Goal: Task Accomplishment & Management: Manage account settings

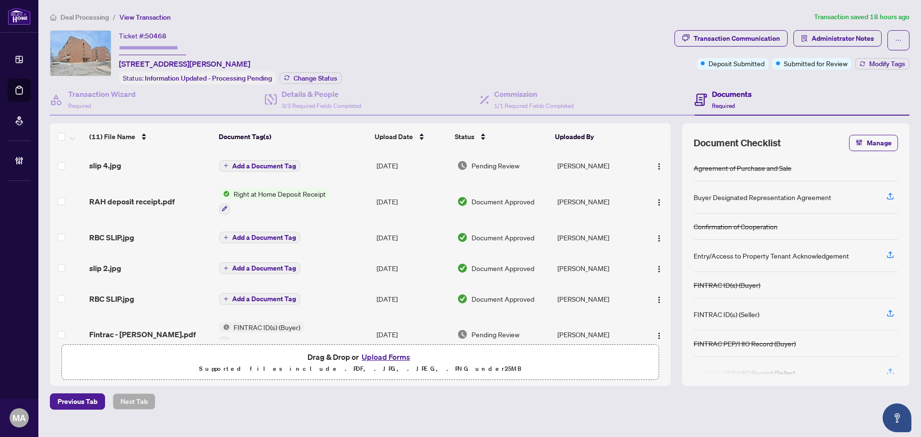
click at [94, 15] on span "Deal Processing" at bounding box center [84, 17] width 48 height 9
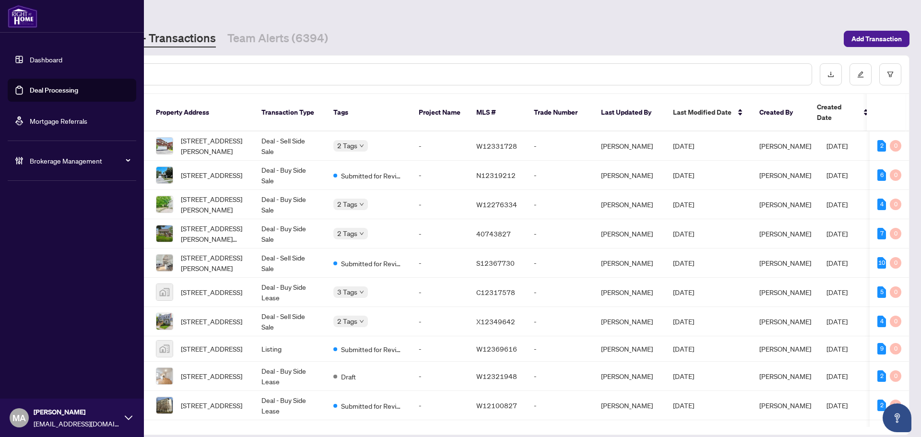
click at [52, 166] on div "Brokerage Management" at bounding box center [72, 160] width 129 height 23
click at [59, 234] on link "Manage Agents" at bounding box center [43, 229] width 47 height 9
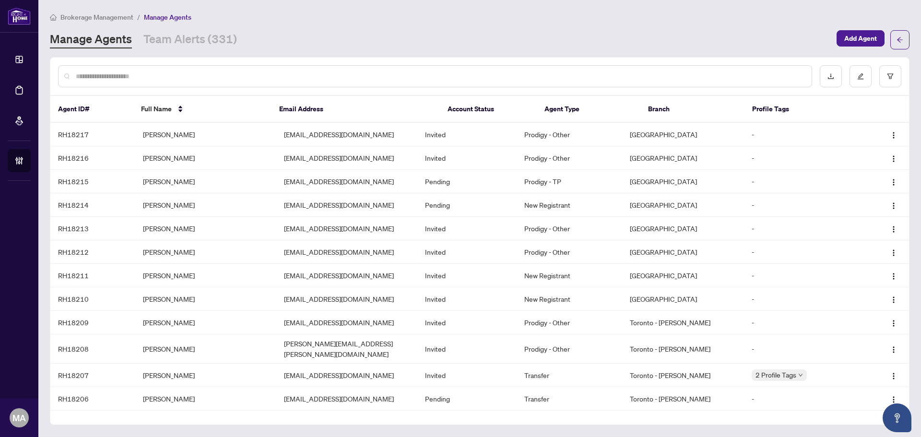
click at [273, 79] on input "text" at bounding box center [440, 76] width 728 height 11
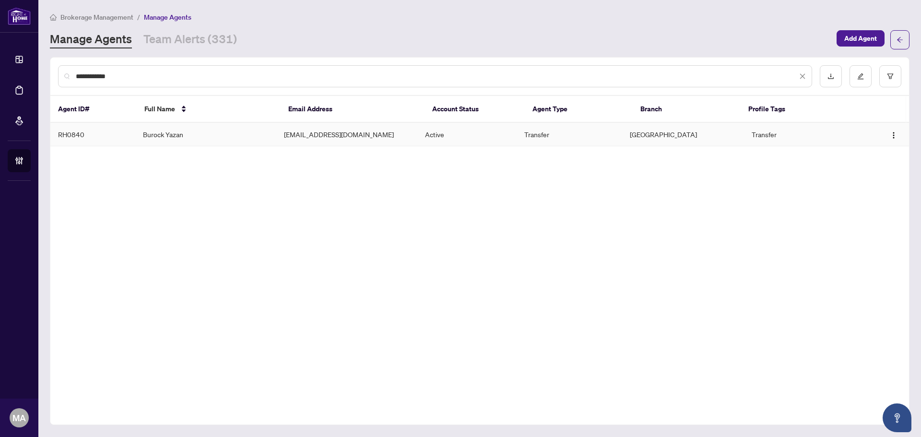
type input "**********"
click at [180, 142] on td "Burock Yazan" at bounding box center [205, 134] width 141 height 23
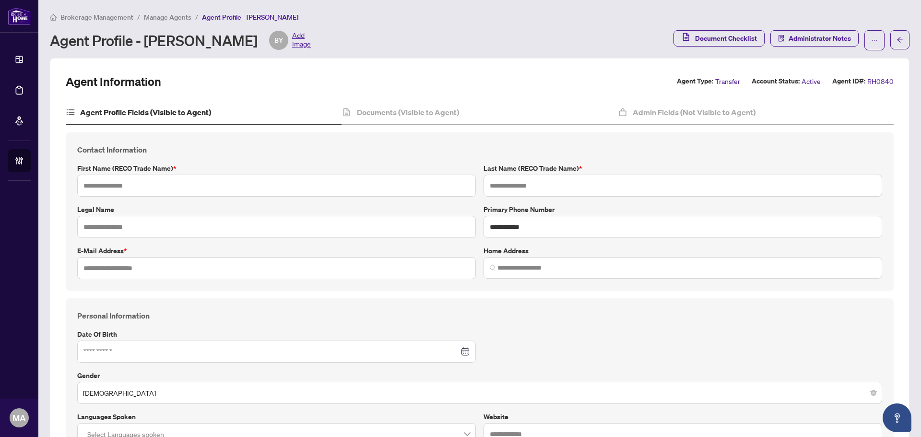
type input "******"
type input "*****"
type input "**********"
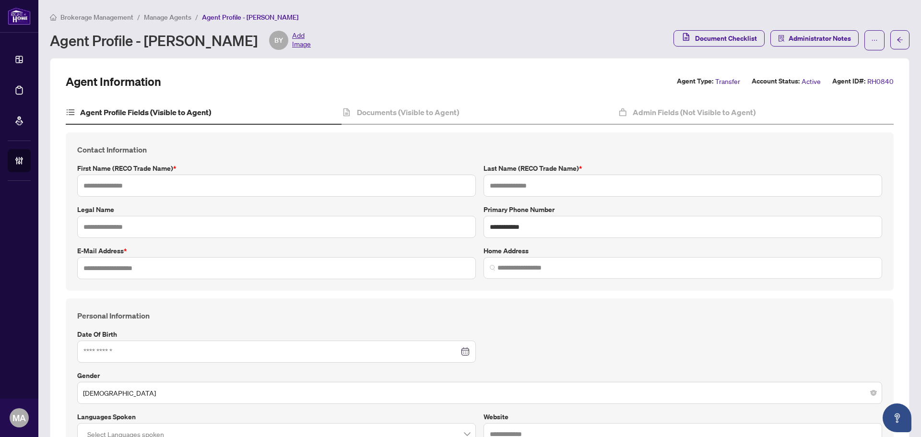
type input "*********"
type input "*"
type input "*******"
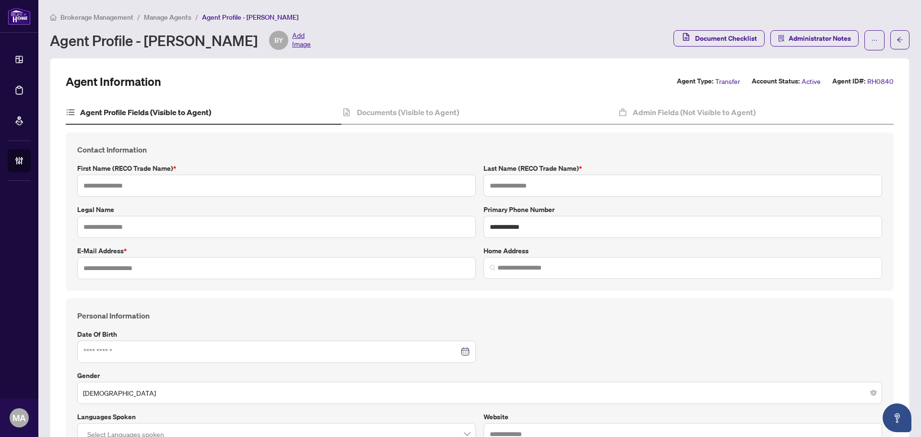
type input "*******"
type input "**********"
type input "****"
type input "**********"
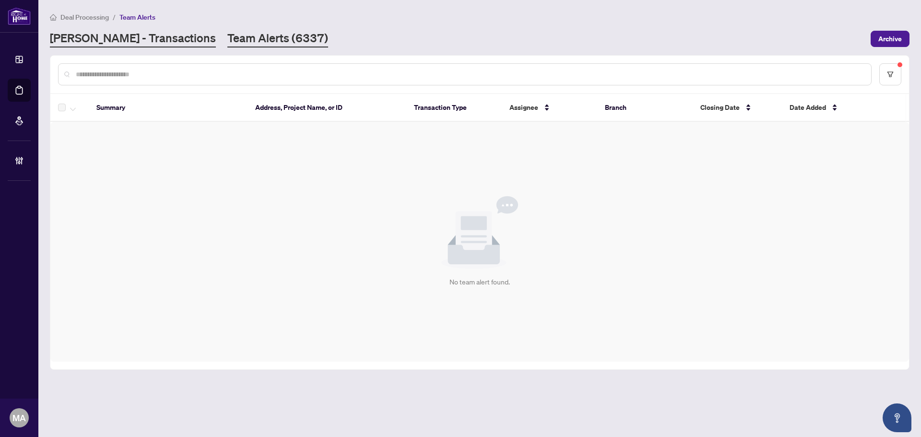
click at [121, 37] on link "[PERSON_NAME] - Transactions" at bounding box center [133, 38] width 166 height 17
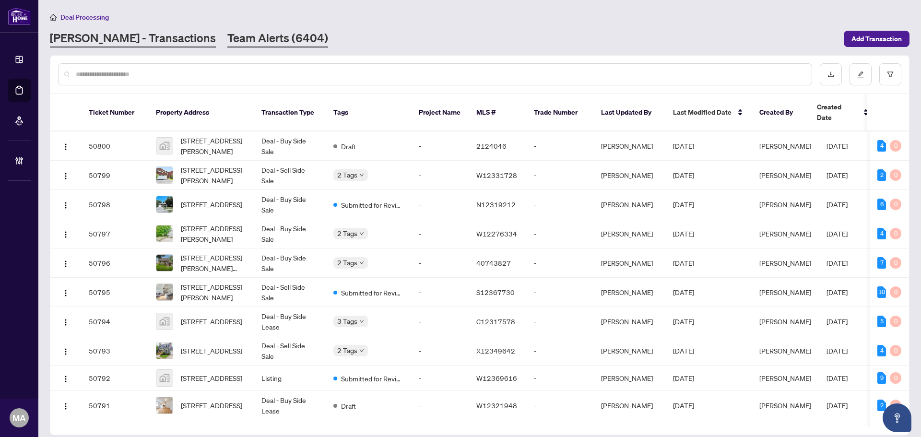
click at [227, 38] on link "Team Alerts (6404)" at bounding box center [277, 38] width 101 height 17
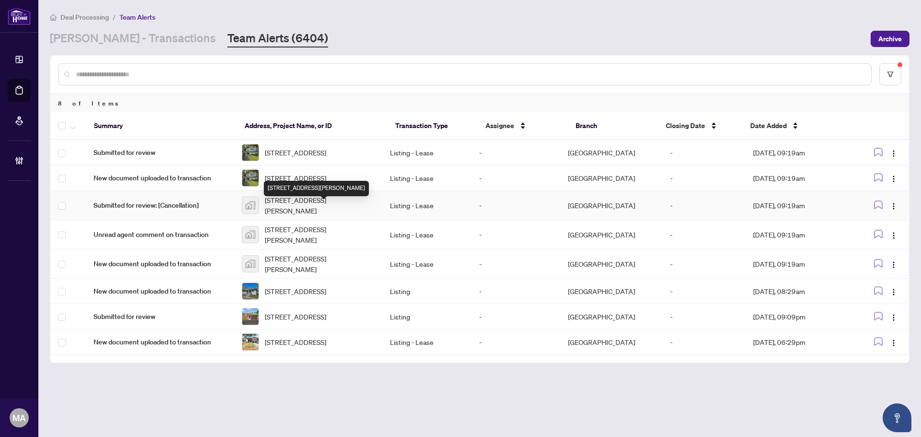
click at [271, 211] on span "1-100 Cromwell Avenue, Oshawa, ON, Canada" at bounding box center [320, 205] width 110 height 21
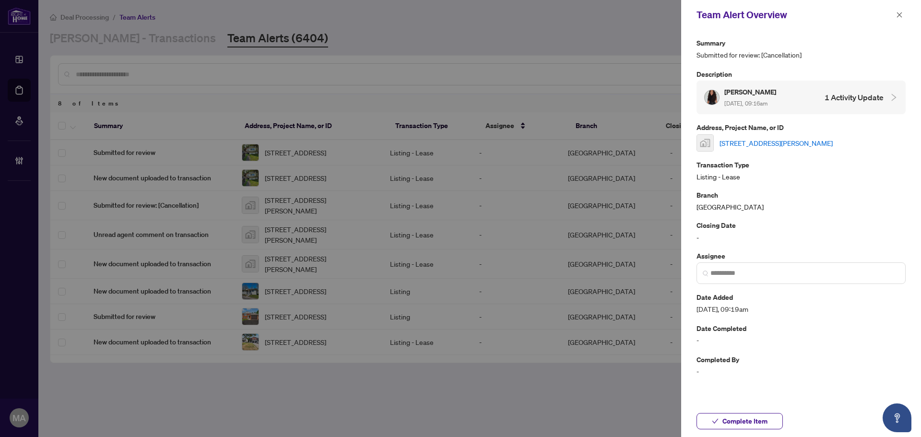
click at [778, 143] on link "1-100 Cromwell Avenue, Oshawa, ON, Canada" at bounding box center [775, 143] width 113 height 11
click at [904, 12] on button "button" at bounding box center [899, 15] width 12 height 12
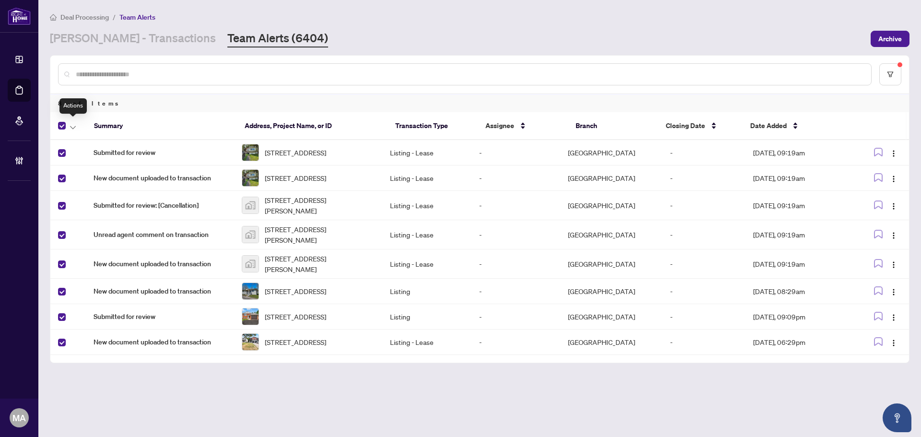
click at [74, 128] on icon "button" at bounding box center [73, 128] width 6 height 4
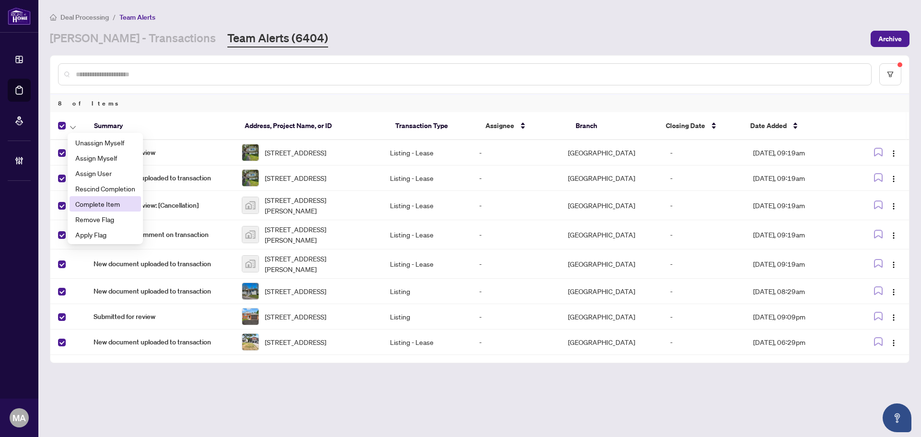
click at [108, 207] on span "Complete Item" at bounding box center [105, 204] width 60 height 11
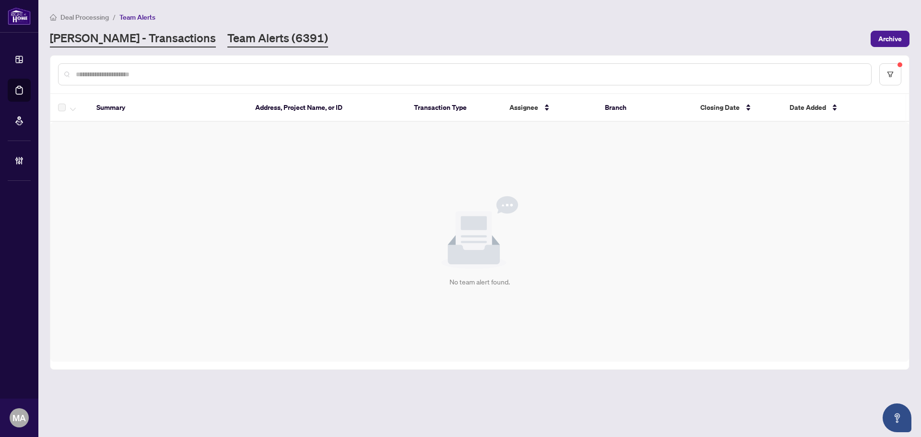
click at [142, 41] on link "[PERSON_NAME] - Transactions" at bounding box center [133, 38] width 166 height 17
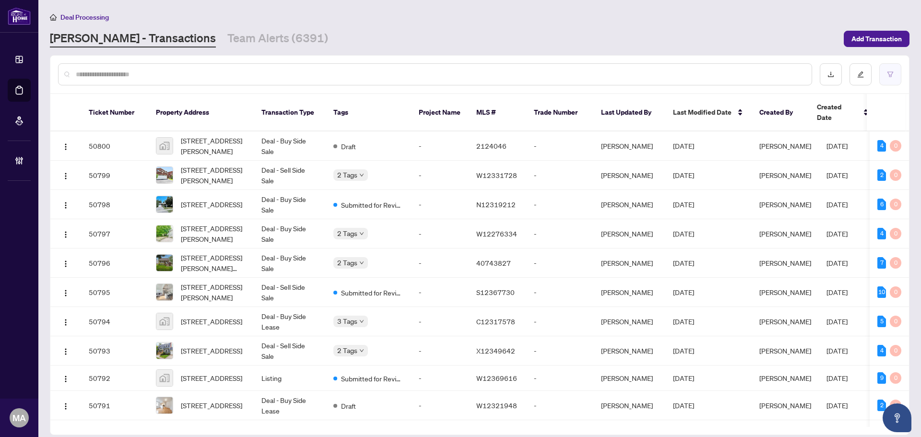
click at [894, 82] on button "button" at bounding box center [890, 74] width 22 height 22
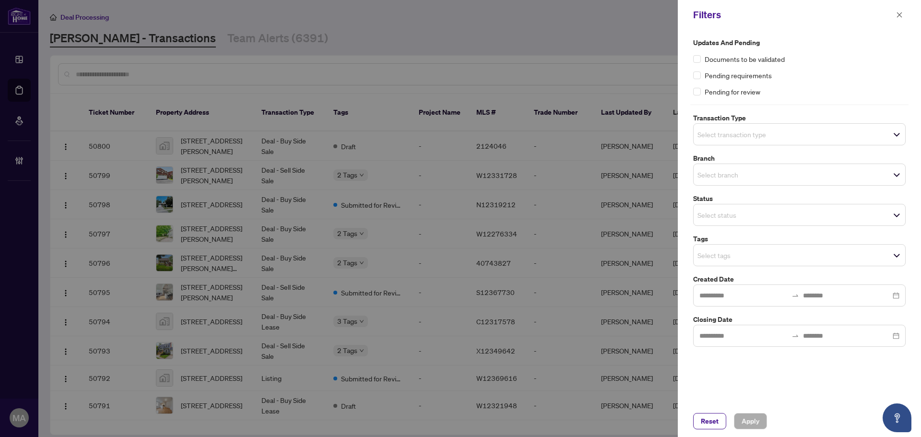
click at [764, 130] on input "search" at bounding box center [730, 135] width 67 height 12
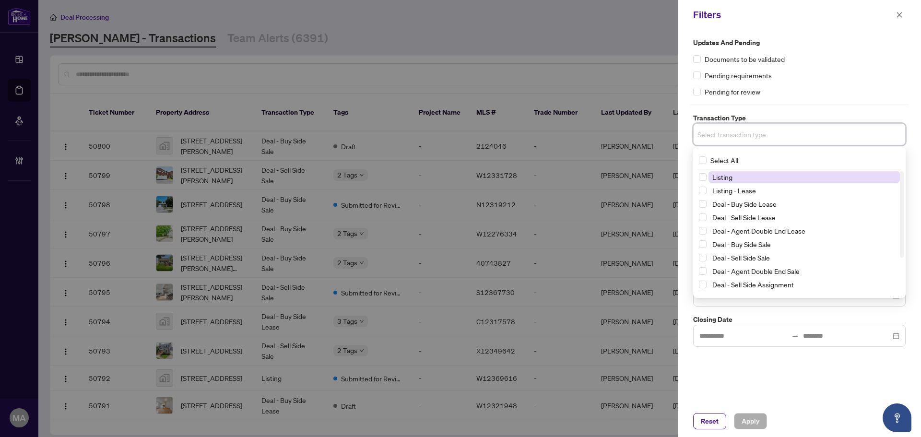
click at [760, 171] on span "Listing" at bounding box center [803, 177] width 191 height 12
click at [756, 195] on span "Listing - Lease" at bounding box center [803, 193] width 191 height 12
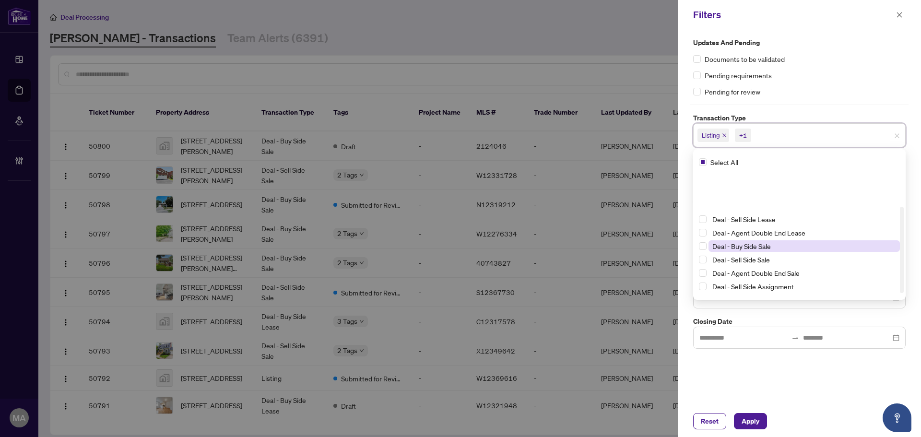
scroll to position [48, 0]
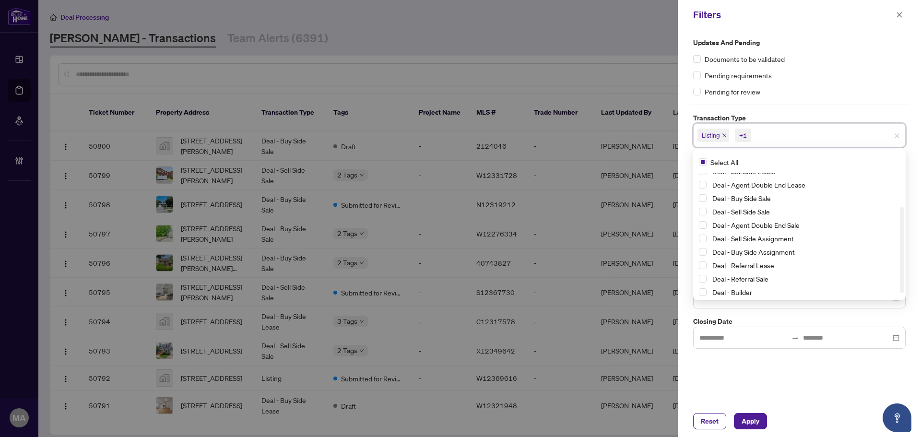
click at [799, 76] on div "Pending requirements" at bounding box center [799, 75] width 212 height 11
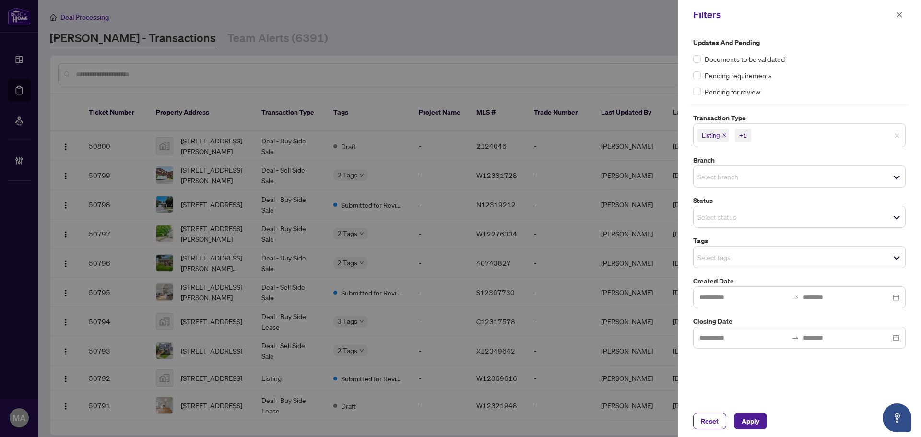
click at [730, 177] on input "search" at bounding box center [730, 177] width 67 height 12
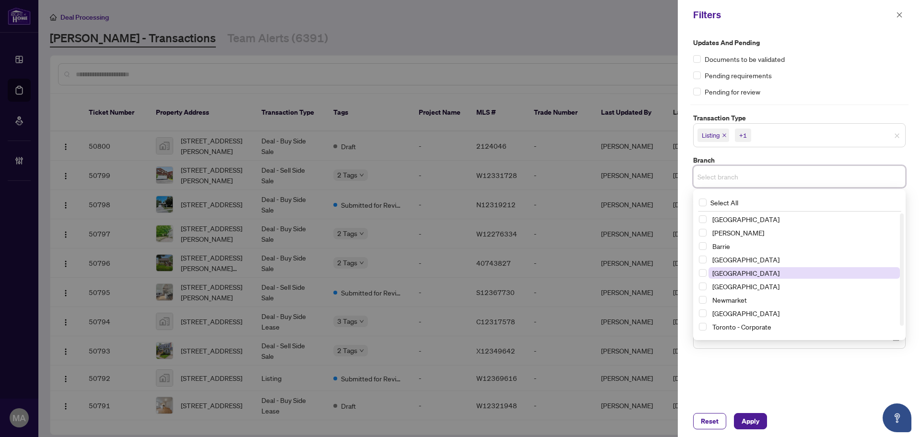
click at [739, 273] on span "Durham" at bounding box center [803, 273] width 191 height 12
drag, startPoint x: 806, startPoint y: 83, endPoint x: 810, endPoint y: 145, distance: 62.5
click at [806, 83] on div "Updates and Pending Documents to be validated Pending requirements Pending for …" at bounding box center [799, 66] width 212 height 59
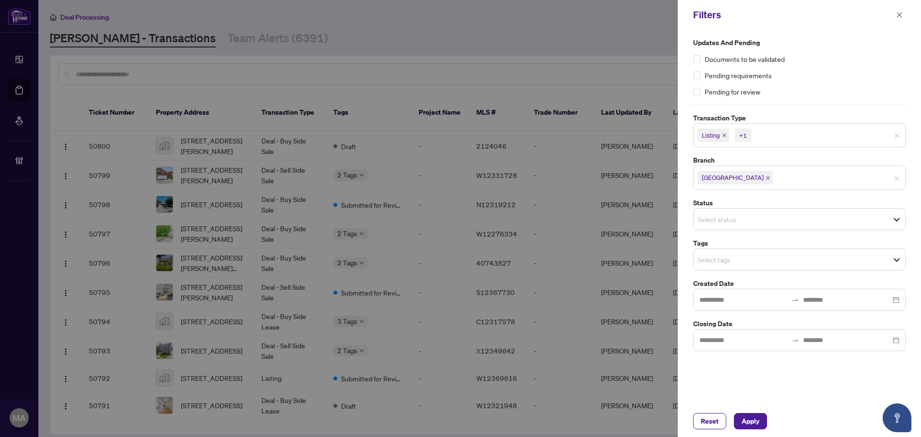
click at [760, 259] on input "search" at bounding box center [730, 260] width 67 height 12
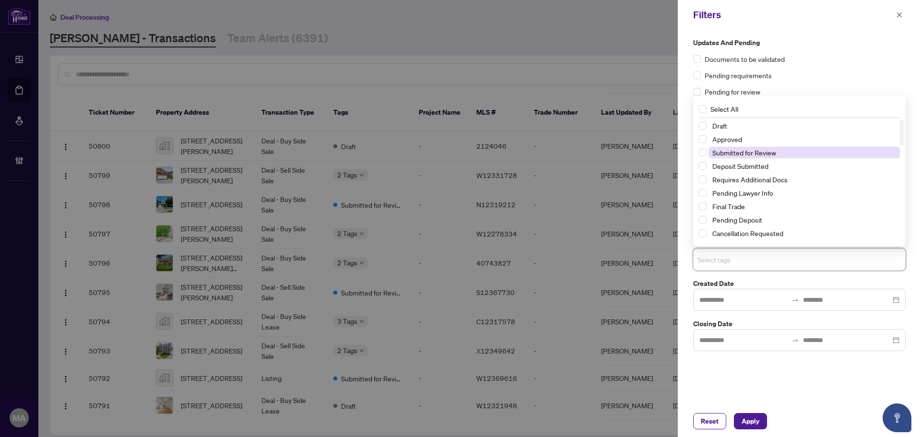
click at [750, 155] on span "Submitted for Review" at bounding box center [744, 152] width 64 height 9
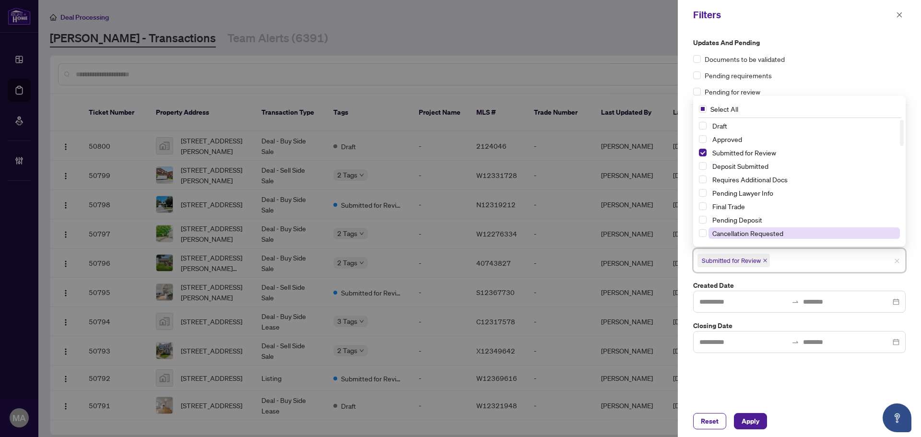
click at [743, 232] on span "Cancellation Requested" at bounding box center [747, 233] width 71 height 9
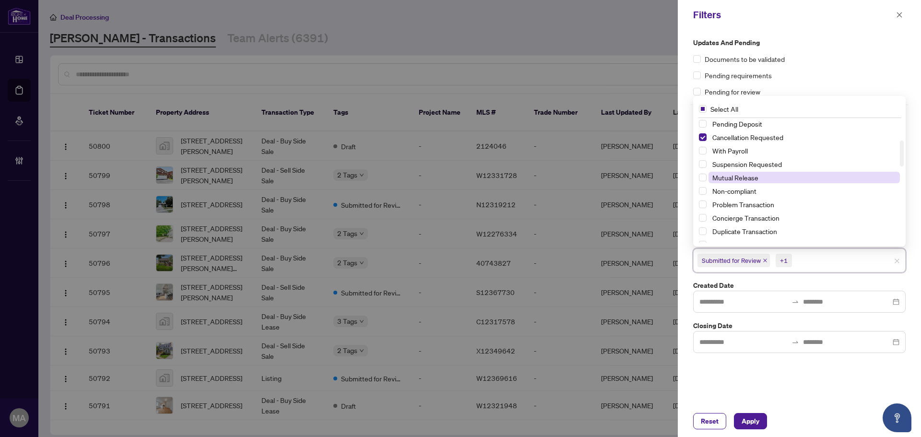
click at [731, 173] on span "Mutual Release" at bounding box center [735, 177] width 46 height 9
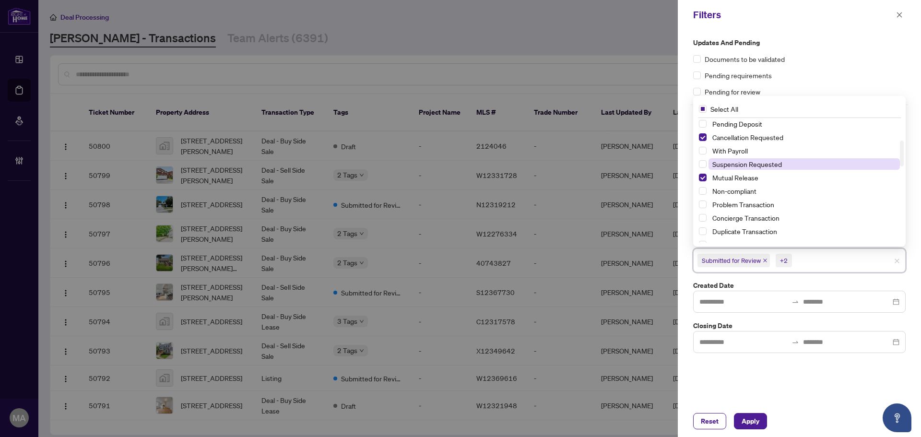
click at [735, 164] on span "Suspension Requested" at bounding box center [747, 164] width 70 height 9
click at [746, 424] on span "Apply" at bounding box center [750, 420] width 18 height 15
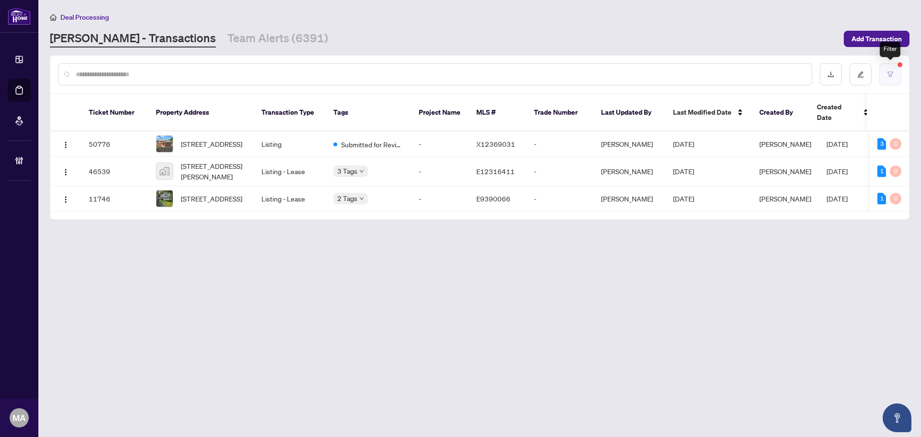
click at [894, 70] on button "button" at bounding box center [890, 74] width 22 height 22
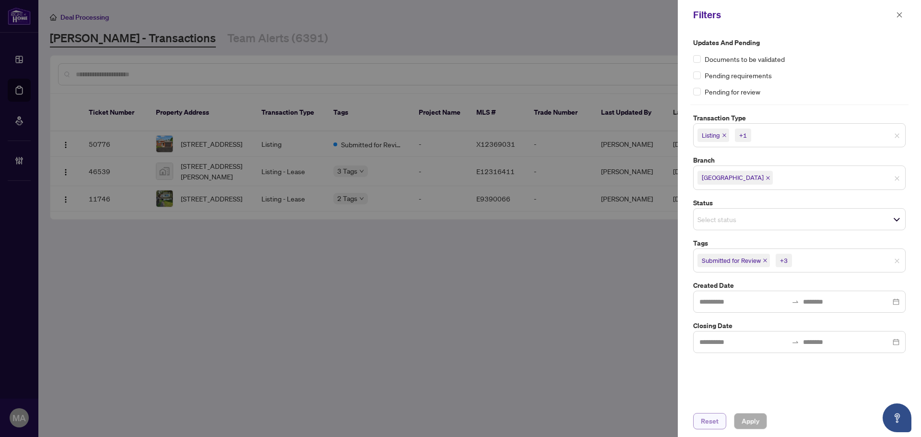
click at [712, 420] on span "Reset" at bounding box center [710, 420] width 18 height 15
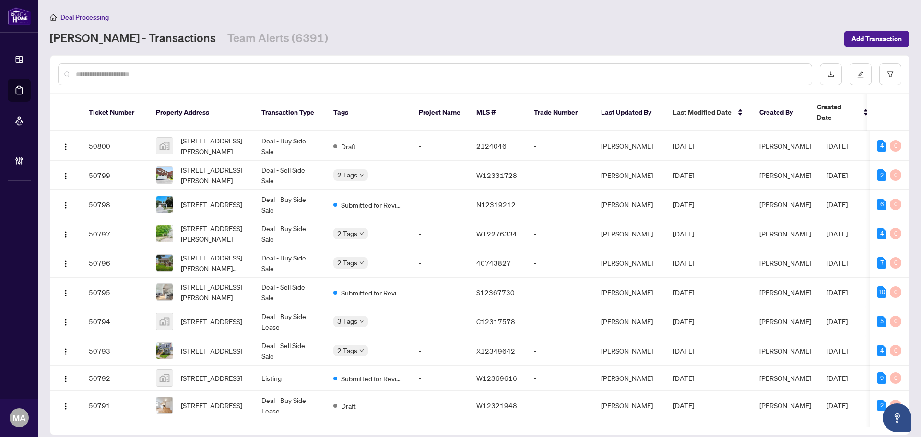
click at [502, 71] on input "text" at bounding box center [440, 74] width 728 height 11
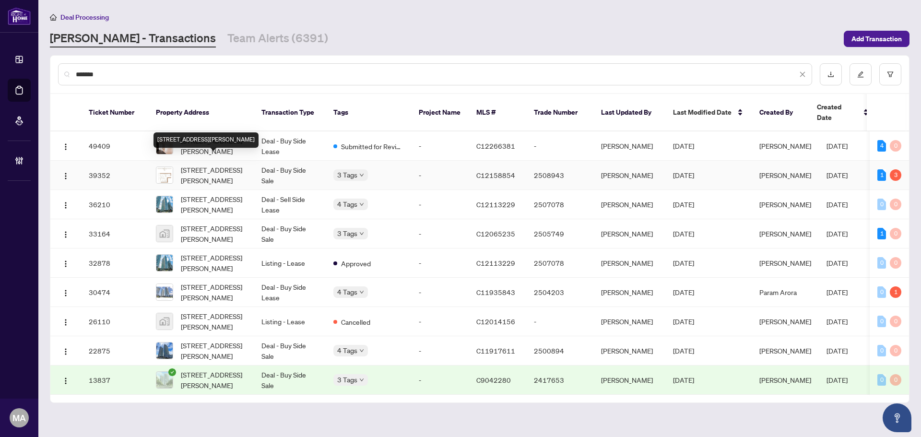
type input "*******"
click at [201, 164] on span "1701-115 Mcmahon Dr, Toronto, Ontario M2K 0E3, Canada" at bounding box center [213, 174] width 65 height 21
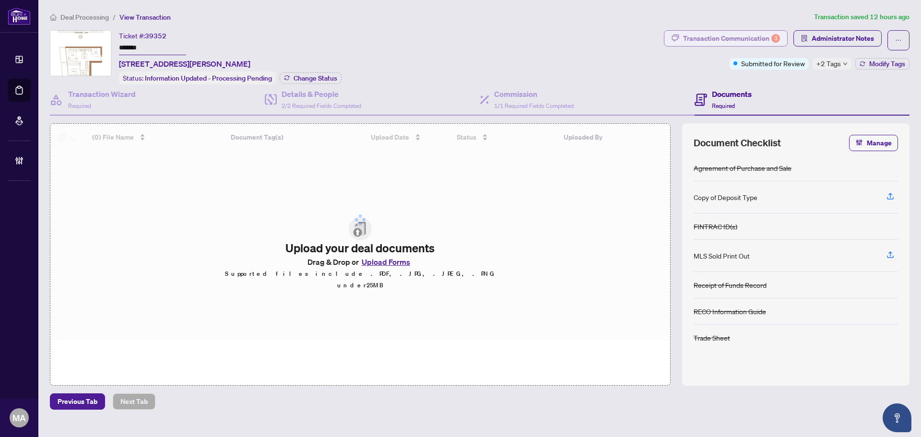
click at [751, 35] on div "Transaction Communication 3" at bounding box center [731, 38] width 97 height 15
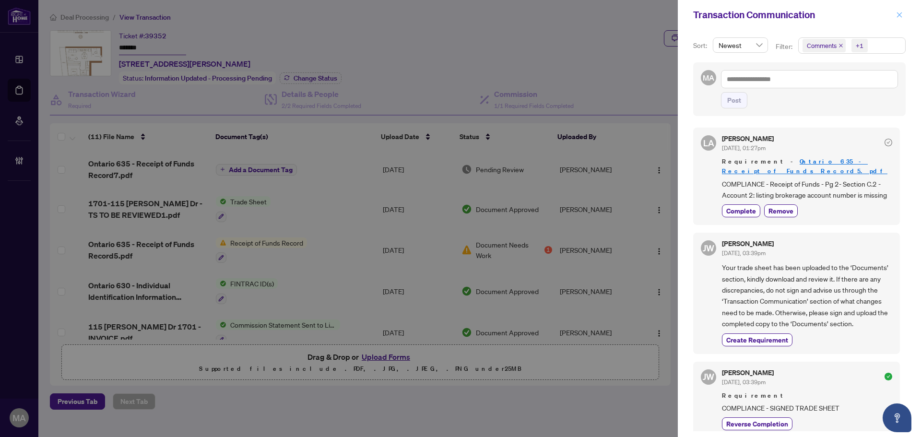
click at [899, 18] on icon "close" at bounding box center [899, 15] width 7 height 7
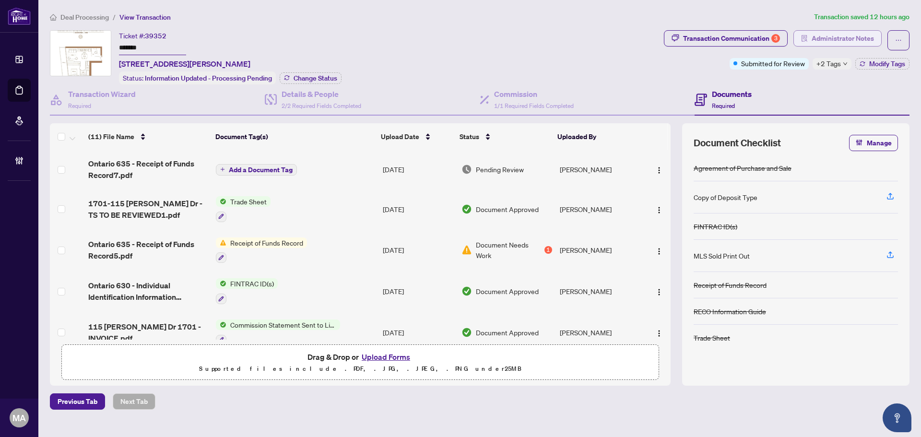
click at [841, 37] on span "Administrator Notes" at bounding box center [842, 38] width 62 height 15
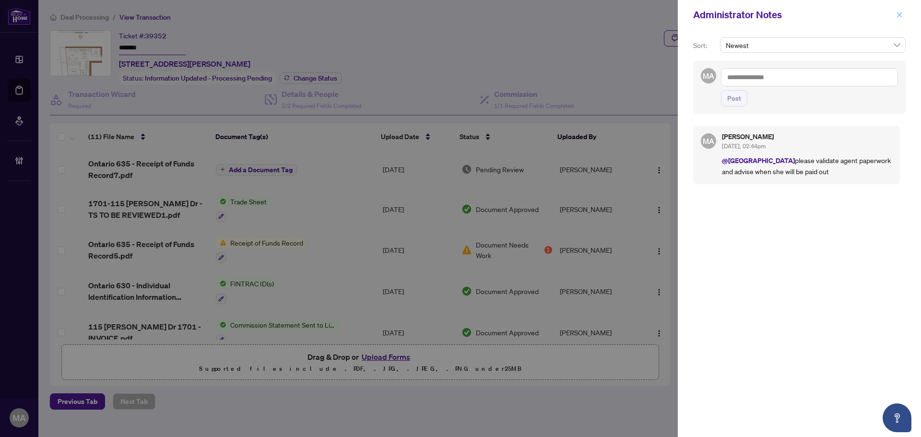
click at [903, 15] on button "button" at bounding box center [899, 15] width 12 height 12
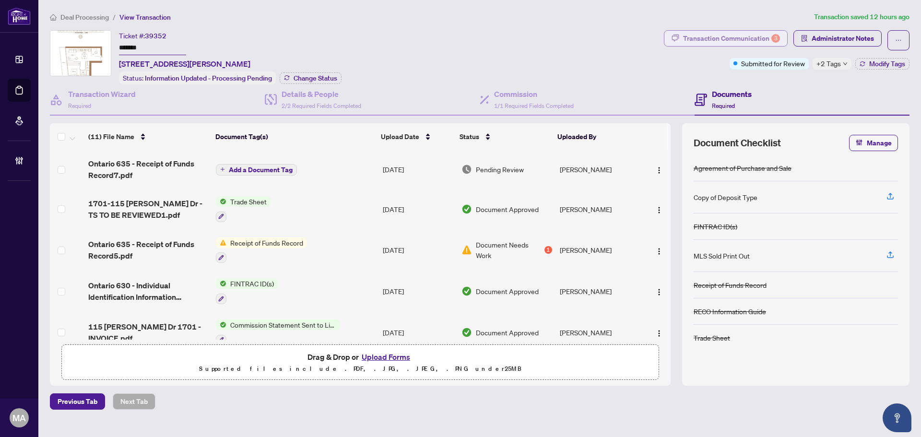
click at [711, 40] on div "Transaction Communication 3" at bounding box center [731, 38] width 97 height 15
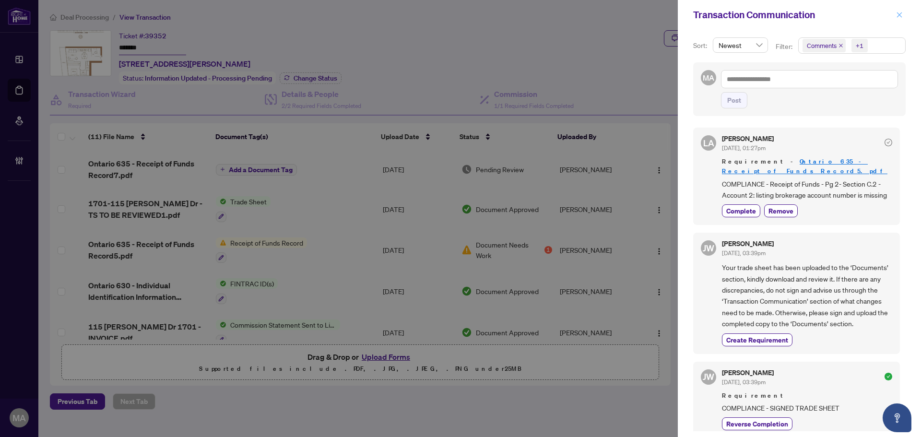
click at [903, 16] on button "button" at bounding box center [899, 15] width 12 height 12
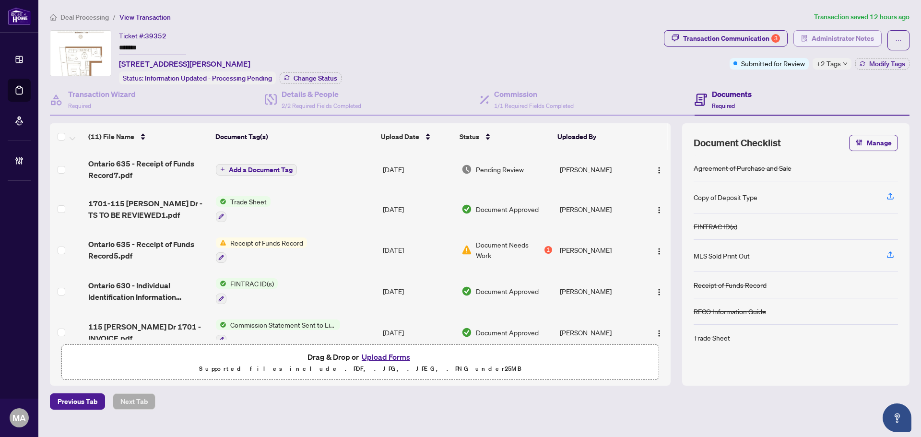
click at [827, 38] on span "Administrator Notes" at bounding box center [842, 38] width 62 height 15
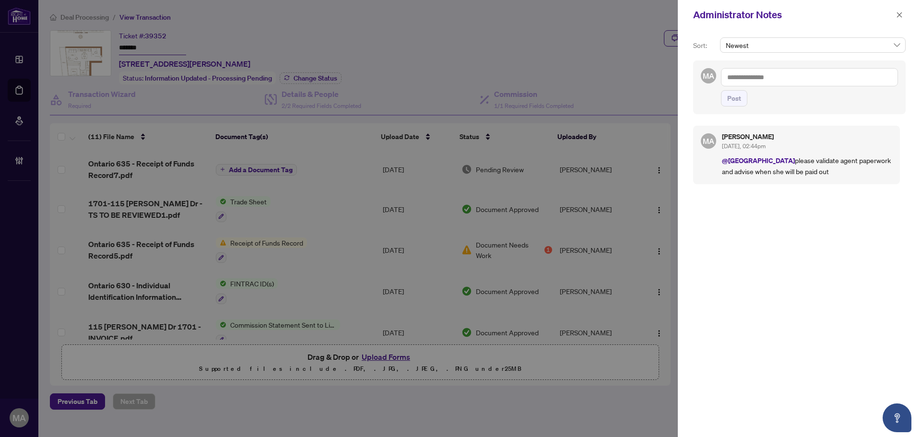
click at [783, 72] on textarea at bounding box center [809, 77] width 177 height 18
click at [778, 102] on span "Deals East" at bounding box center [764, 100] width 30 height 9
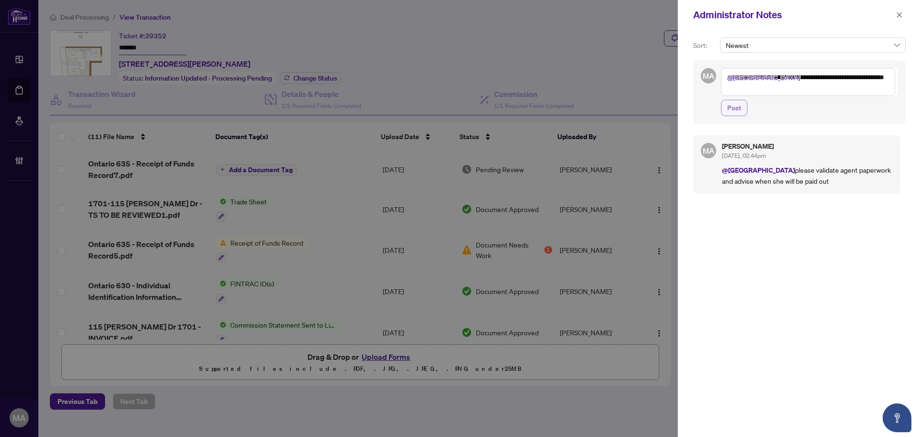
type textarea "**********"
click at [727, 110] on button "Post" at bounding box center [734, 108] width 26 height 16
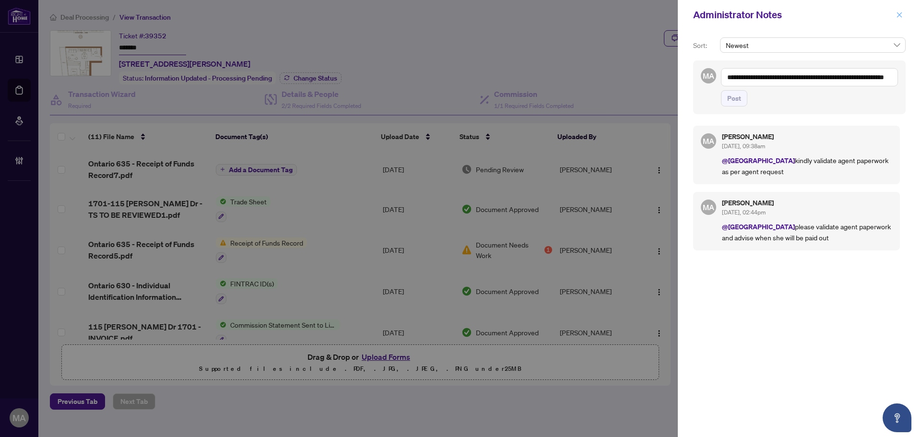
click at [902, 17] on icon "close" at bounding box center [899, 15] width 7 height 7
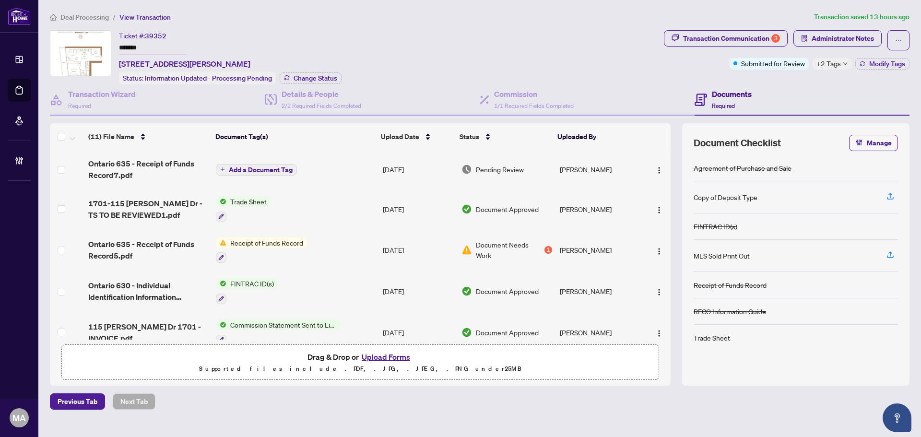
click at [95, 18] on span "Deal Processing" at bounding box center [84, 17] width 48 height 9
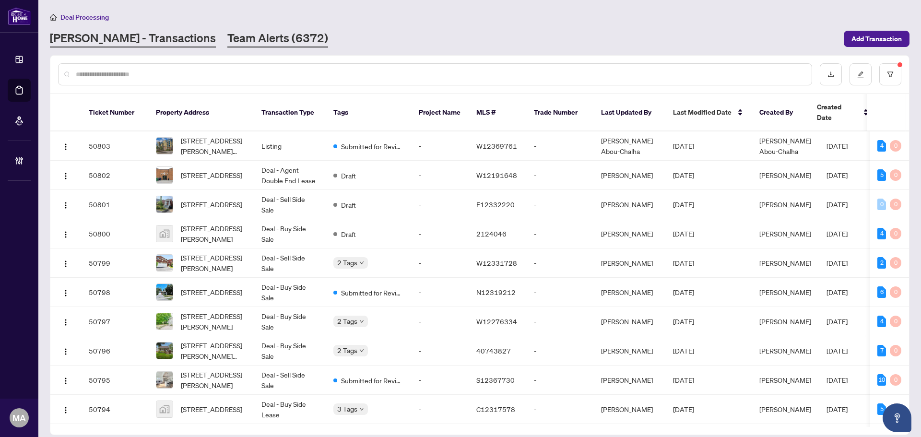
click at [250, 42] on link "Team Alerts (6372)" at bounding box center [277, 38] width 101 height 17
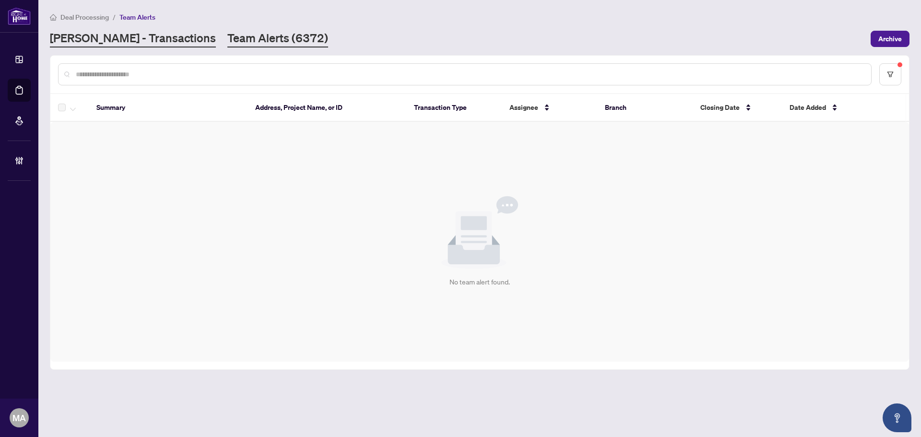
click at [130, 43] on link "[PERSON_NAME] - Transactions" at bounding box center [133, 38] width 166 height 17
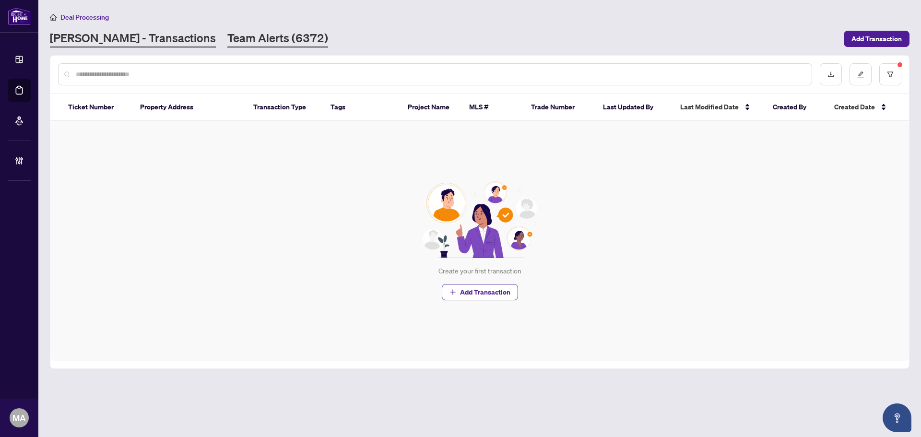
click at [244, 42] on link "Team Alerts (6372)" at bounding box center [277, 38] width 101 height 17
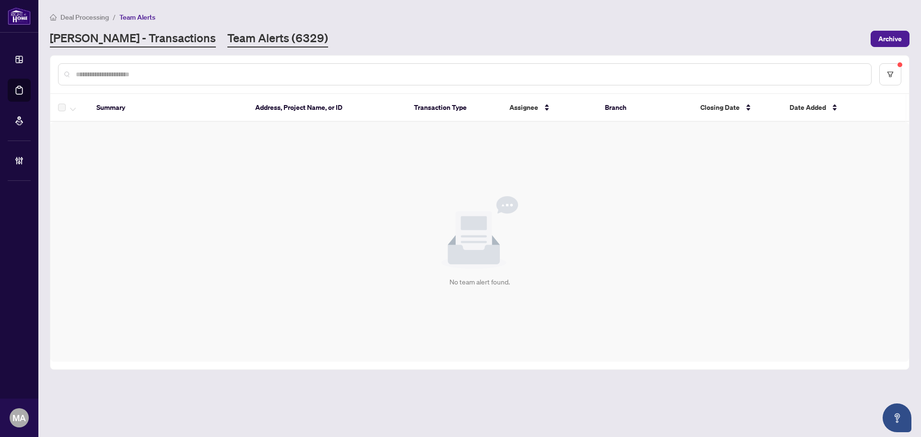
click at [138, 36] on link "[PERSON_NAME] - Transactions" at bounding box center [133, 38] width 166 height 17
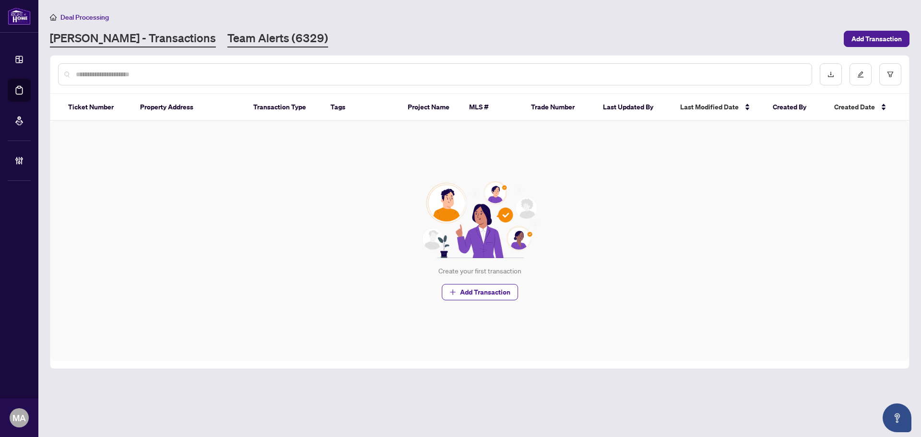
click at [227, 39] on link "Team Alerts (6329)" at bounding box center [277, 38] width 101 height 17
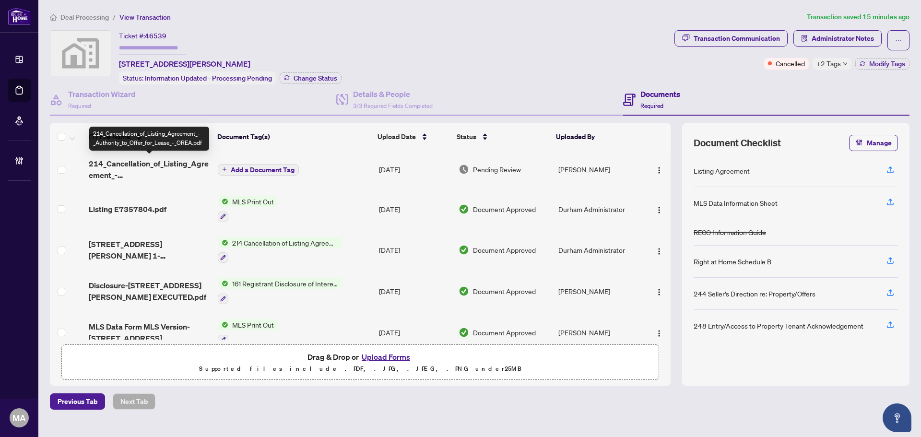
click at [150, 166] on span "214_Cancellation_of_Listing_Agreement_-_Authority_to_Offer_for_Lease_-_OREA.pdf" at bounding box center [149, 169] width 121 height 23
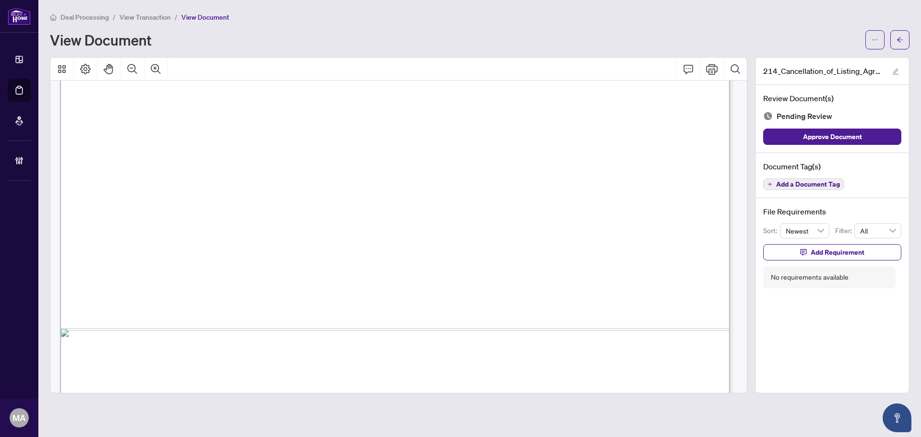
scroll to position [574, 0]
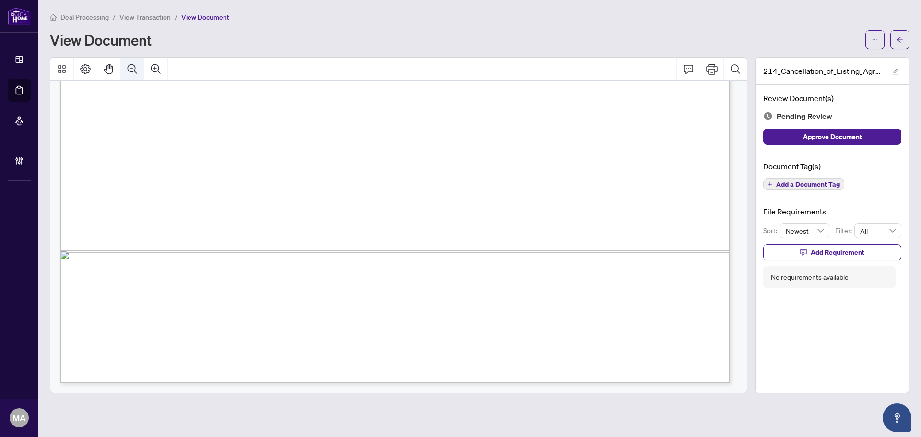
click at [125, 71] on button "Zoom Out" at bounding box center [132, 69] width 23 height 23
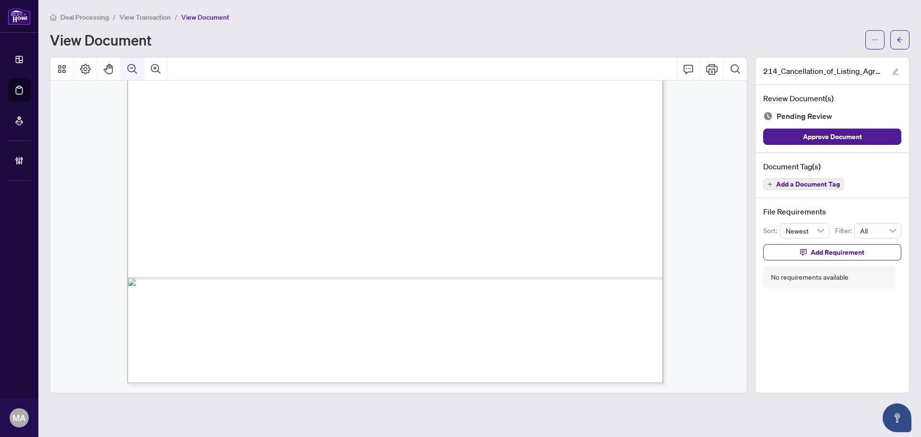
click at [125, 71] on button "Zoom Out" at bounding box center [132, 69] width 23 height 23
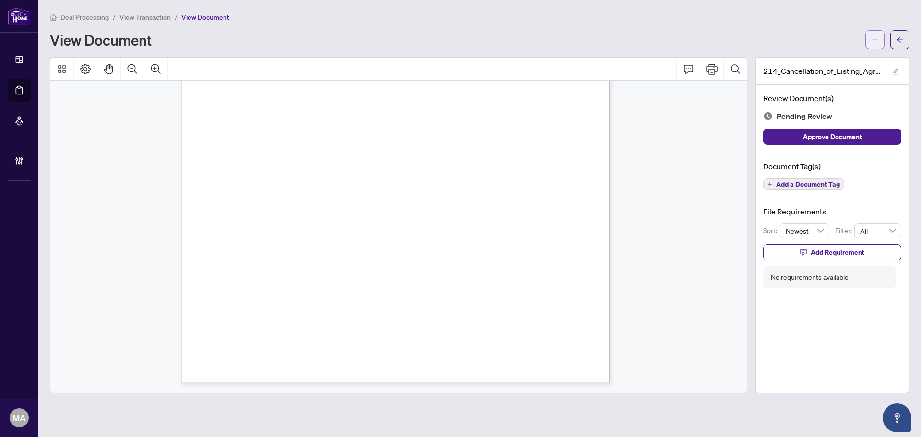
click at [875, 44] on span "button" at bounding box center [874, 39] width 7 height 15
click at [844, 64] on span "Download" at bounding box center [840, 60] width 73 height 11
click at [895, 36] on button "button" at bounding box center [899, 39] width 19 height 19
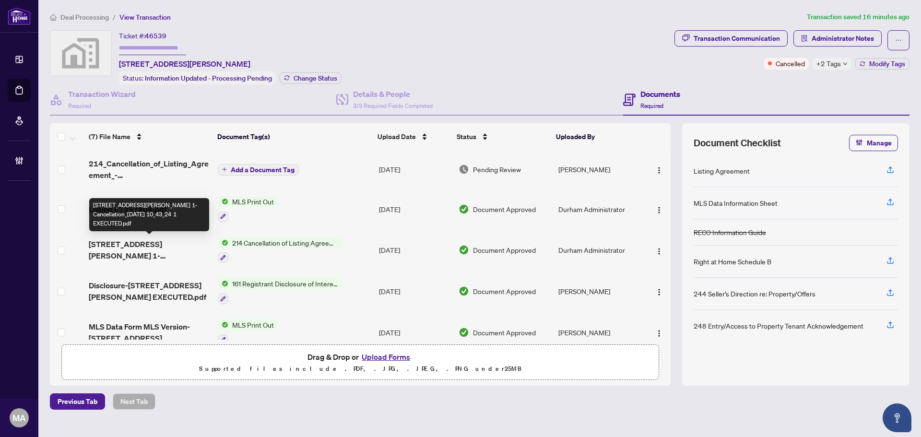
click at [147, 251] on span "100 Cromwell Ave 1-Cancellation_2025-08-22 10_43_24 1 EXECUTED.pdf" at bounding box center [149, 249] width 121 height 23
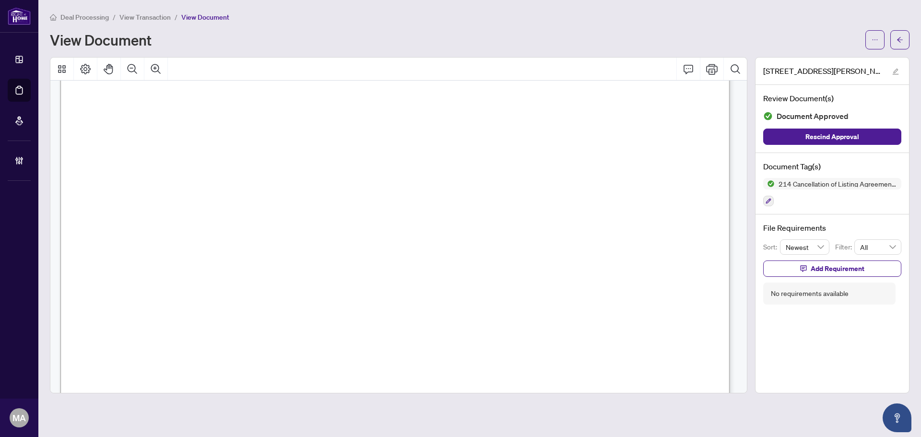
scroll to position [574, 0]
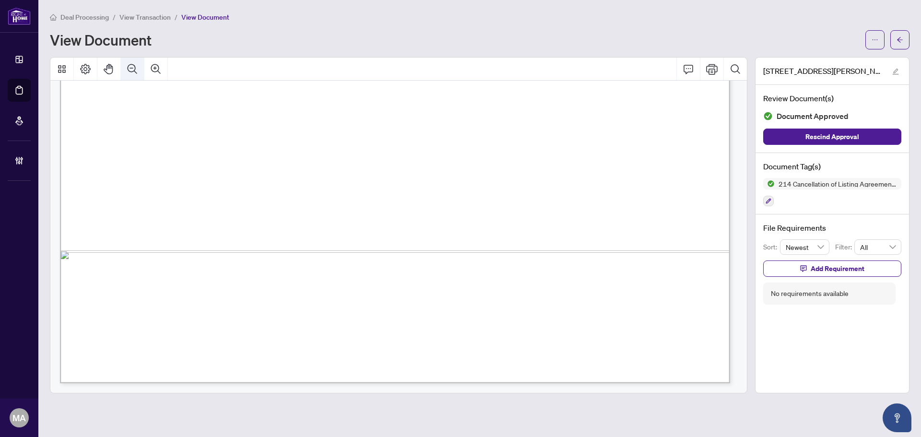
click at [129, 73] on icon "Zoom Out" at bounding box center [133, 69] width 12 height 12
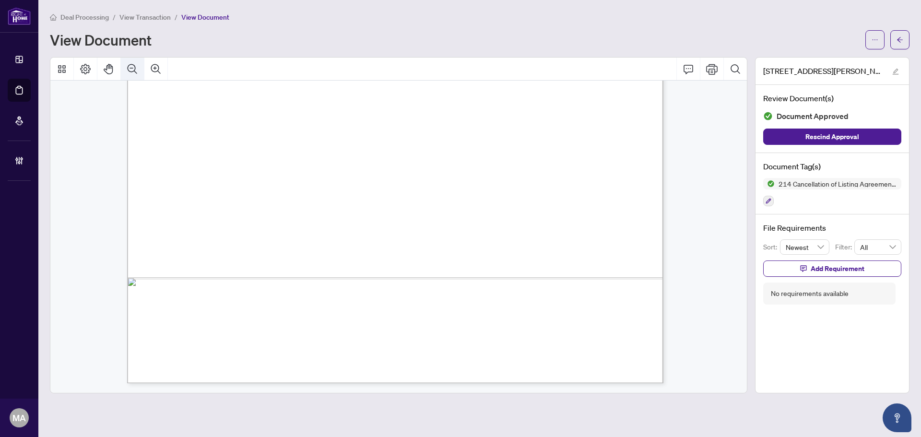
click at [129, 73] on icon "Zoom Out" at bounding box center [133, 69] width 12 height 12
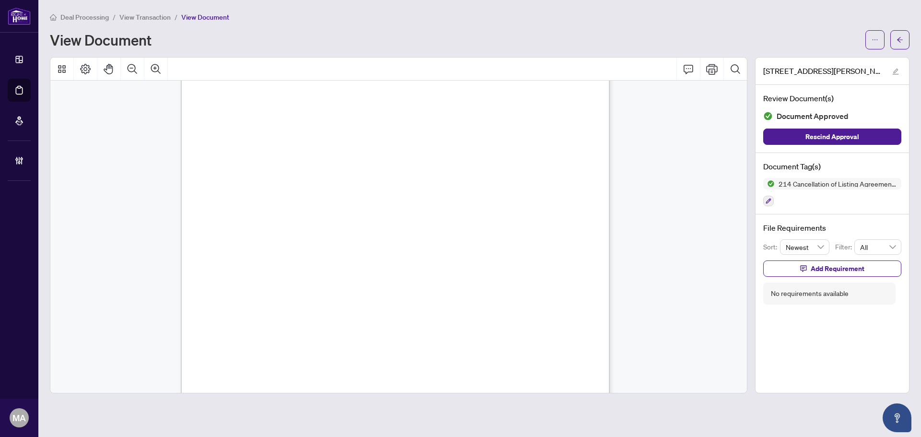
scroll to position [0, 0]
click at [904, 45] on button "button" at bounding box center [899, 39] width 19 height 19
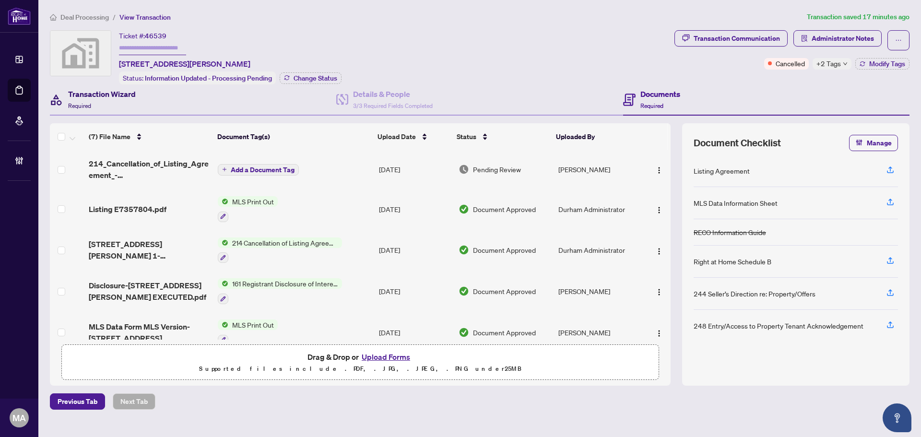
click at [104, 94] on h4 "Transaction Wizard" at bounding box center [102, 94] width 68 height 12
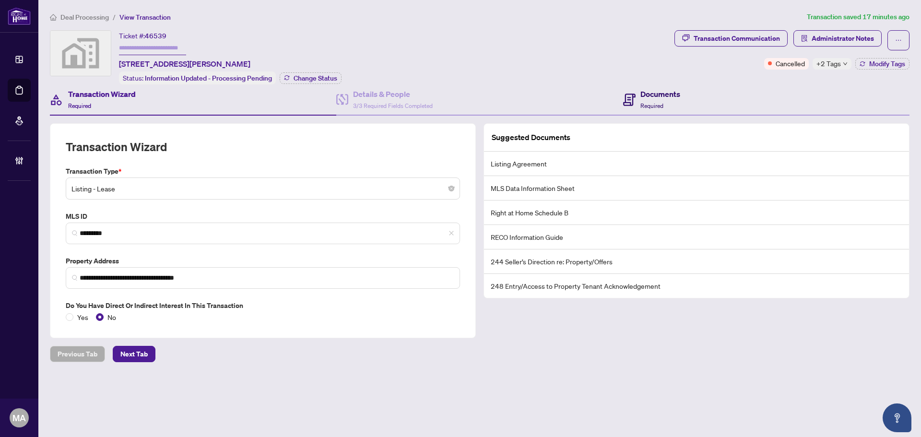
click at [651, 103] on span "Required" at bounding box center [651, 105] width 23 height 7
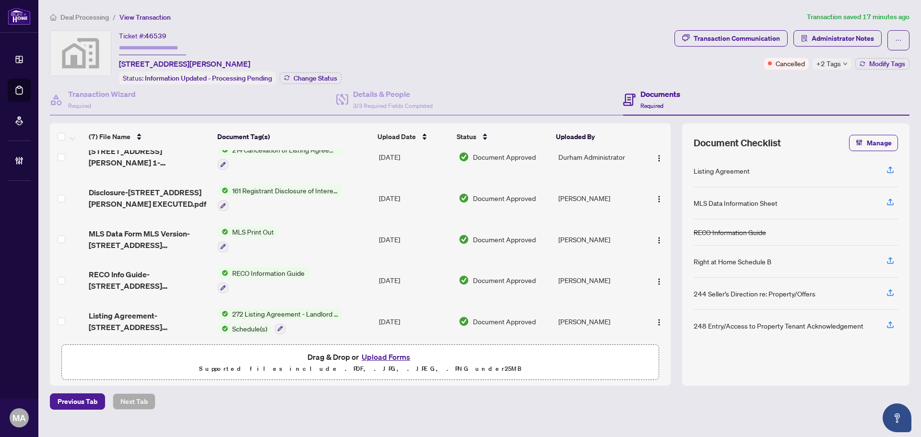
scroll to position [98, 0]
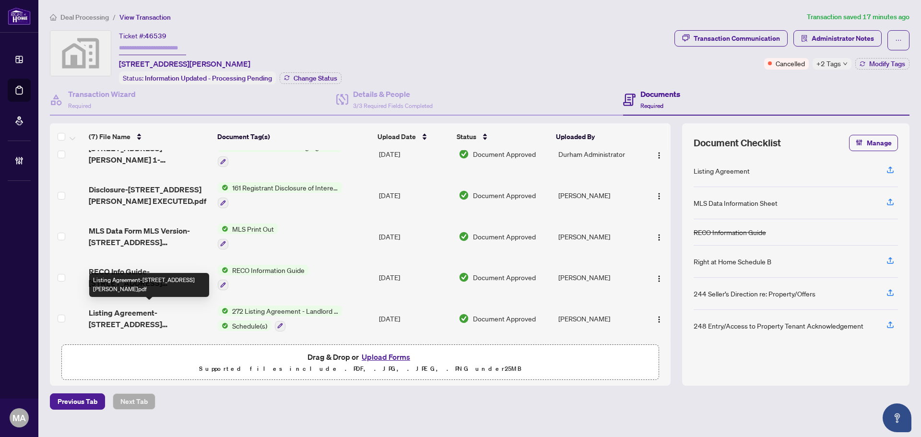
click at [158, 307] on span "Listing Agreement-100 Cromwell Ave Unit 1.pdf" at bounding box center [149, 318] width 121 height 23
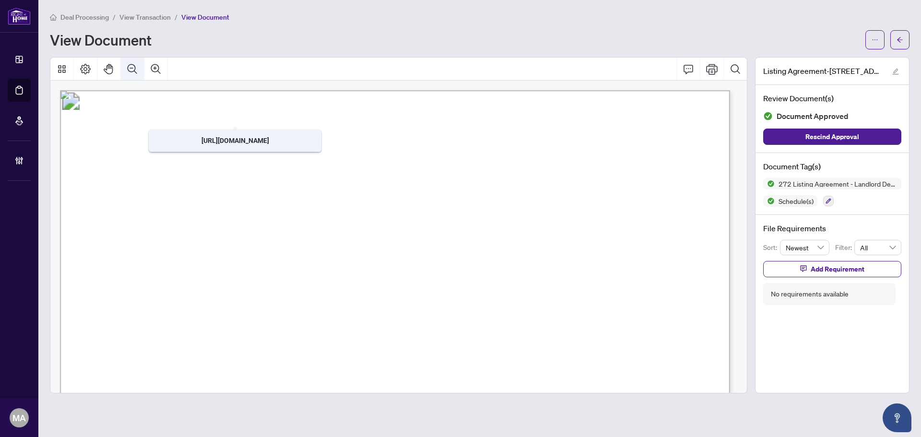
click at [129, 70] on icon "Zoom Out" at bounding box center [133, 69] width 12 height 12
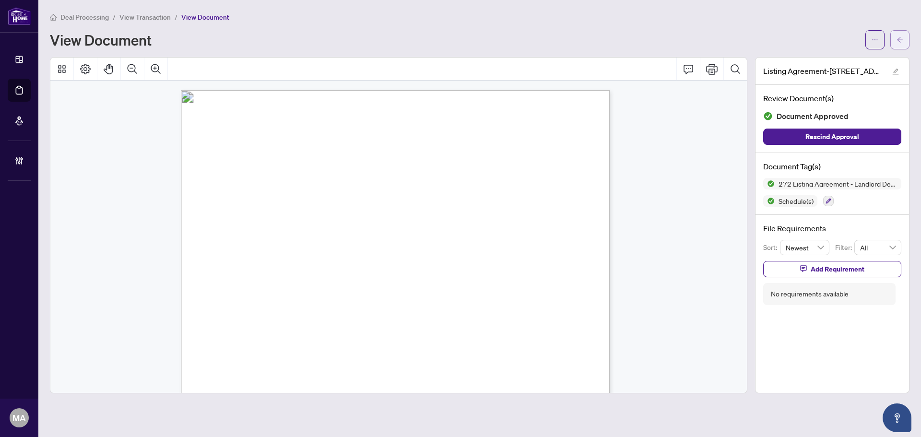
click at [901, 37] on icon "arrow-left" at bounding box center [899, 39] width 7 height 7
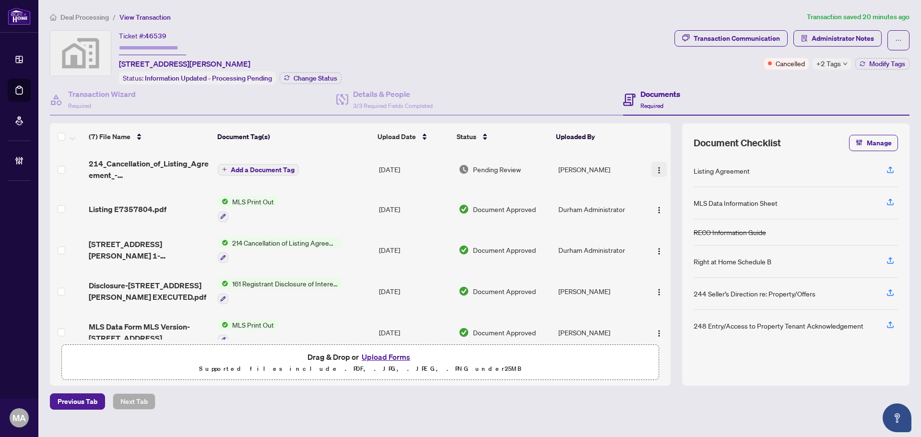
click at [655, 167] on img "button" at bounding box center [659, 170] width 8 height 8
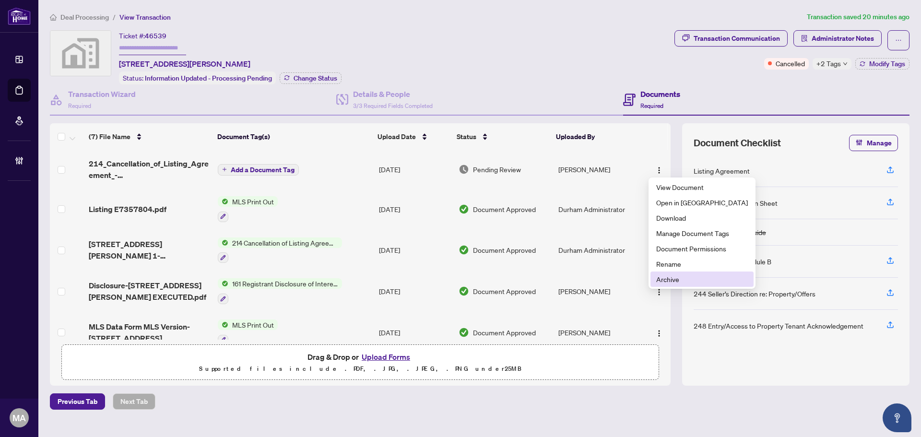
click at [691, 282] on span "Archive" at bounding box center [702, 279] width 92 height 11
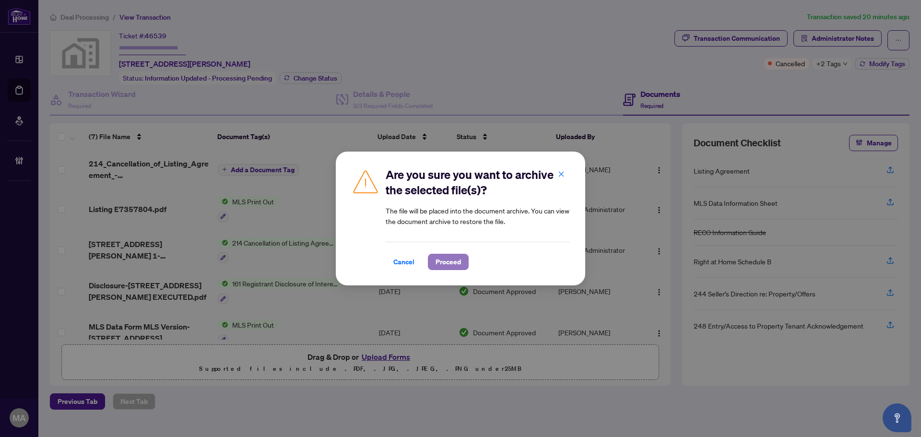
click at [455, 259] on span "Proceed" at bounding box center [447, 261] width 25 height 15
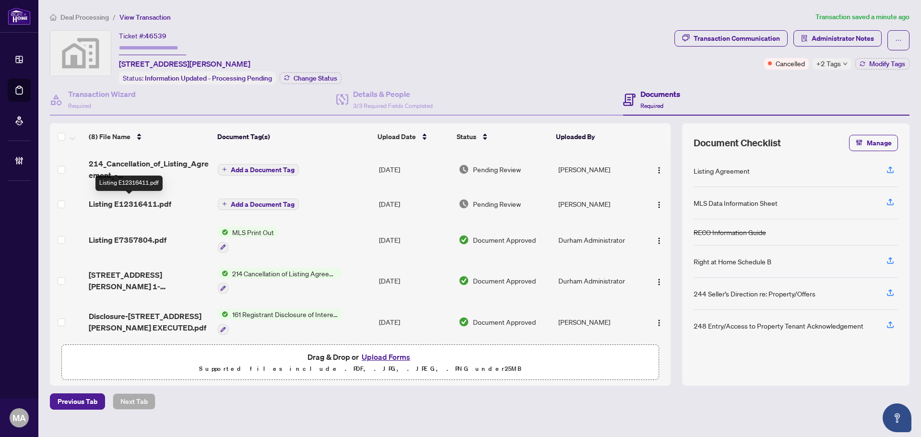
click at [146, 203] on span "Listing E12316411.pdf" at bounding box center [130, 204] width 82 height 12
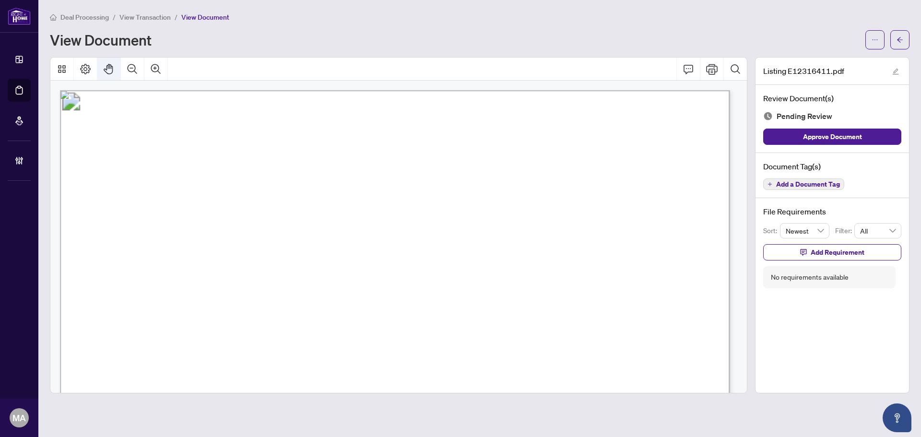
click at [119, 68] on button "Pan Mode" at bounding box center [108, 69] width 23 height 23
click at [141, 71] on button "Zoom Out" at bounding box center [132, 69] width 23 height 23
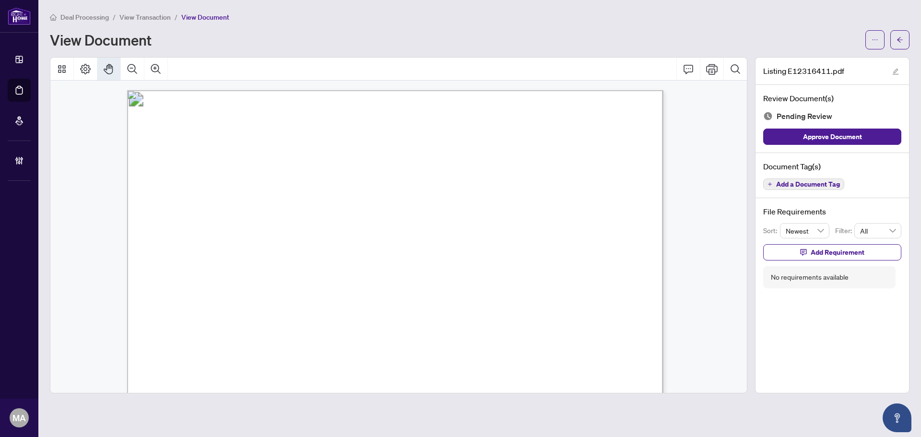
click at [826, 189] on div "Document Tag(s) Add a Document Tag" at bounding box center [831, 176] width 153 height 46
click at [826, 188] on button "Add a Document Tag" at bounding box center [803, 184] width 81 height 12
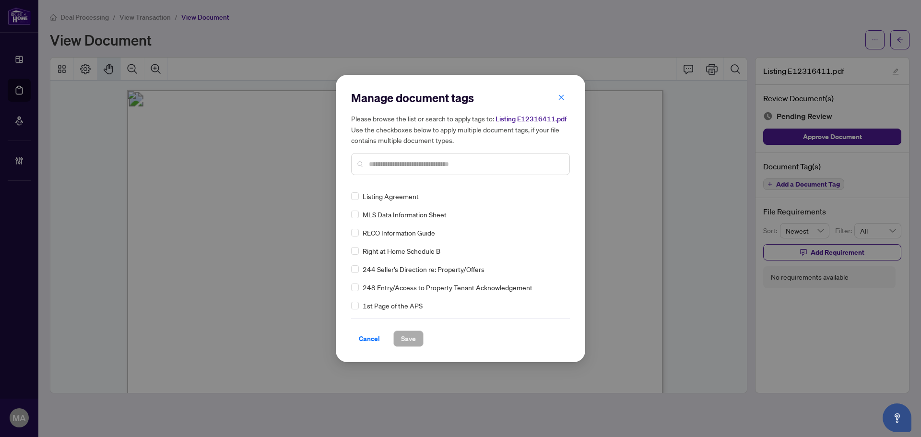
click at [431, 165] on input "text" at bounding box center [465, 164] width 193 height 11
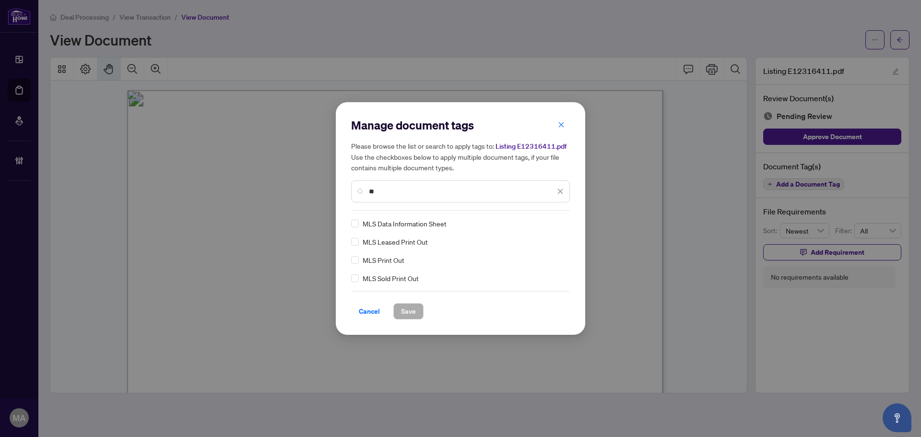
type input "**"
click at [570, 223] on div "Manage document tags Please browse the list or search to apply tags to: Listing…" at bounding box center [460, 218] width 249 height 233
click at [554, 224] on img at bounding box center [550, 224] width 10 height 10
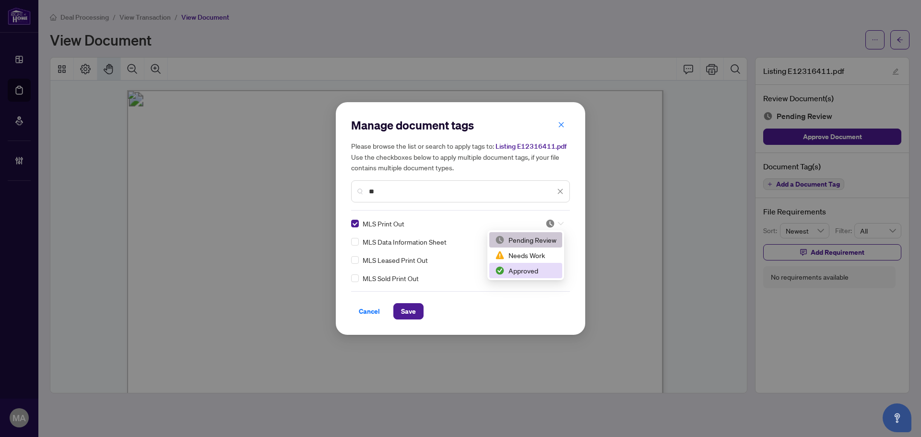
drag, startPoint x: 528, startPoint y: 270, endPoint x: 522, endPoint y: 273, distance: 6.9
click at [528, 269] on div "Approved" at bounding box center [525, 270] width 61 height 11
click at [409, 305] on span "Save" at bounding box center [408, 311] width 15 height 15
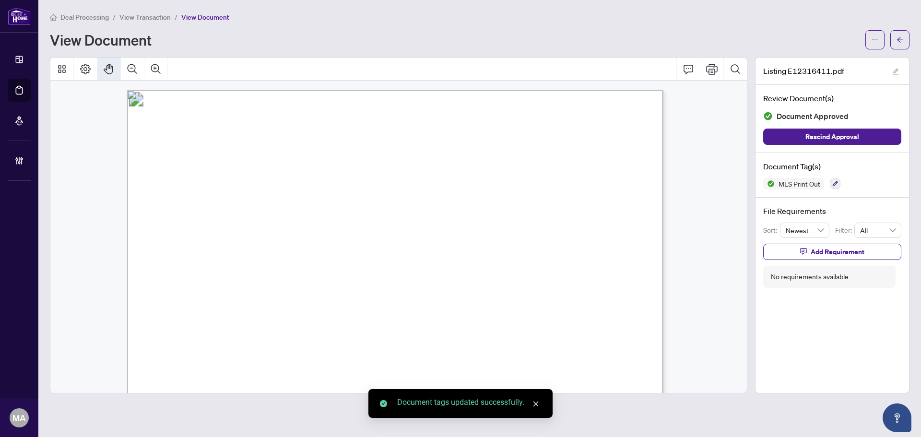
click at [908, 36] on button "button" at bounding box center [899, 39] width 19 height 19
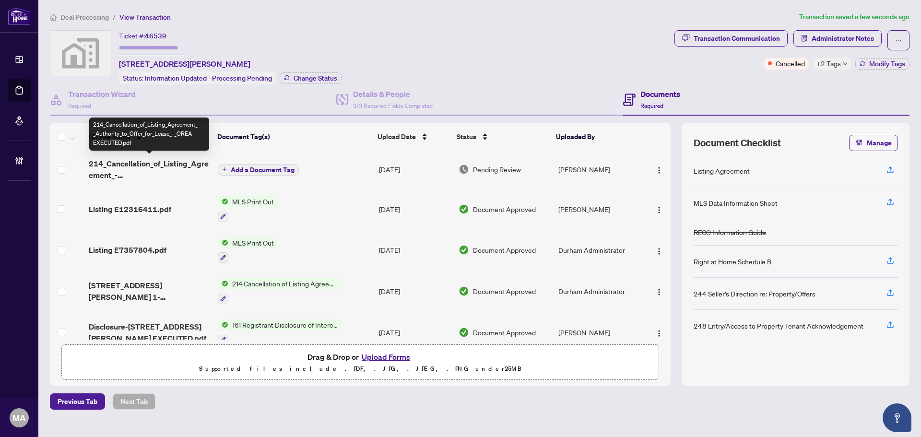
click at [96, 163] on span "214_Cancellation_of_Listing_Agreement_-_Authority_to_Offer_for_Lease_-_OREA EXE…" at bounding box center [149, 169] width 121 height 23
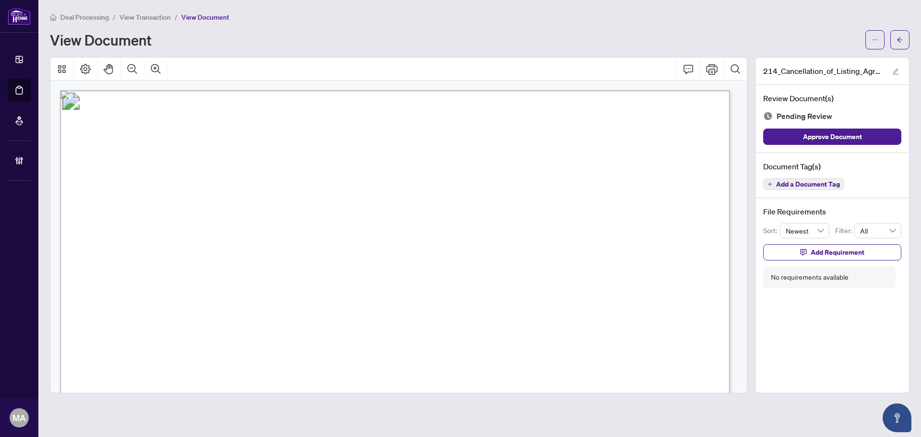
click at [774, 186] on button "Add a Document Tag" at bounding box center [803, 184] width 81 height 12
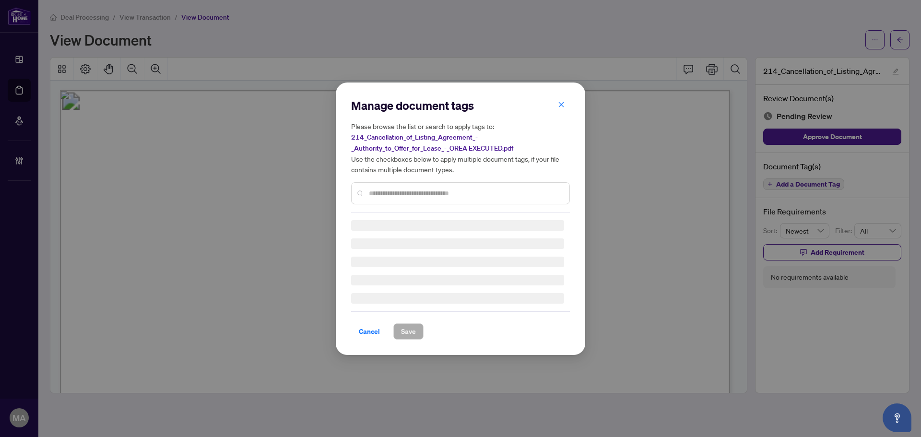
click at [461, 190] on div "Manage document tags Please browse the list or search to apply tags to: 214_Can…" at bounding box center [460, 155] width 219 height 115
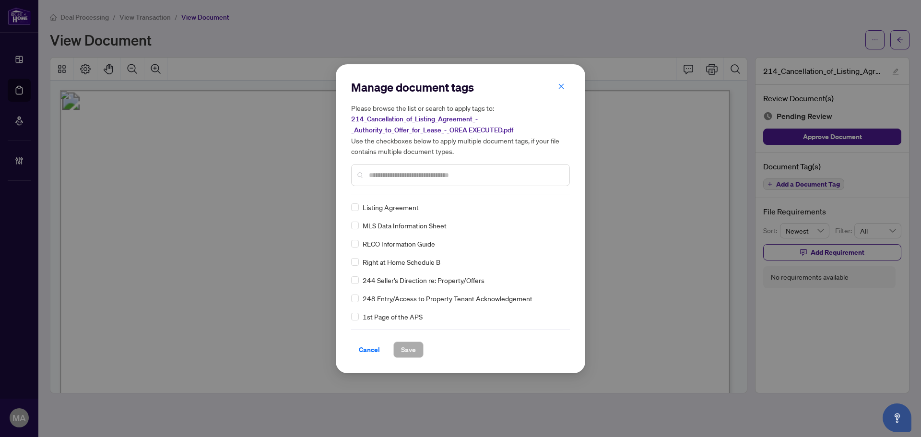
click at [476, 174] on input "text" at bounding box center [465, 175] width 193 height 11
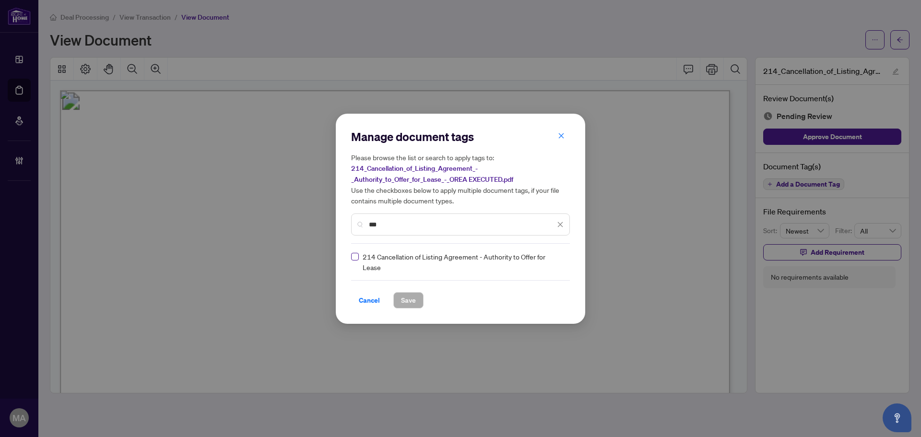
type input "***"
click at [550, 264] on img at bounding box center [550, 262] width 10 height 10
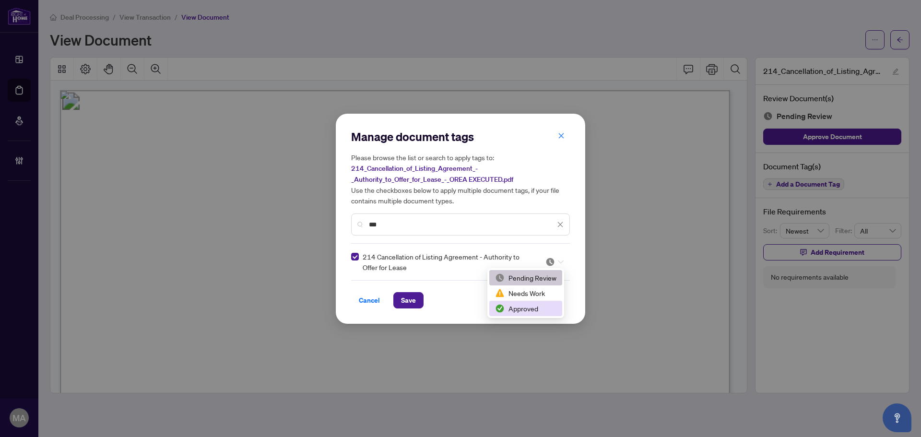
click at [531, 307] on div "Approved" at bounding box center [525, 308] width 61 height 11
click at [405, 308] on div "Manage document tags Please browse the list or search to apply tags to: 214_Can…" at bounding box center [460, 219] width 249 height 210
click at [407, 298] on span "Save" at bounding box center [408, 300] width 15 height 15
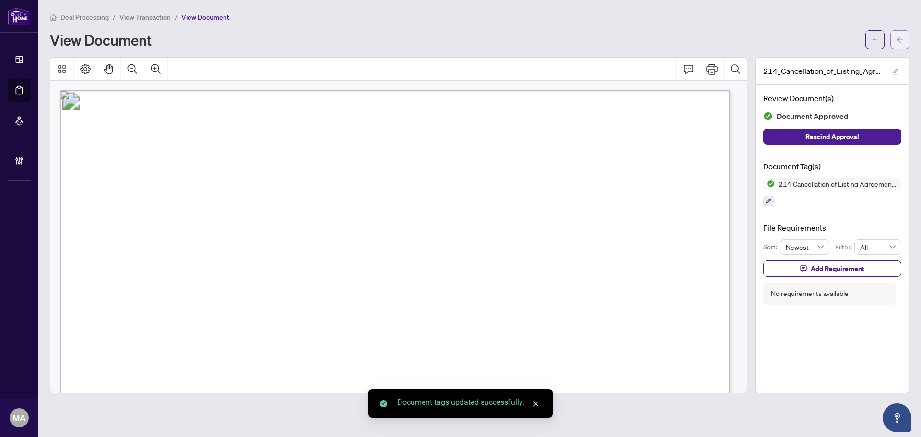
click at [908, 38] on button "button" at bounding box center [899, 39] width 19 height 19
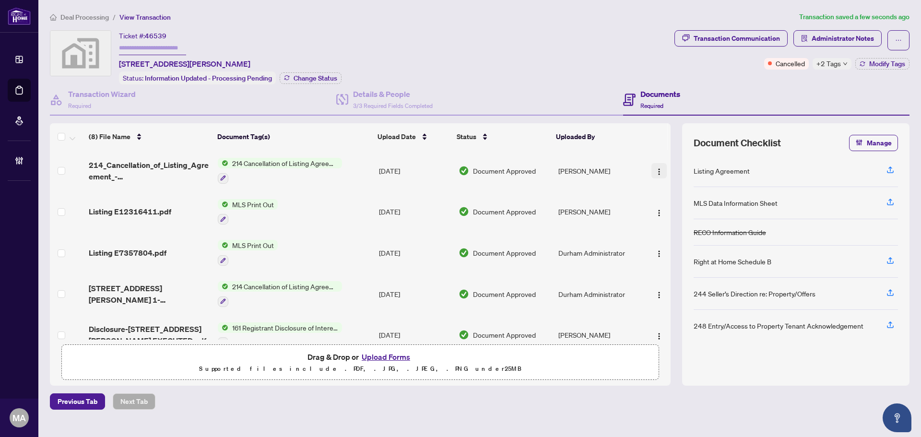
click at [659, 169] on img "button" at bounding box center [659, 172] width 8 height 8
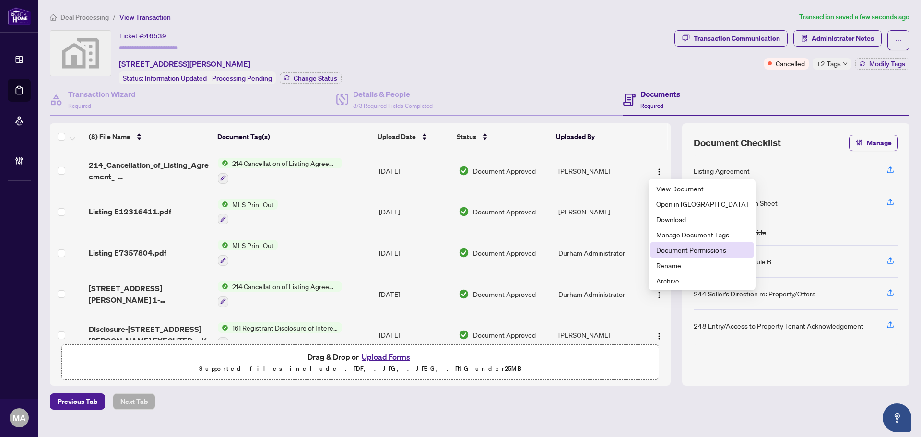
click at [685, 255] on li "Document Permissions" at bounding box center [701, 249] width 103 height 15
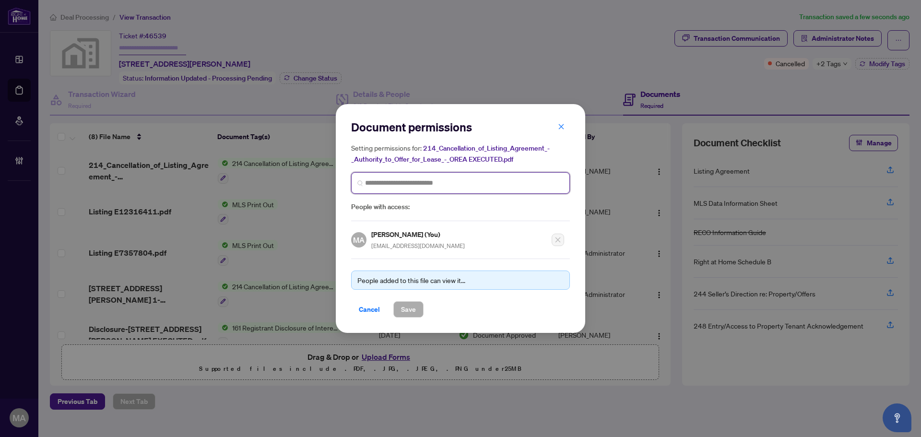
click at [516, 183] on input "search" at bounding box center [464, 183] width 199 height 10
click at [369, 311] on span "Cancel" at bounding box center [369, 309] width 21 height 15
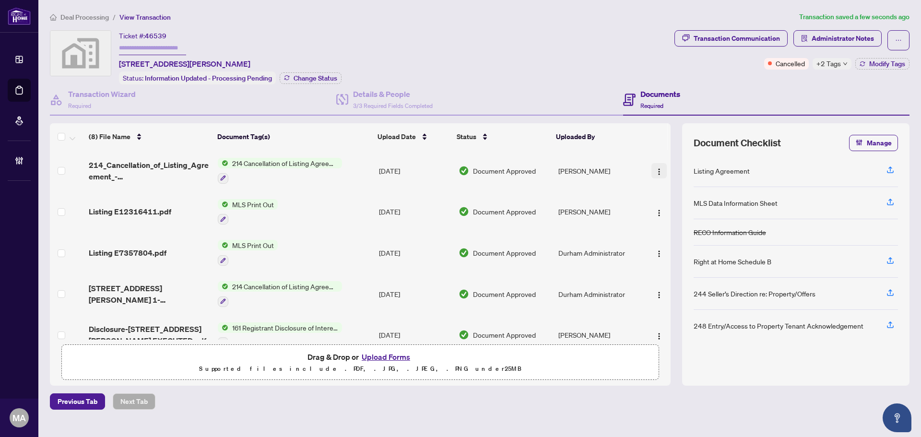
click at [657, 173] on img "button" at bounding box center [659, 172] width 8 height 8
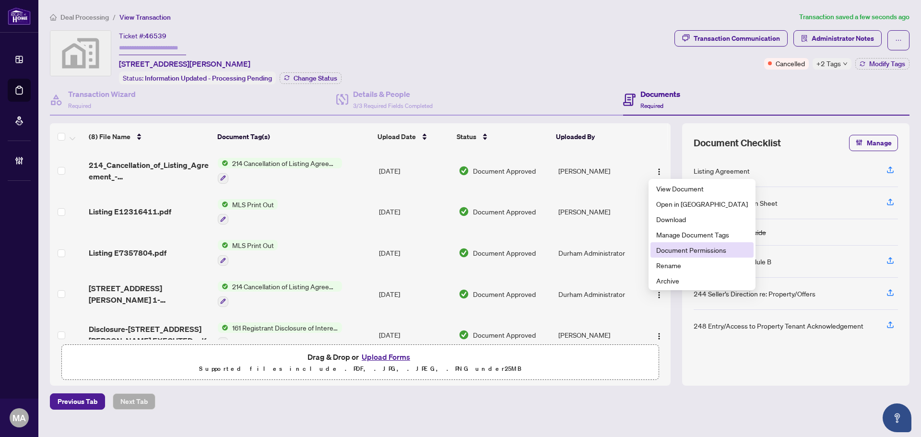
click at [672, 247] on span "Document Permissions" at bounding box center [702, 250] width 92 height 11
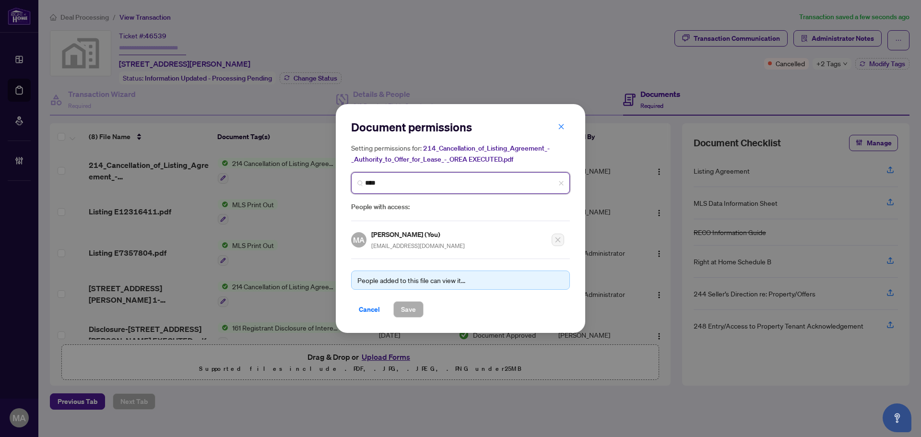
drag, startPoint x: 441, startPoint y: 179, endPoint x: 436, endPoint y: 182, distance: 6.3
click at [441, 180] on input "****" at bounding box center [464, 183] width 199 height 10
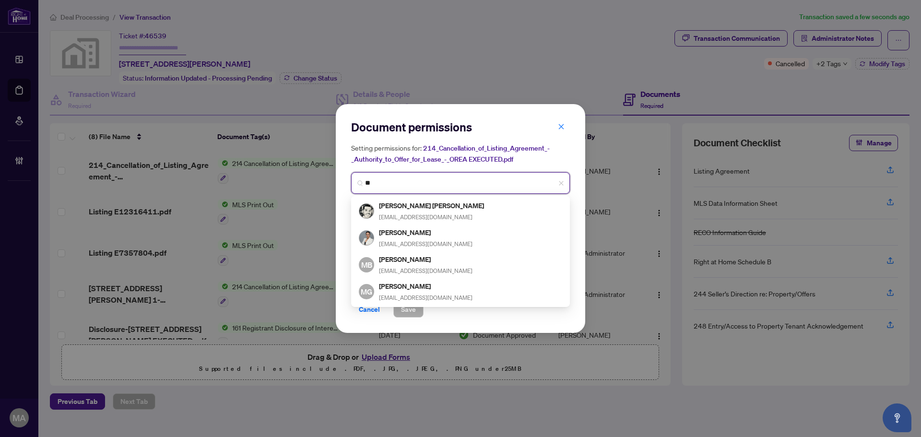
type input "*"
type input "*****"
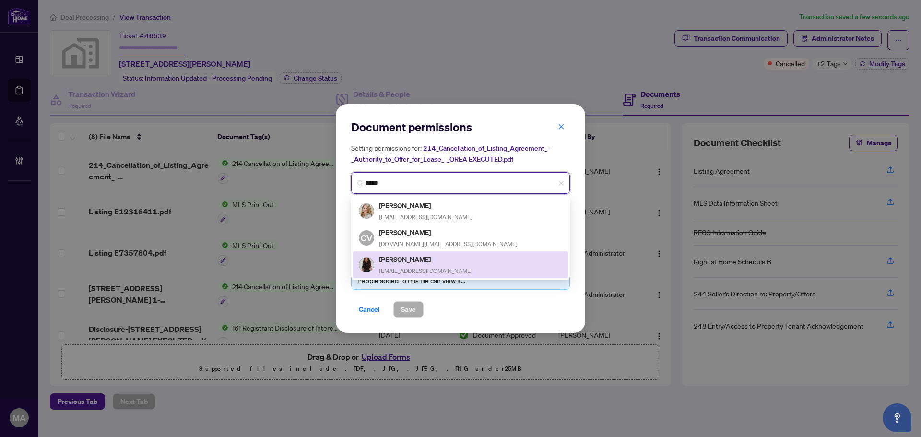
click at [468, 269] on div "Crystalyn O'Donnell crystalynmae@gmail.com" at bounding box center [460, 265] width 203 height 22
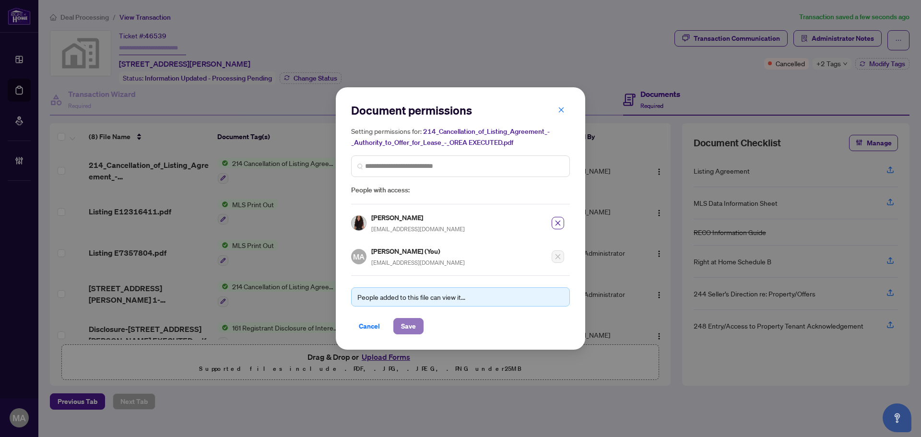
click at [411, 328] on span "Save" at bounding box center [408, 325] width 15 height 15
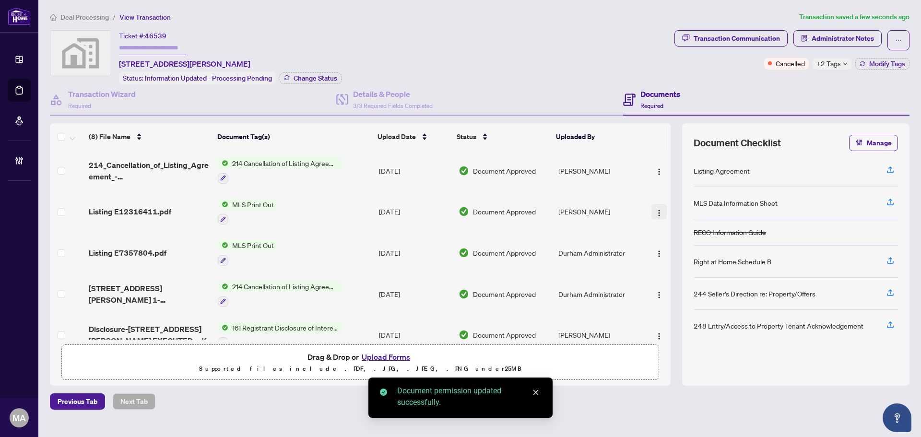
click at [655, 207] on span "button" at bounding box center [659, 211] width 8 height 11
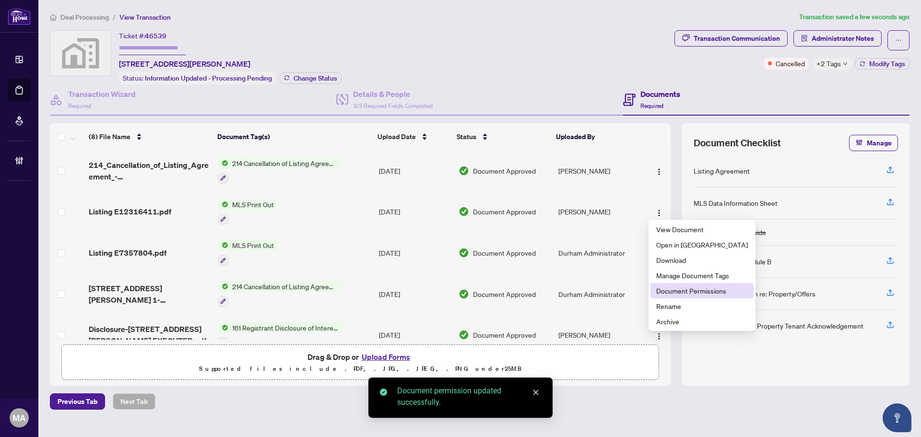
click at [684, 285] on span "Document Permissions" at bounding box center [702, 290] width 92 height 11
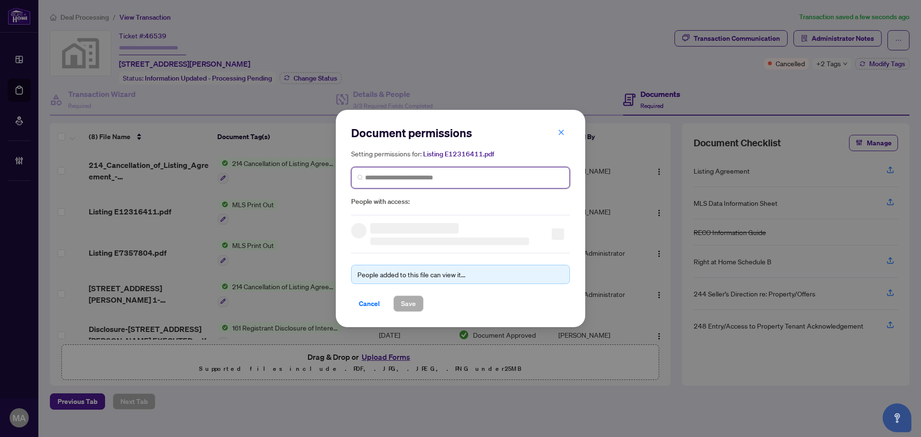
click at [417, 178] on input "search" at bounding box center [464, 178] width 199 height 10
type input "*****"
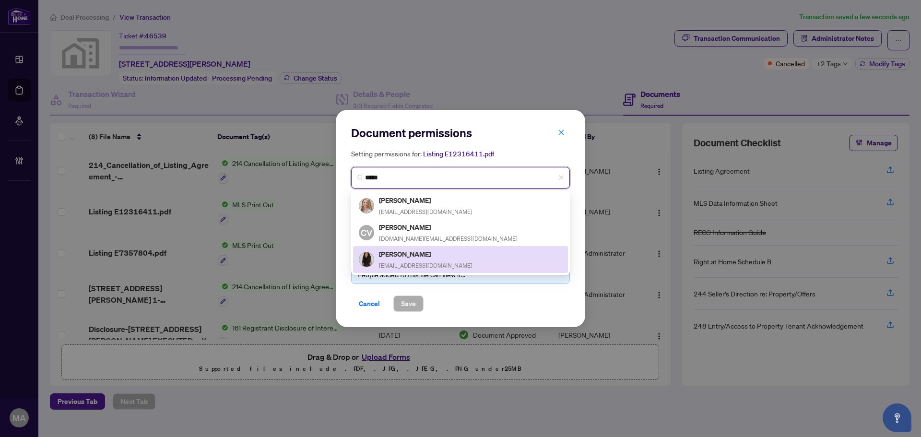
click at [430, 258] on div "Crystalyn O'Donnell crystalynmae@gmail.com" at bounding box center [426, 259] width 94 height 22
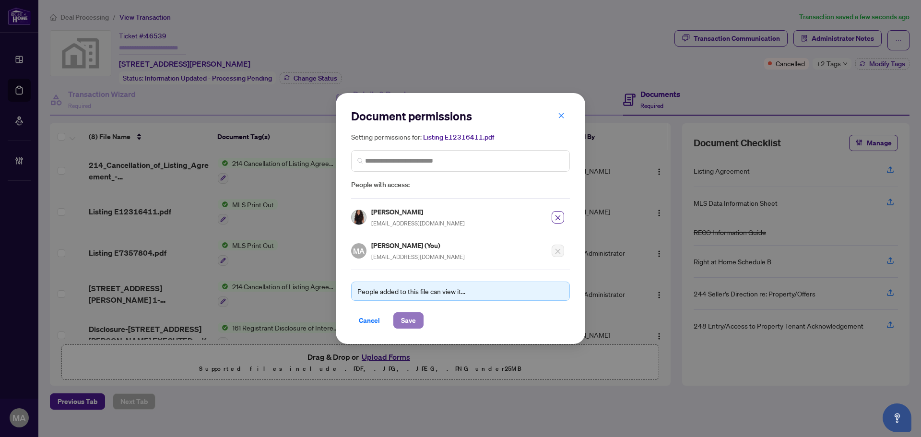
click at [412, 319] on span "Save" at bounding box center [408, 320] width 15 height 15
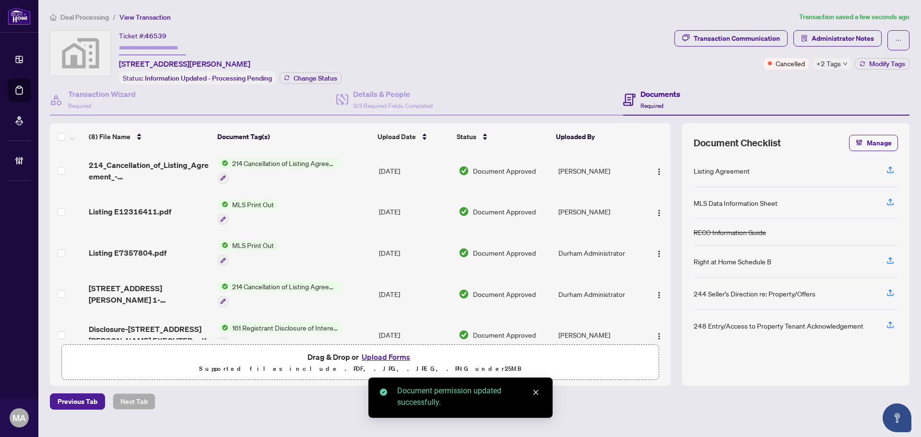
click at [895, 70] on div "Transaction Communication Administrator Notes Cancelled +2 Tags Modify Tags" at bounding box center [791, 57] width 239 height 54
click at [898, 64] on span "Modify Tags" at bounding box center [887, 63] width 36 height 7
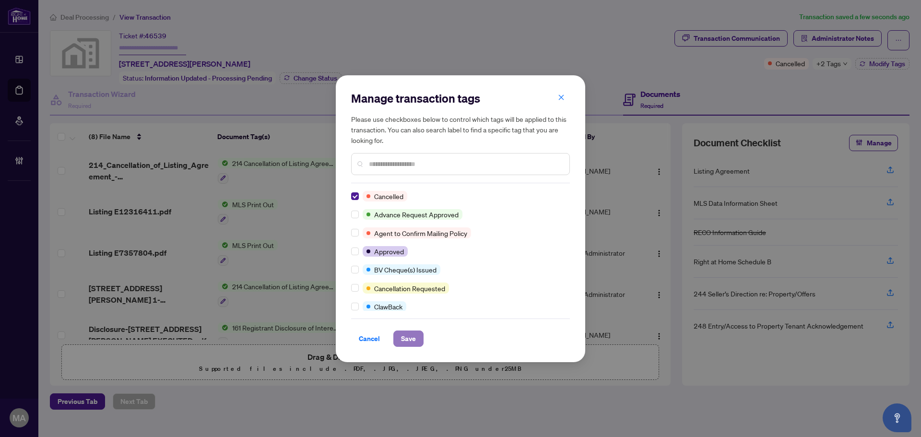
click at [406, 340] on span "Save" at bounding box center [408, 338] width 15 height 15
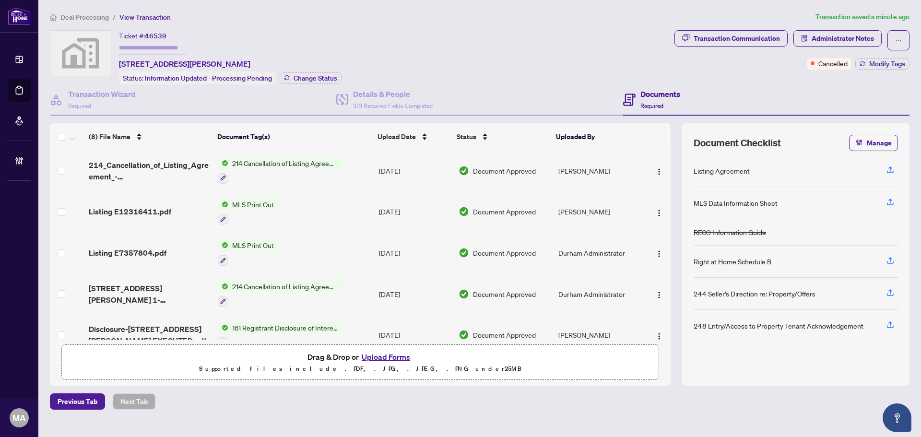
click at [61, 18] on span "Deal Processing" at bounding box center [84, 17] width 48 height 9
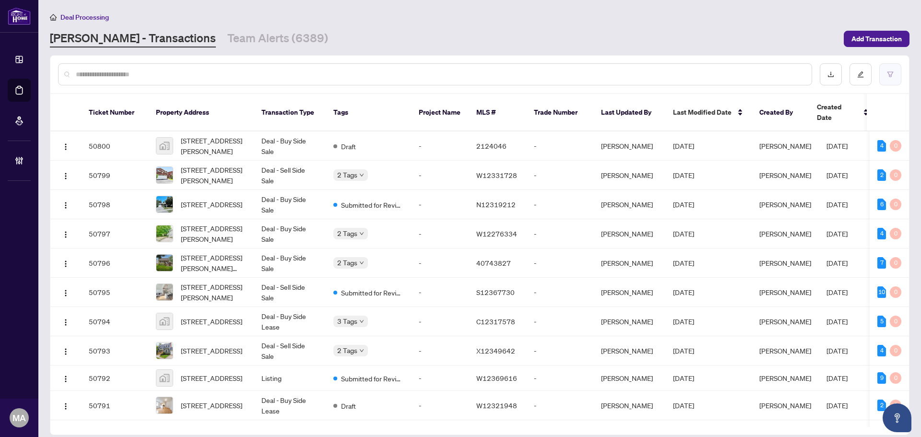
click at [895, 78] on button "button" at bounding box center [890, 74] width 22 height 22
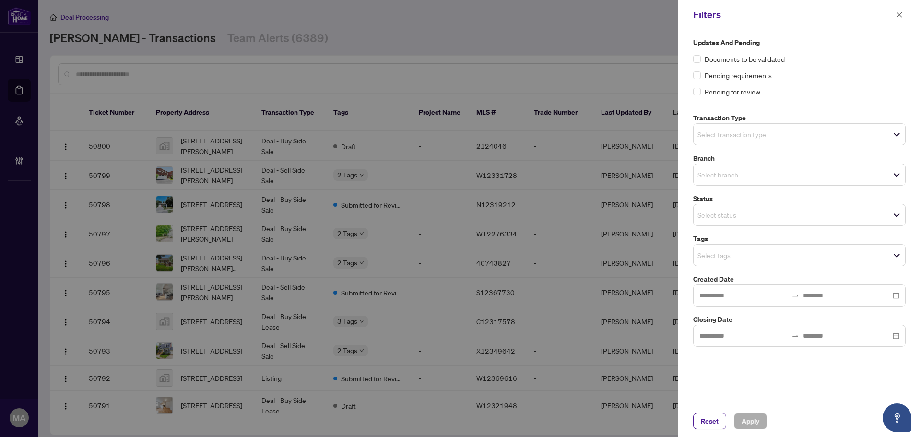
click at [718, 129] on input "search" at bounding box center [730, 135] width 67 height 12
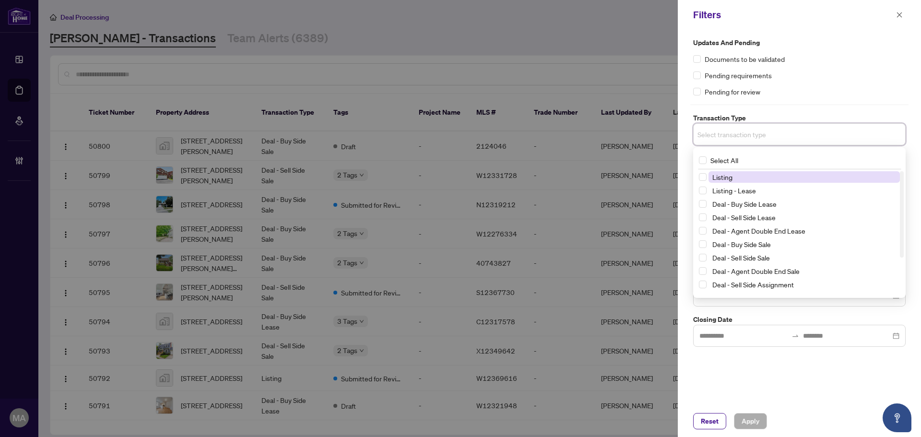
click at [736, 177] on span "Listing" at bounding box center [803, 177] width 191 height 12
click at [736, 188] on span "Listing - Lease" at bounding box center [734, 192] width 44 height 9
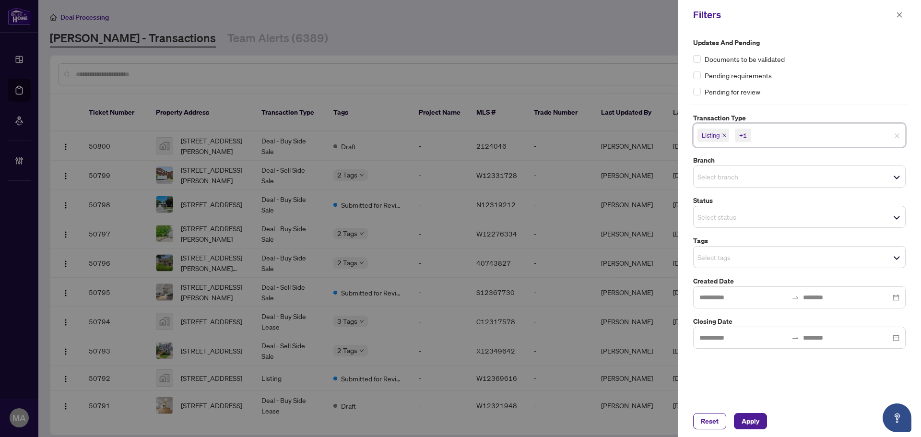
click at [854, 89] on div "Pending for review" at bounding box center [799, 91] width 212 height 11
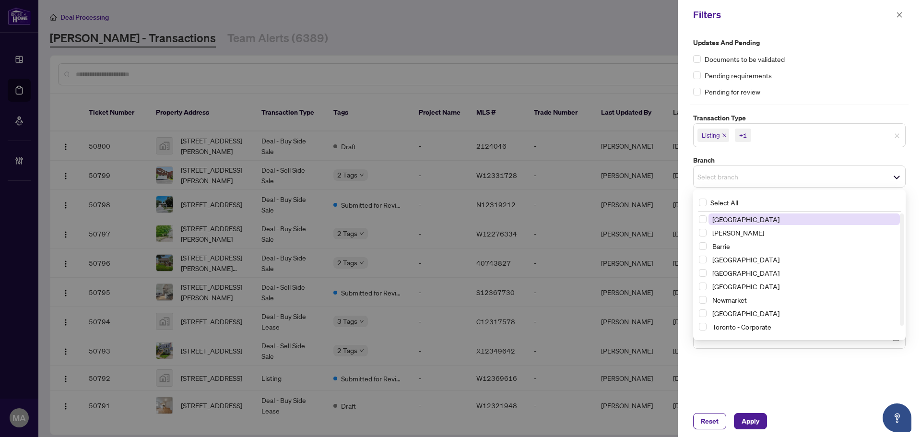
click at [797, 178] on span "Select branch" at bounding box center [798, 176] width 211 height 13
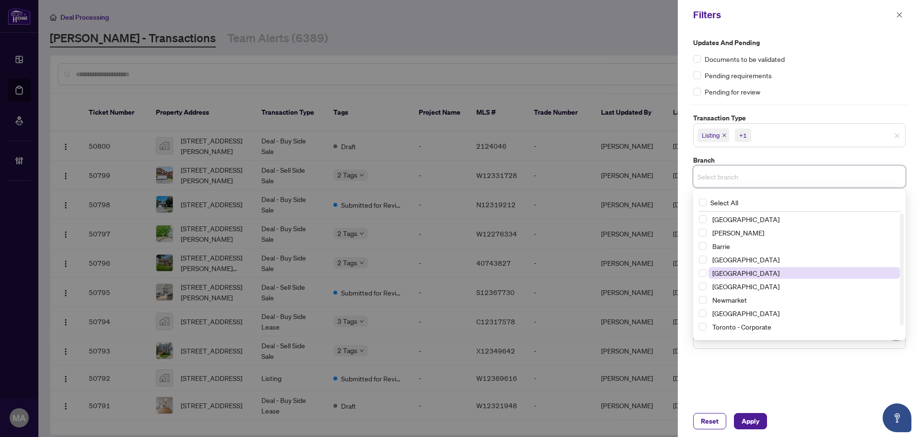
click at [738, 269] on span "Durham" at bounding box center [803, 273] width 191 height 12
click at [829, 75] on div "Pending requirements" at bounding box center [799, 75] width 212 height 11
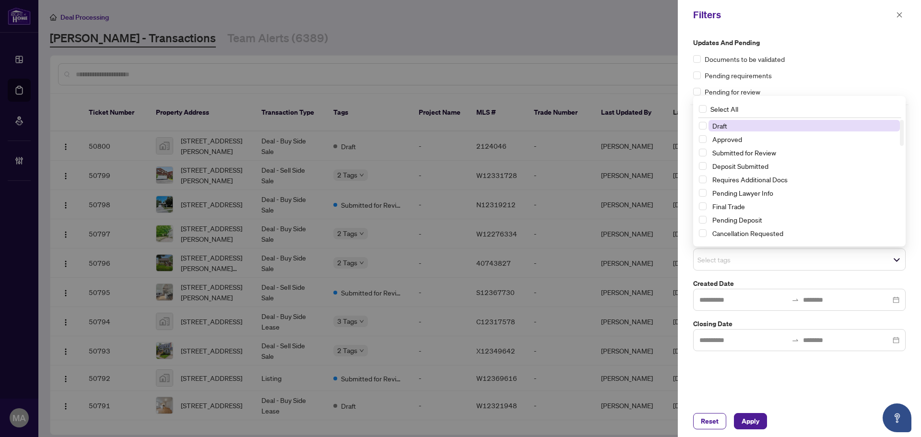
click at [782, 265] on span "Select tags" at bounding box center [798, 259] width 211 height 13
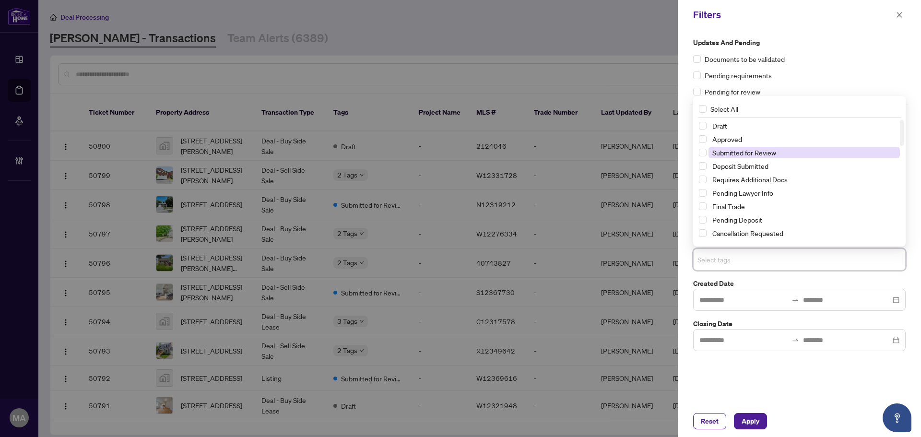
click at [747, 153] on span "Submitted for Review" at bounding box center [744, 152] width 64 height 9
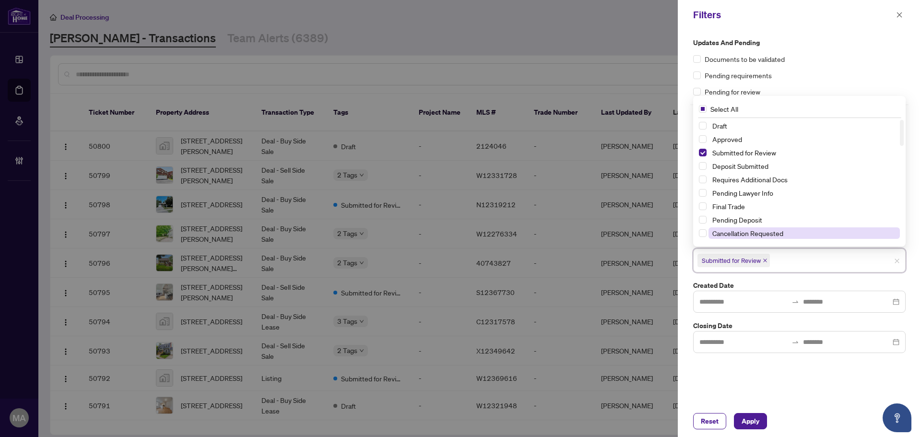
click at [740, 235] on span "Cancellation Requested" at bounding box center [747, 233] width 71 height 9
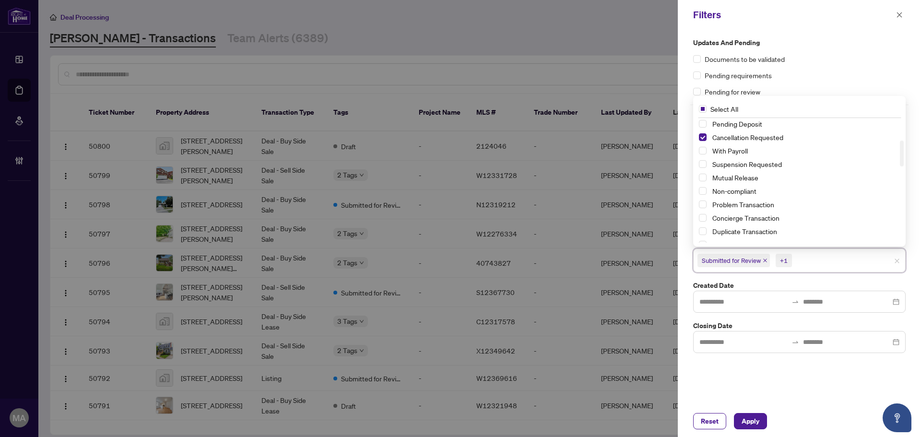
click at [701, 170] on div "Suspension Requested" at bounding box center [799, 164] width 201 height 12
click at [702, 163] on span "Select Suspension Requested" at bounding box center [703, 164] width 8 height 8
click at [700, 174] on span "Select Mutual Release" at bounding box center [703, 178] width 8 height 8
click at [758, 416] on span "Apply" at bounding box center [750, 420] width 18 height 15
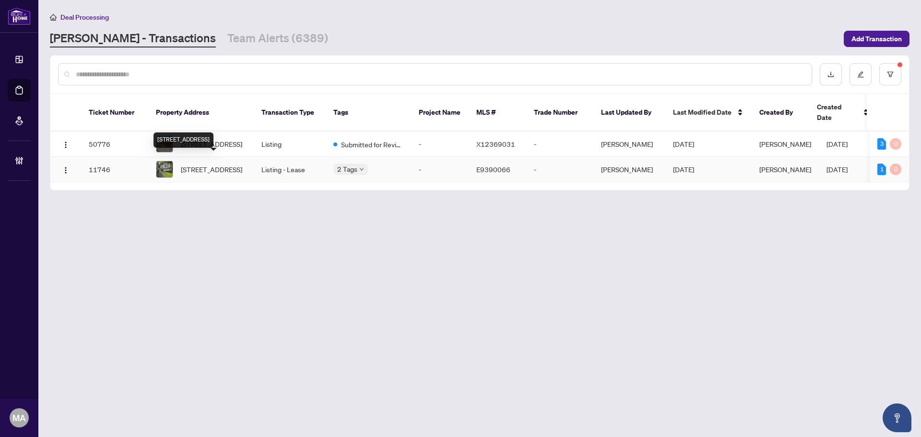
click at [211, 164] on span "18-623 KING Ave Clarington Ontario L1B 1K8 Canada, Clarington, Ontario, Canada" at bounding box center [211, 169] width 61 height 11
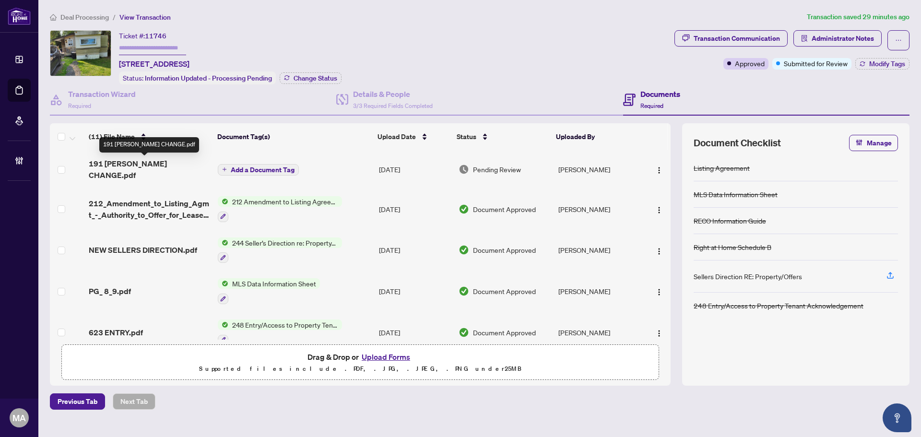
click at [155, 158] on span "191 BRANT PRICE CHANGE.pdf" at bounding box center [149, 169] width 121 height 23
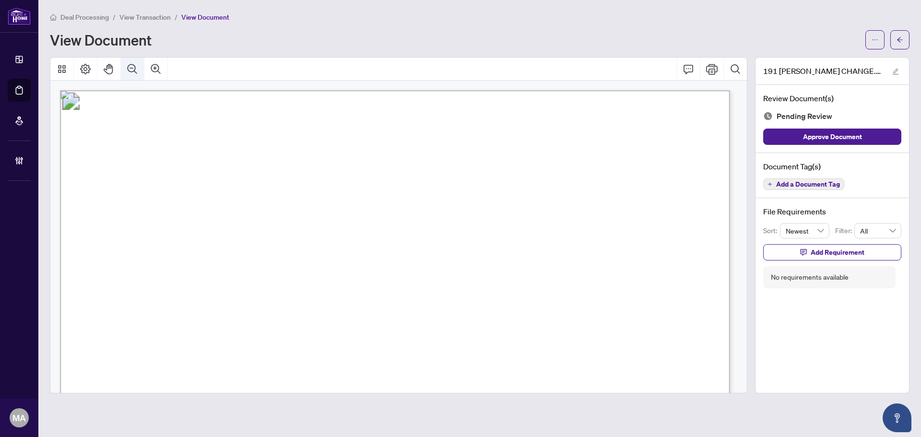
click at [128, 68] on icon "Zoom Out" at bounding box center [133, 69] width 10 height 10
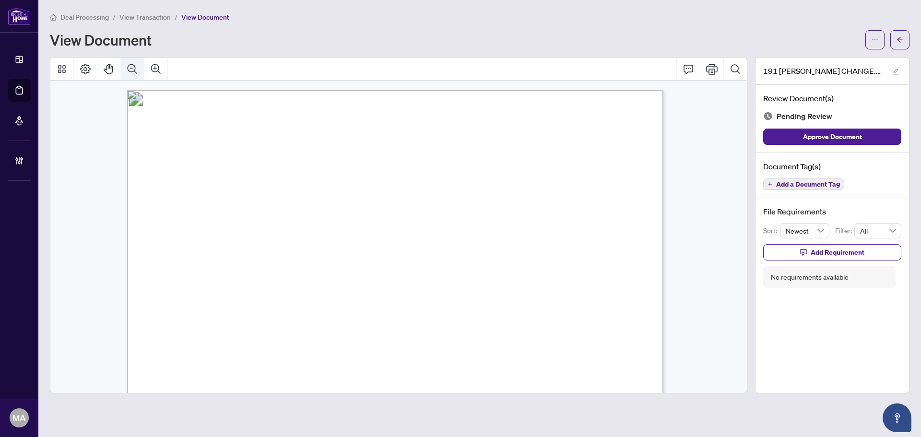
click at [128, 68] on icon "Zoom Out" at bounding box center [133, 69] width 10 height 10
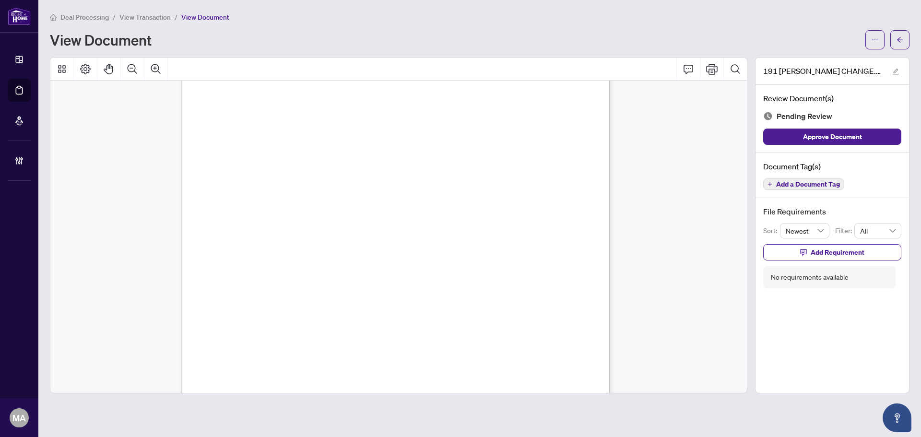
scroll to position [17, 0]
click at [790, 178] on button "Add a Document Tag" at bounding box center [803, 184] width 81 height 12
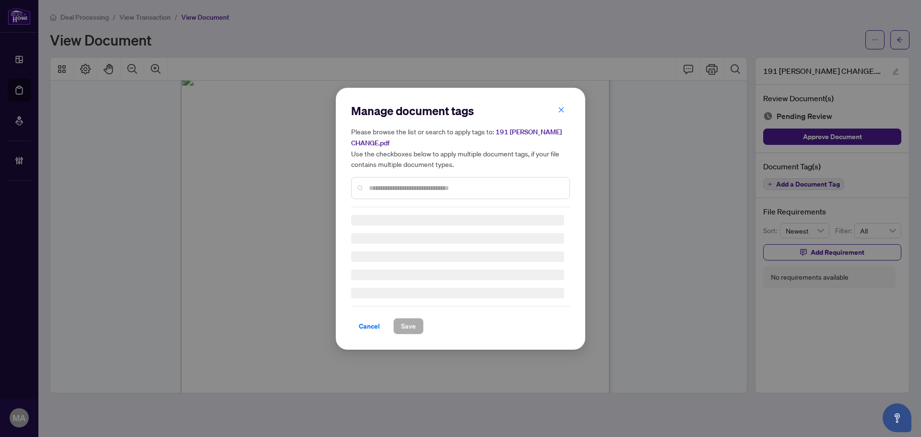
click at [493, 183] on div "Manage document tags Please browse the list or search to apply tags to: 191 BRA…" at bounding box center [460, 155] width 219 height 104
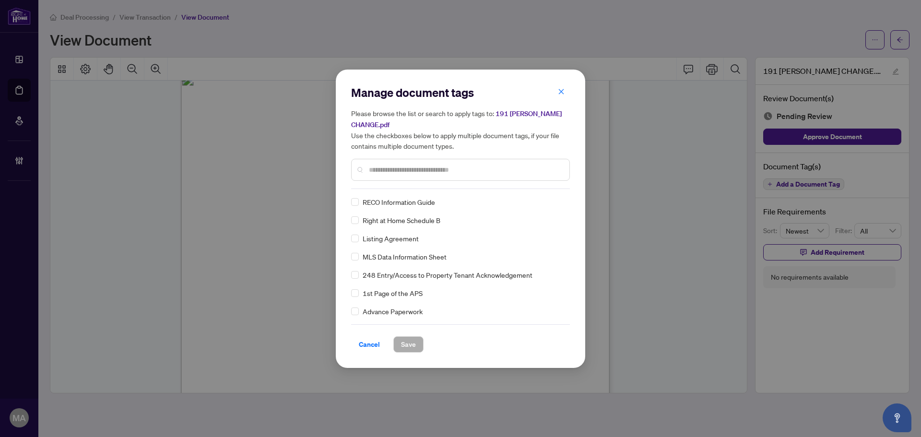
click at [499, 164] on input "text" at bounding box center [465, 169] width 193 height 11
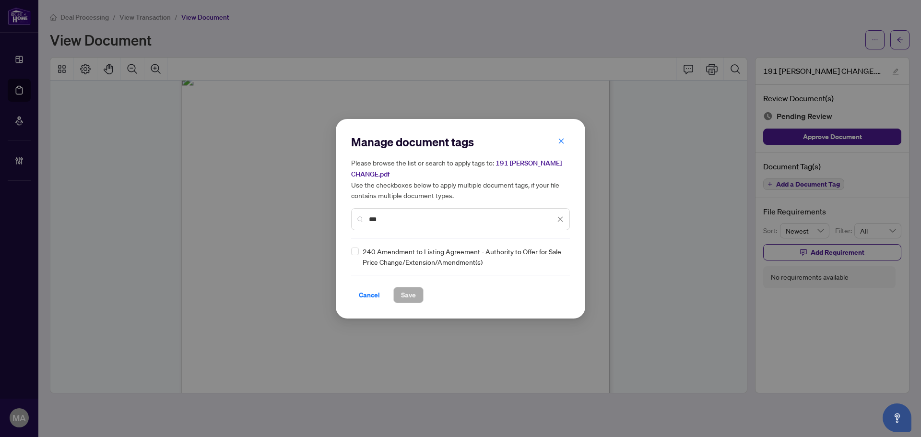
type input "***"
drag, startPoint x: 550, startPoint y: 254, endPoint x: 551, endPoint y: 260, distance: 5.8
click at [551, 254] on img at bounding box center [550, 257] width 10 height 10
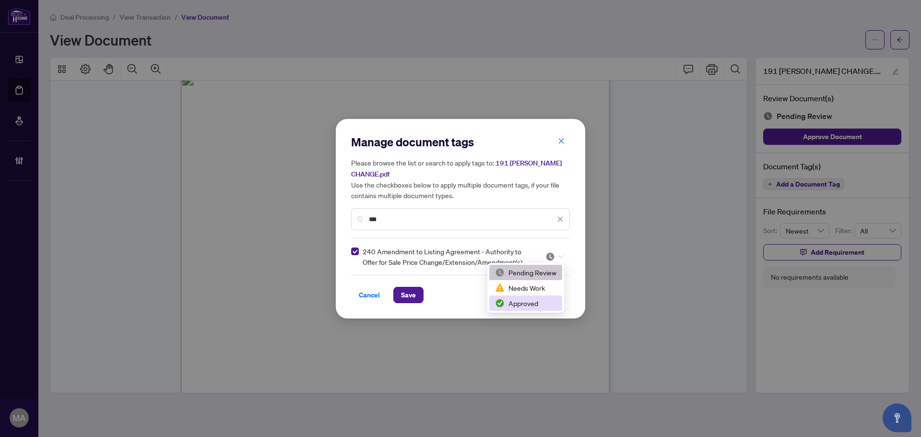
click at [545, 303] on div "Approved" at bounding box center [525, 303] width 61 height 11
click at [423, 296] on div "Cancel Save" at bounding box center [460, 295] width 219 height 16
click at [402, 292] on span "Save" at bounding box center [408, 294] width 15 height 15
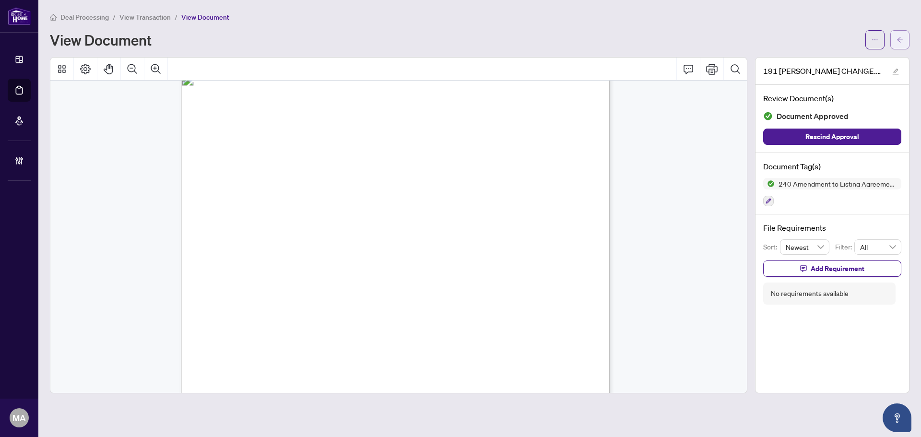
click at [905, 34] on button "button" at bounding box center [899, 39] width 19 height 19
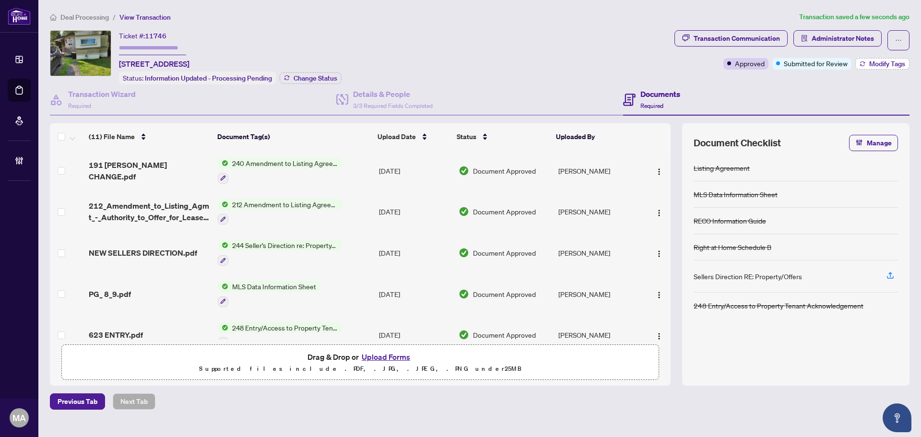
click at [886, 65] on span "Modify Tags" at bounding box center [887, 63] width 36 height 7
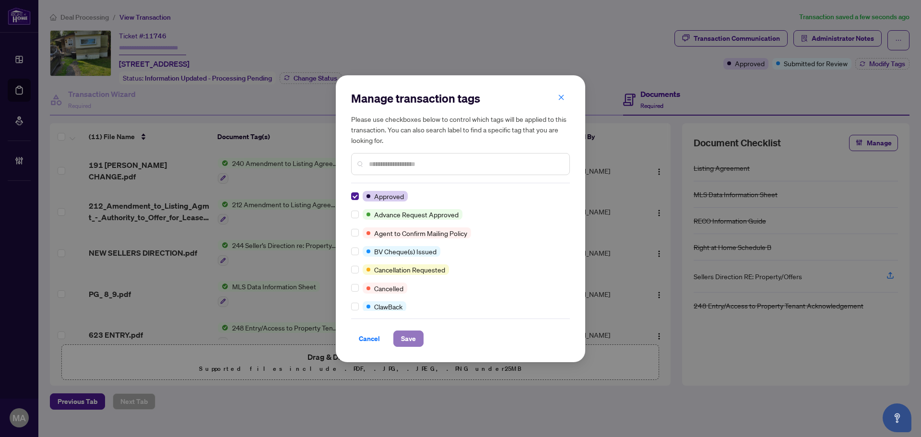
click at [418, 330] on button "Save" at bounding box center [408, 338] width 30 height 16
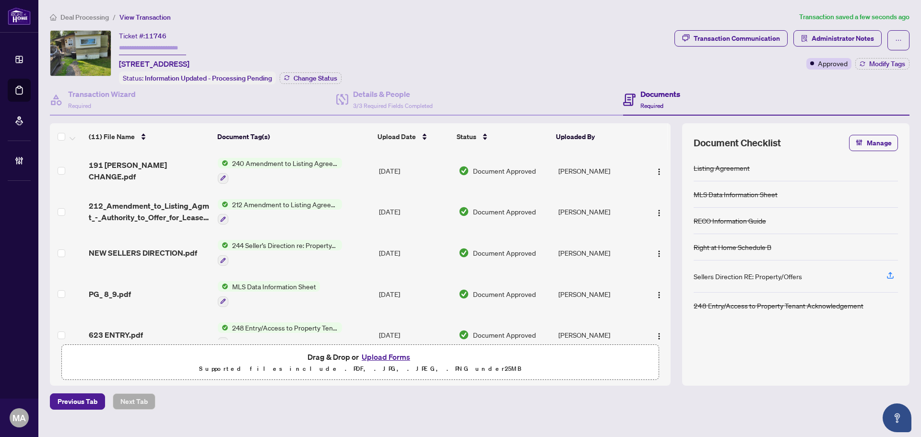
click at [71, 21] on span "Deal Processing" at bounding box center [84, 17] width 48 height 9
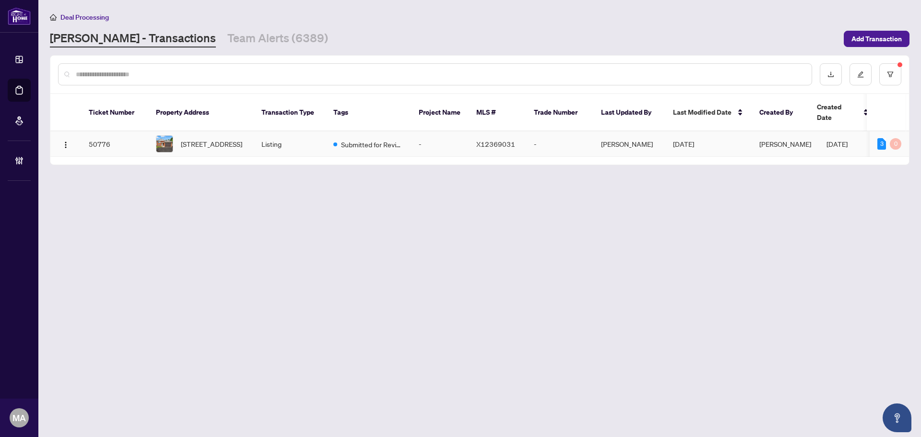
click at [176, 135] on div "1045 High St, Peterborough, Ontario K9J 5R8, Canada" at bounding box center [201, 143] width 90 height 17
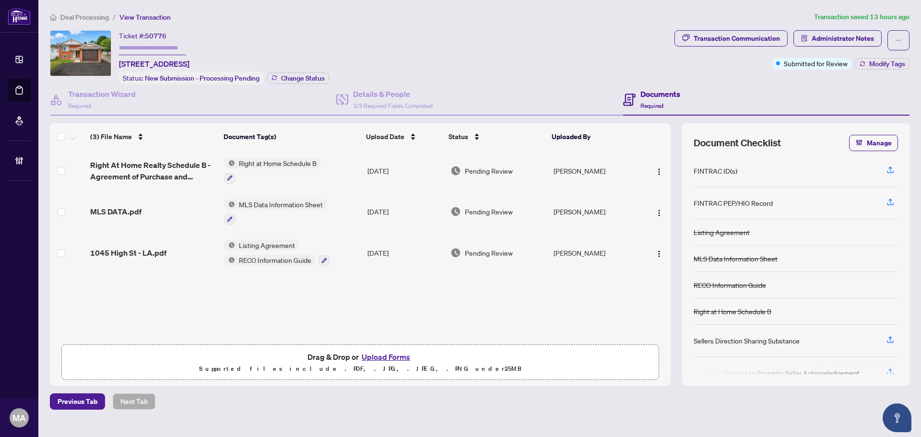
click at [145, 247] on span "1045 High St - LA.pdf" at bounding box center [128, 253] width 76 height 12
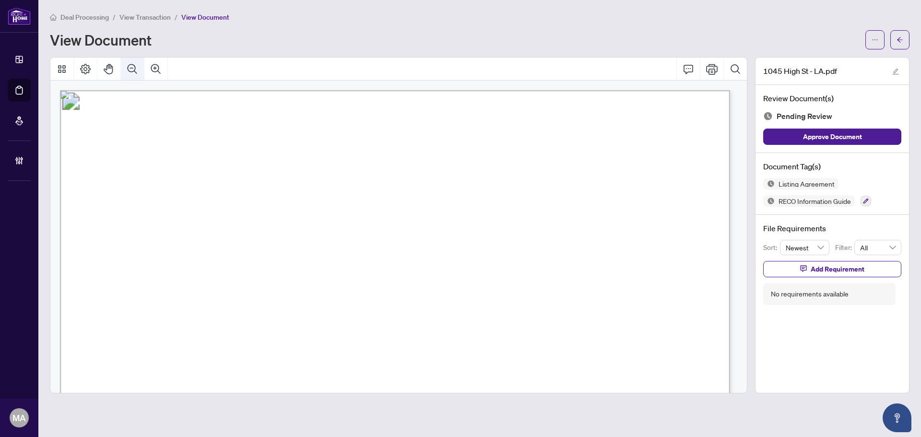
click at [134, 65] on icon "Zoom Out" at bounding box center [133, 69] width 10 height 10
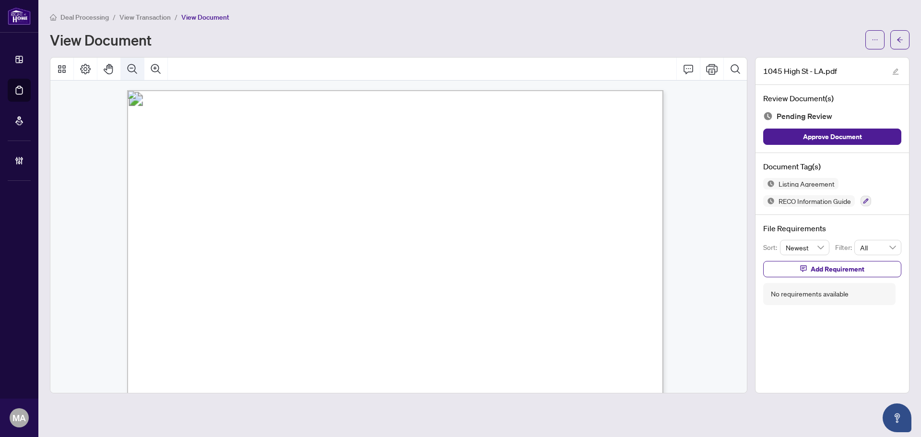
click at [134, 65] on icon "Zoom Out" at bounding box center [133, 69] width 10 height 10
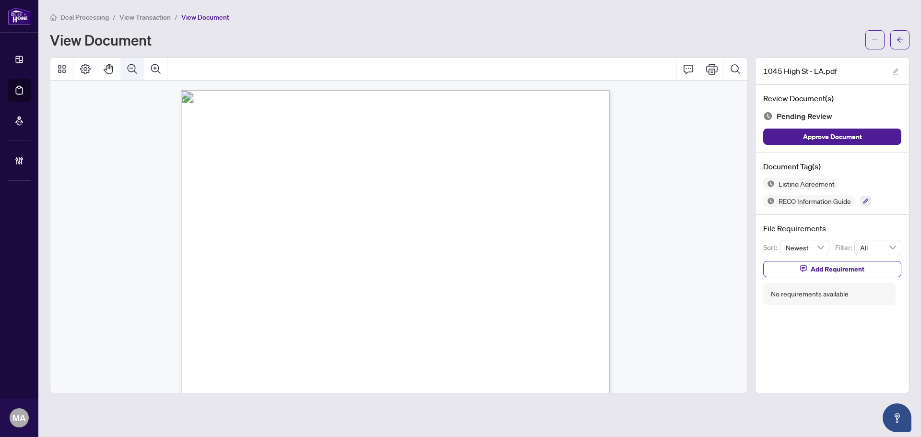
click at [134, 66] on icon "Zoom Out" at bounding box center [133, 69] width 12 height 12
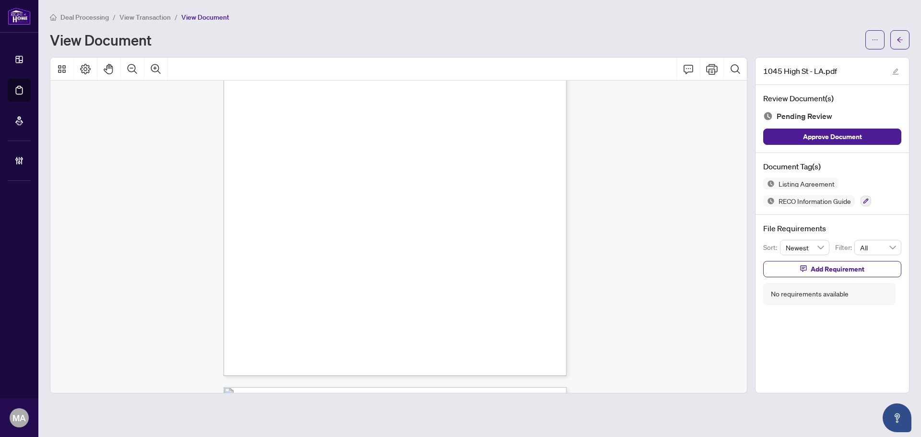
scroll to position [5476, 0]
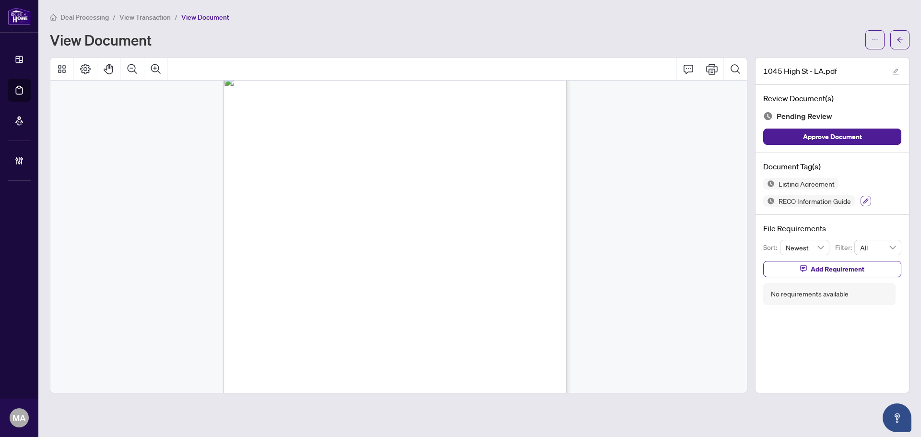
click at [868, 200] on icon "button" at bounding box center [866, 201] width 6 height 6
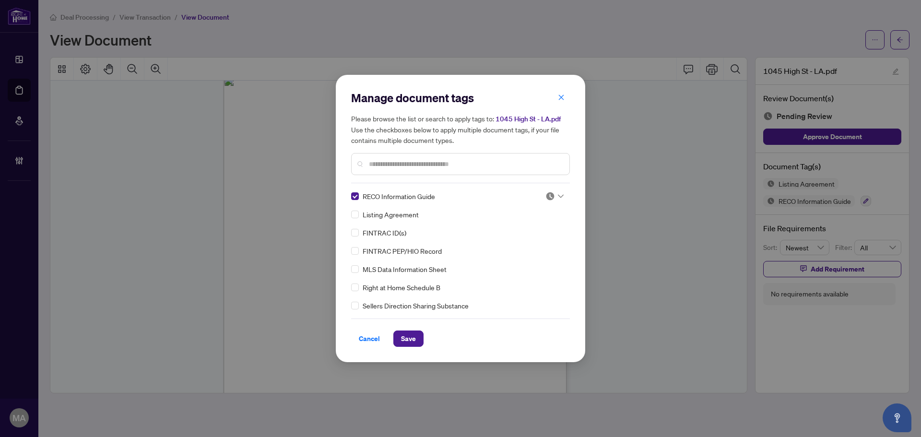
drag, startPoint x: 550, startPoint y: 194, endPoint x: 524, endPoint y: 254, distance: 65.5
click at [550, 194] on img at bounding box center [550, 196] width 10 height 10
click at [524, 245] on div "Approved" at bounding box center [522, 243] width 61 height 11
click at [409, 337] on span "Save" at bounding box center [408, 338] width 15 height 15
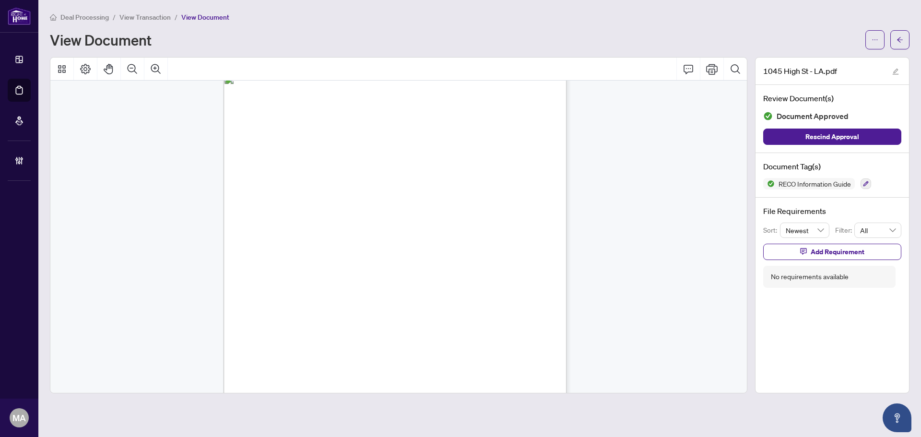
scroll to position [7442, 0]
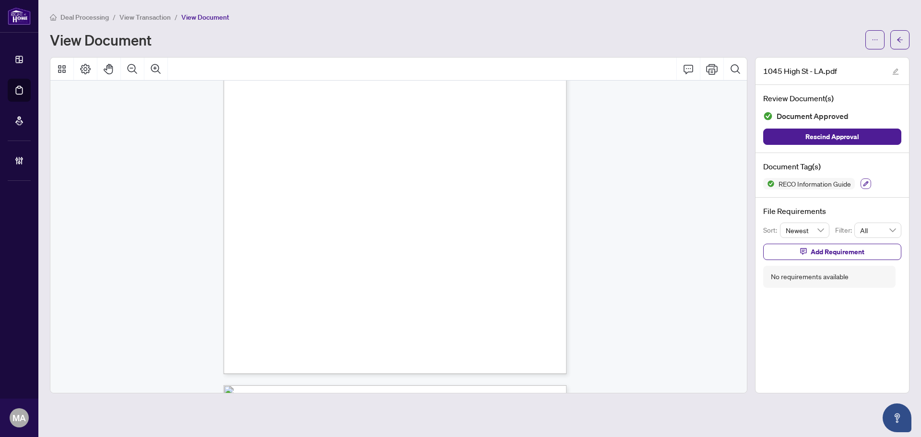
click at [864, 186] on button "button" at bounding box center [865, 183] width 11 height 11
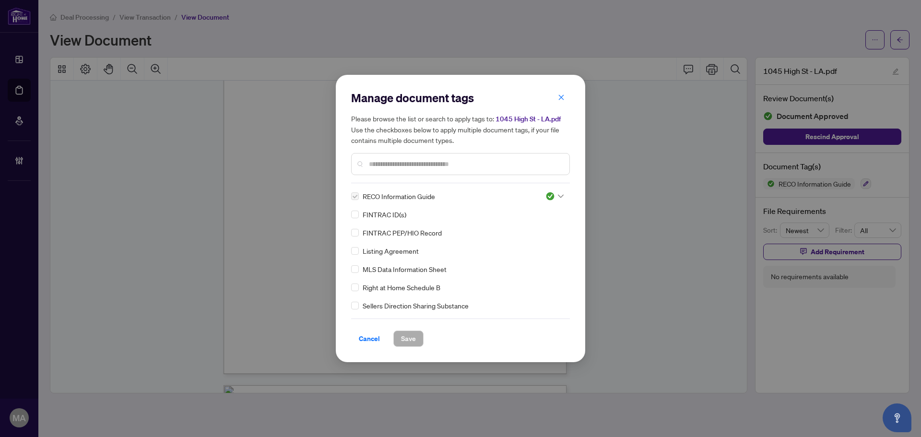
click at [489, 164] on input "text" at bounding box center [465, 164] width 193 height 11
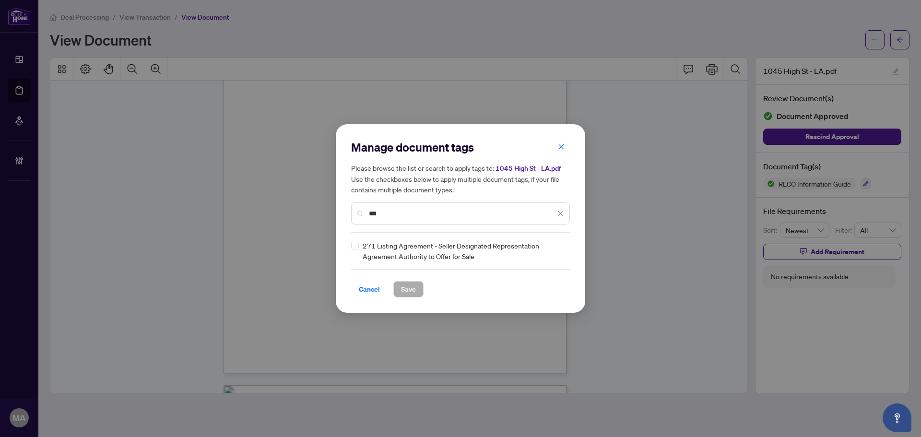
click at [348, 245] on div "Manage document tags Please browse the list or search to apply tags to: 1045 Hi…" at bounding box center [460, 218] width 249 height 188
click at [556, 252] on div at bounding box center [554, 251] width 18 height 10
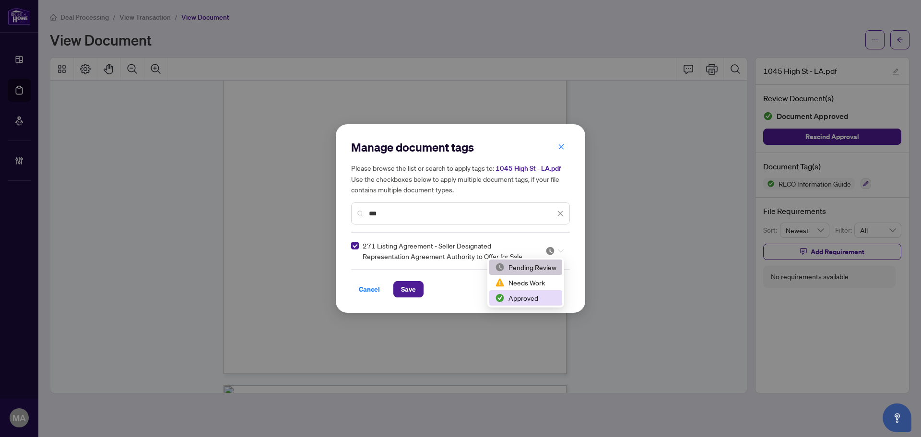
click at [528, 301] on div "Approved" at bounding box center [525, 298] width 61 height 11
click at [509, 211] on input "***" at bounding box center [462, 213] width 186 height 11
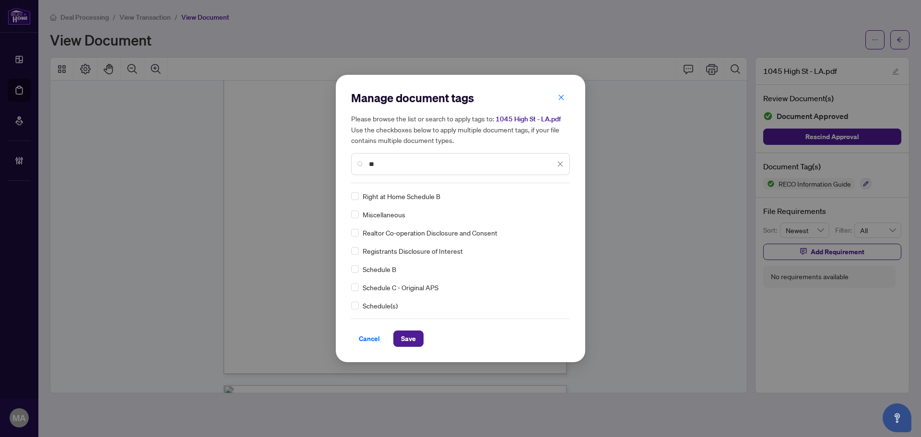
type input "**"
click at [558, 195] on icon at bounding box center [561, 196] width 6 height 4
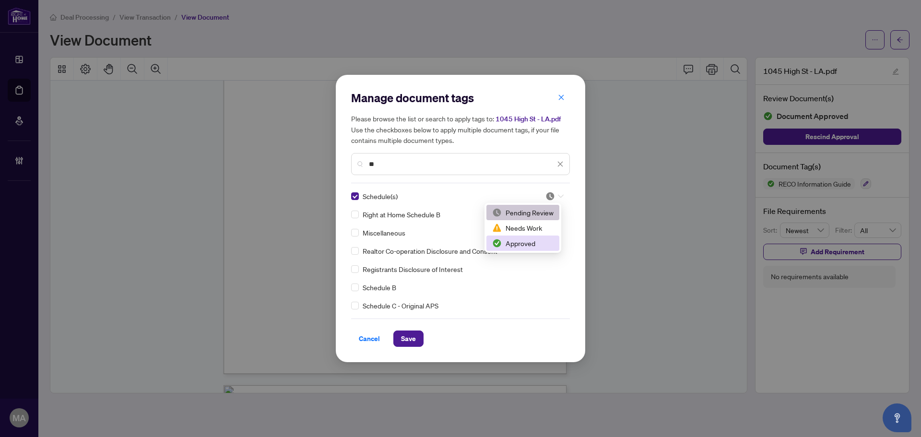
click at [536, 246] on div "Approved" at bounding box center [522, 243] width 61 height 11
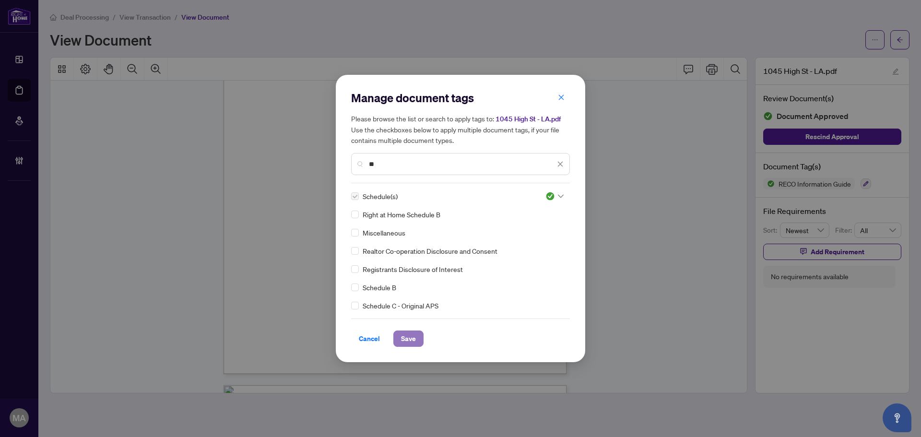
click at [402, 334] on span "Save" at bounding box center [408, 338] width 15 height 15
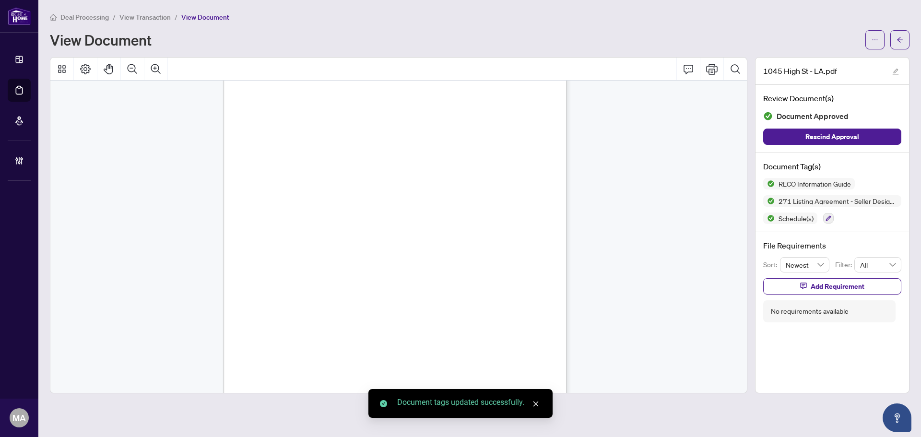
scroll to position [8343, 0]
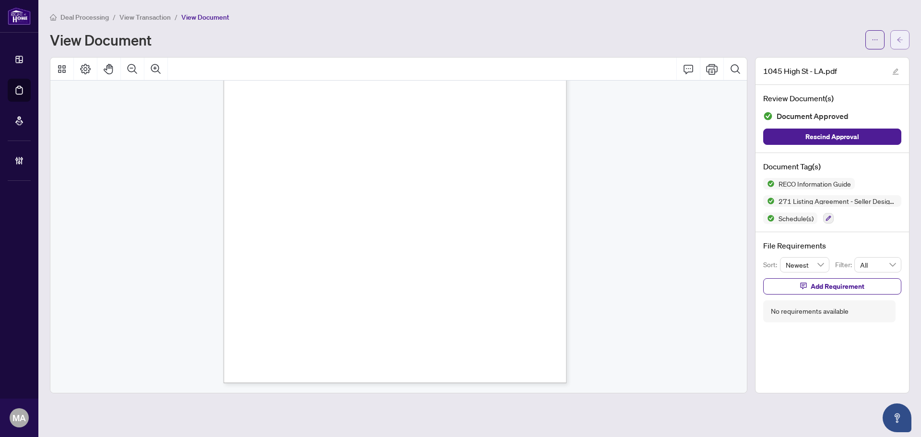
click at [907, 40] on button "button" at bounding box center [899, 39] width 19 height 19
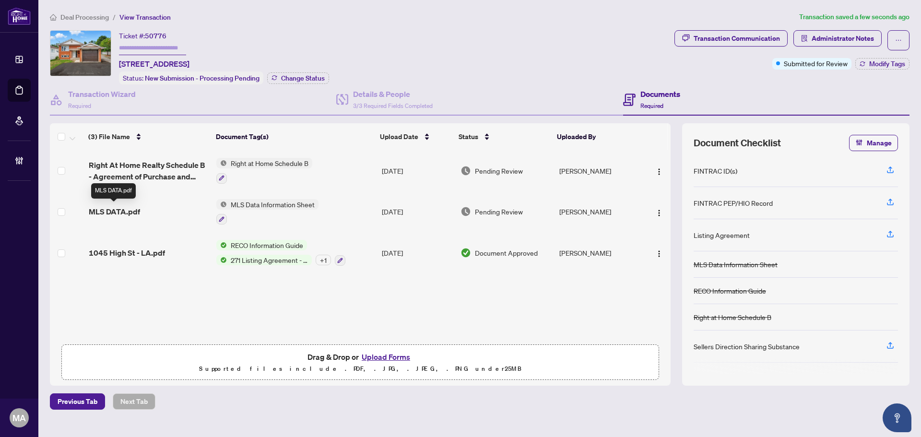
click at [120, 208] on span "MLS DATA.pdf" at bounding box center [114, 212] width 51 height 12
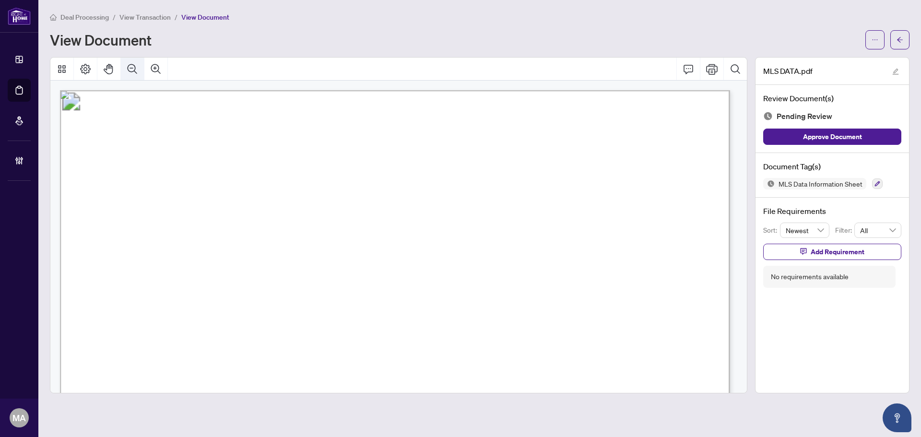
click at [136, 68] on icon "Zoom Out" at bounding box center [133, 69] width 12 height 12
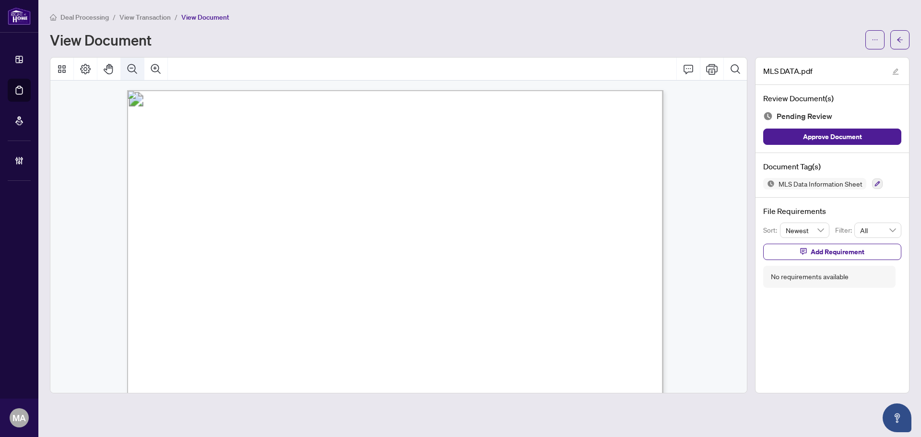
click at [136, 68] on icon "Zoom Out" at bounding box center [133, 69] width 12 height 12
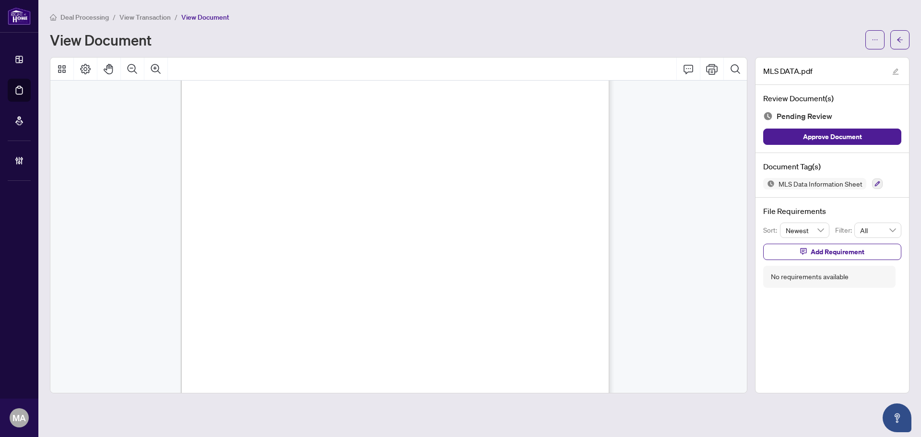
scroll to position [384, 0]
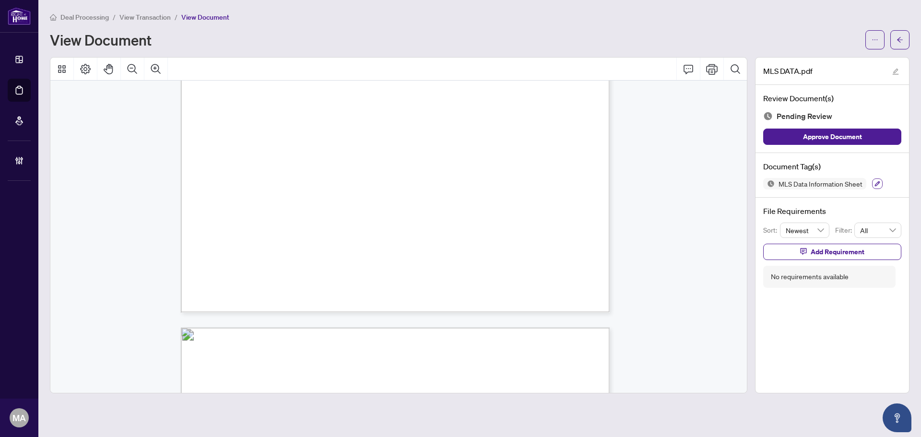
click at [880, 185] on button "button" at bounding box center [877, 183] width 11 height 11
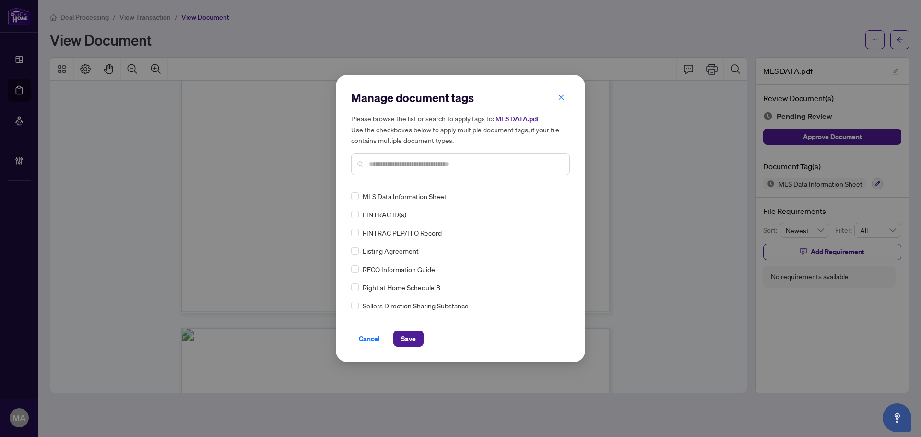
click at [371, 171] on div at bounding box center [460, 164] width 219 height 22
click at [375, 168] on input "text" at bounding box center [465, 164] width 193 height 11
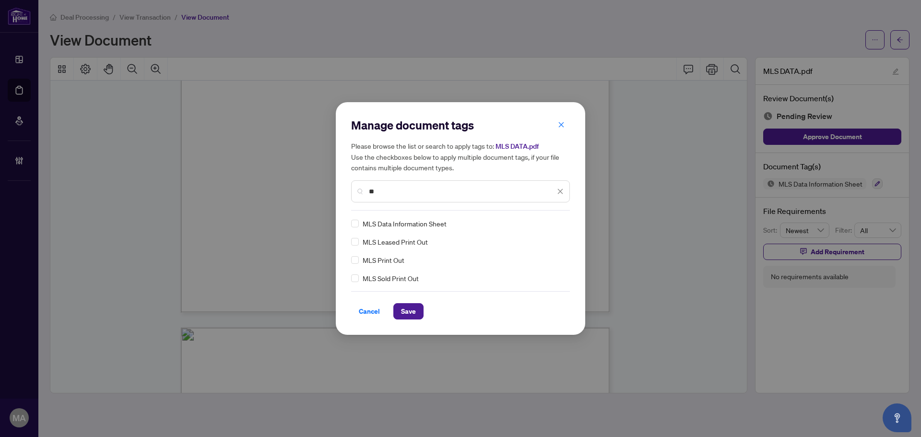
type input "**"
click at [555, 217] on div "Manage document tags Please browse the list or search to apply tags to: MLS DAT…" at bounding box center [460, 218] width 219 height 202
click at [550, 220] on img at bounding box center [550, 224] width 10 height 10
click at [526, 269] on div "Approved" at bounding box center [525, 270] width 61 height 11
click at [409, 307] on span "Save" at bounding box center [408, 311] width 15 height 15
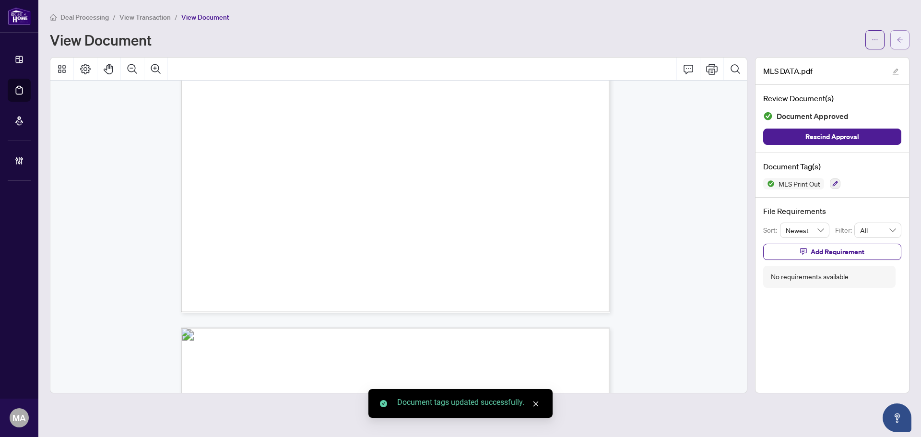
click at [897, 42] on icon "arrow-left" at bounding box center [899, 39] width 7 height 7
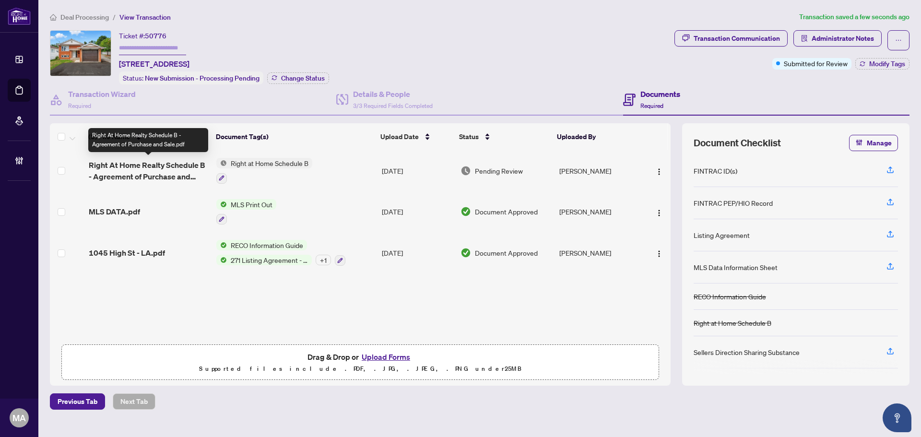
click at [179, 163] on span "Right At Home Realty Schedule B - Agreement of Purchase and Sale.pdf" at bounding box center [149, 170] width 120 height 23
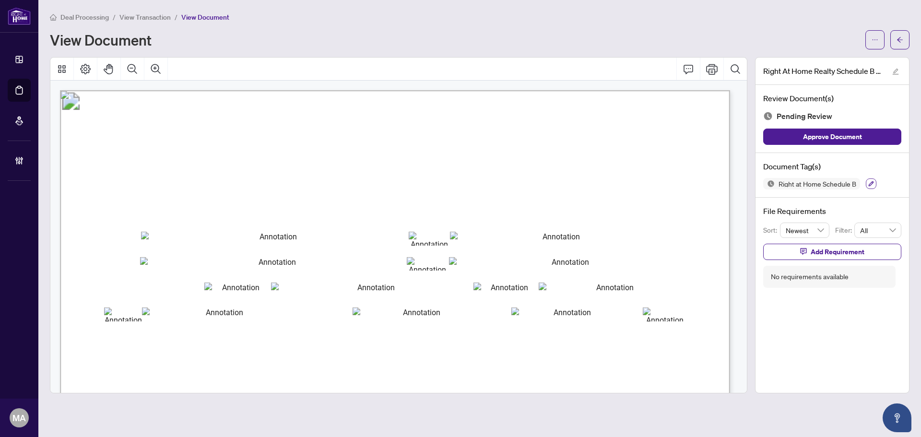
click at [872, 178] on button "button" at bounding box center [871, 183] width 11 height 11
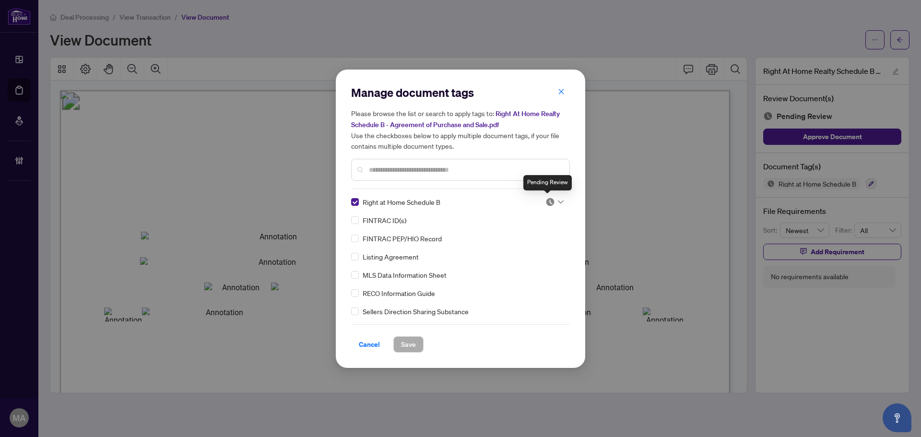
click at [547, 203] on img at bounding box center [550, 202] width 10 height 10
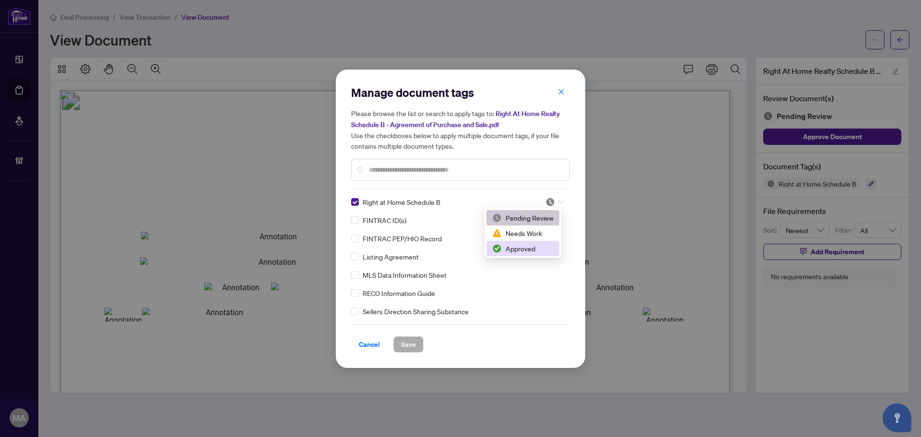
click at [527, 253] on div "Approved" at bounding box center [522, 248] width 61 height 11
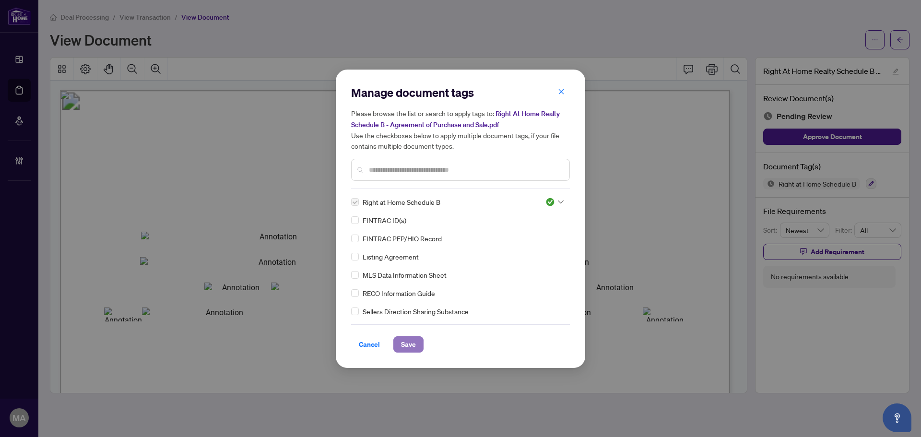
click at [405, 343] on span "Save" at bounding box center [408, 344] width 15 height 15
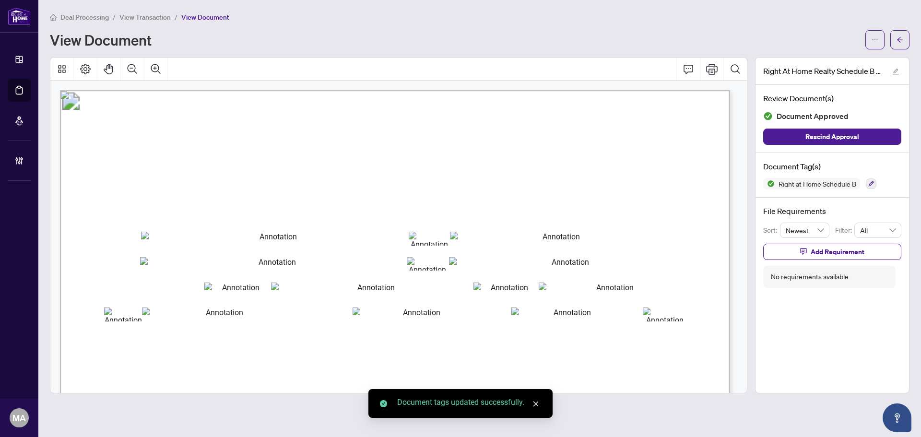
click at [905, 37] on button "button" at bounding box center [899, 39] width 19 height 19
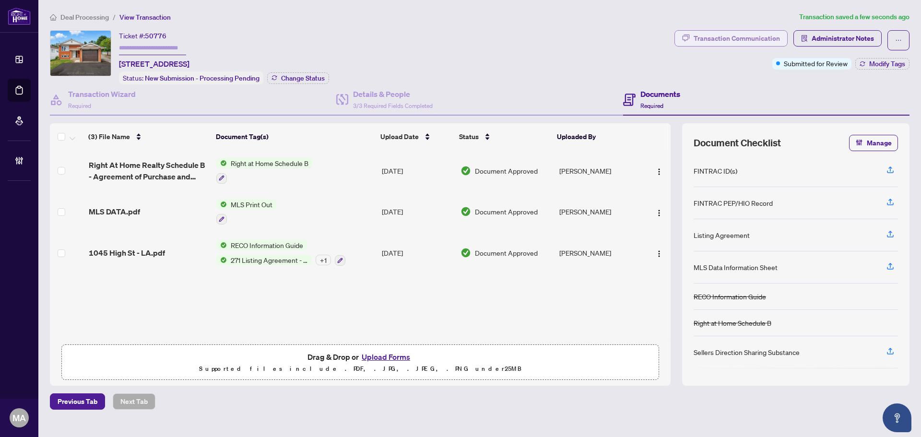
click at [772, 32] on div "Transaction Communication" at bounding box center [736, 38] width 86 height 15
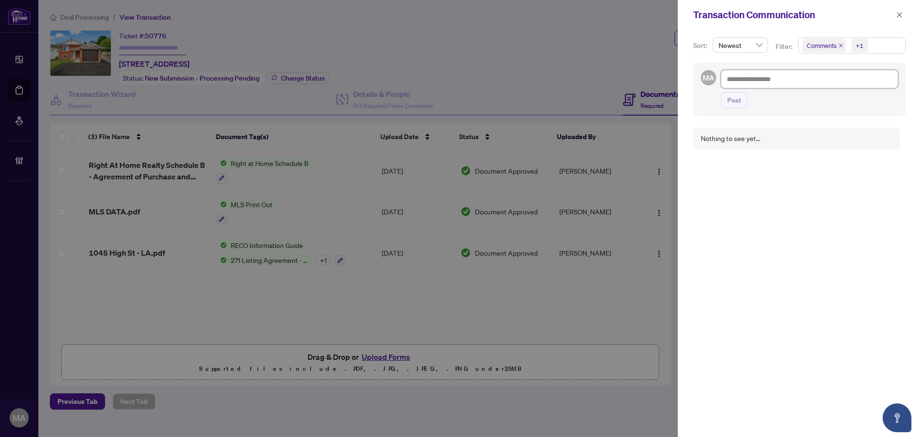
click at [768, 84] on textarea at bounding box center [809, 79] width 177 height 18
click at [776, 83] on textarea "**********" at bounding box center [808, 79] width 174 height 18
type textarea "**********"
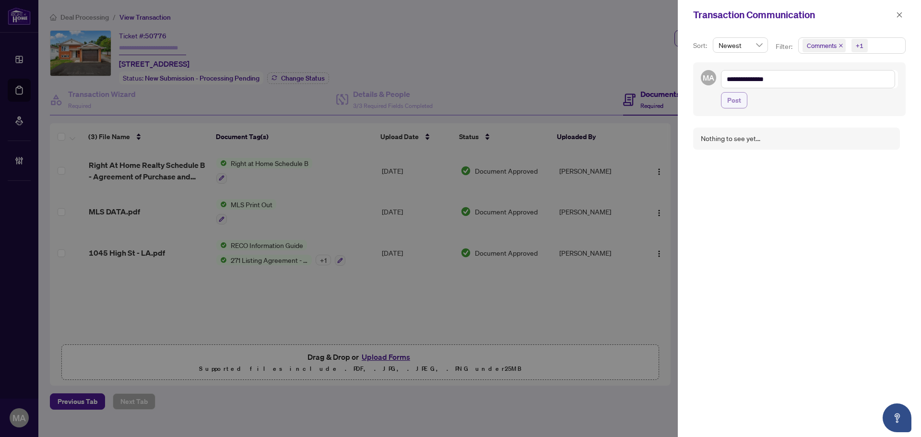
click at [740, 98] on span "Post" at bounding box center [734, 100] width 14 height 15
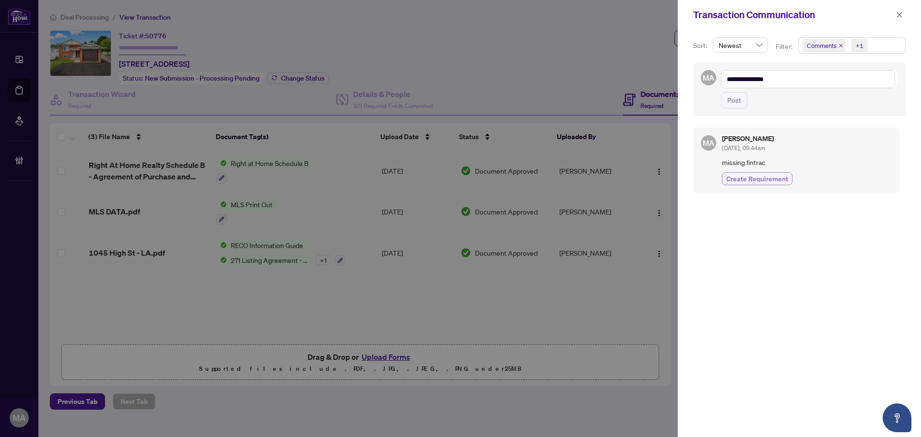
click at [765, 183] on span "Create Requirement" at bounding box center [757, 179] width 62 height 10
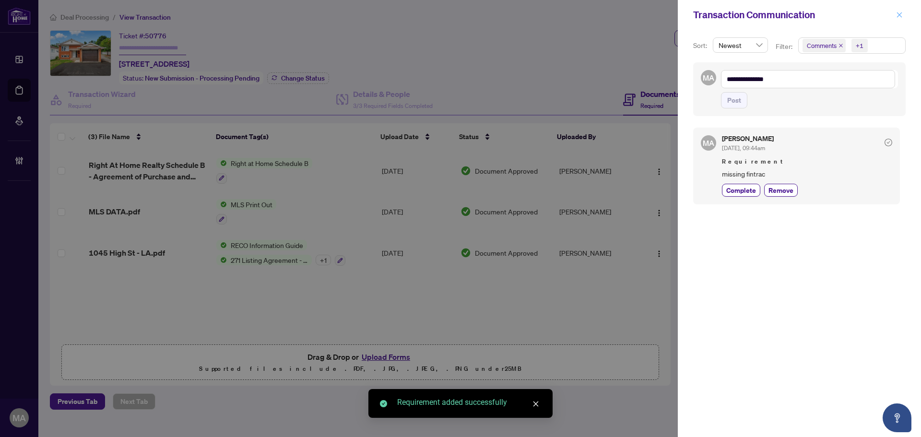
click at [899, 14] on icon "close" at bounding box center [899, 14] width 5 height 5
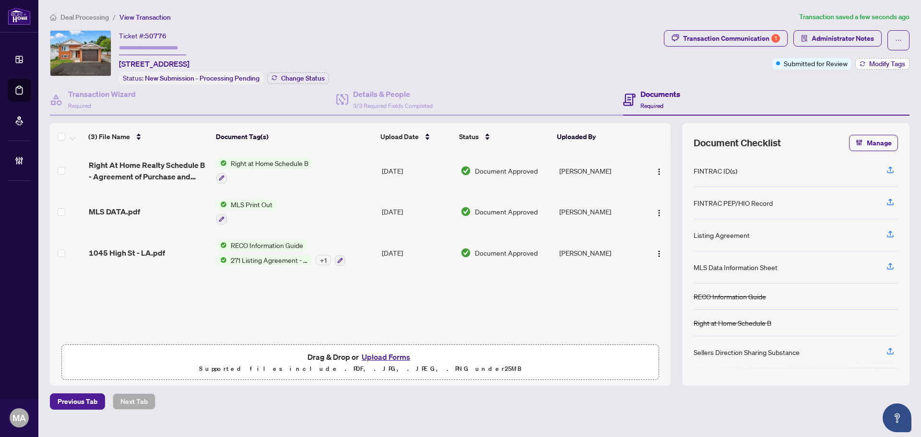
click at [883, 65] on span "Modify Tags" at bounding box center [887, 63] width 36 height 7
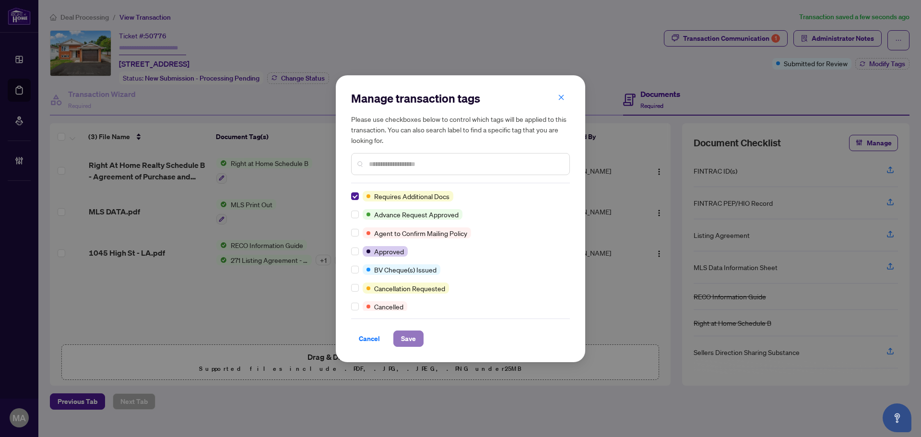
click at [415, 339] on span "Save" at bounding box center [408, 338] width 15 height 15
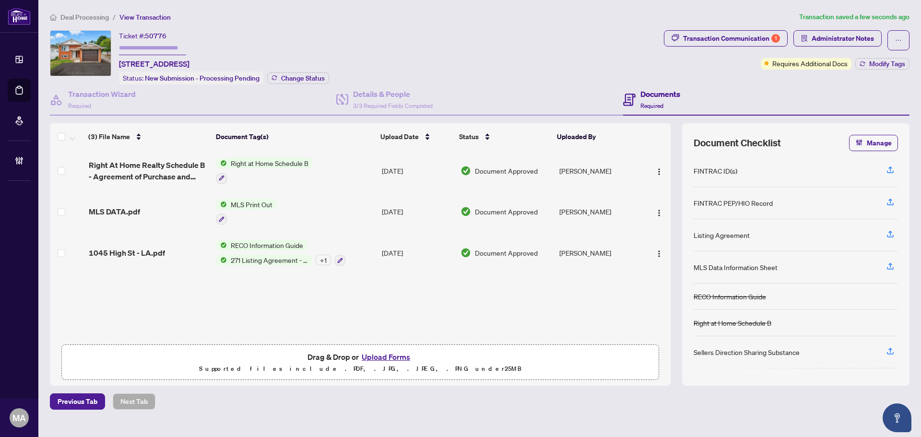
click at [82, 18] on span "Deal Processing" at bounding box center [84, 17] width 48 height 9
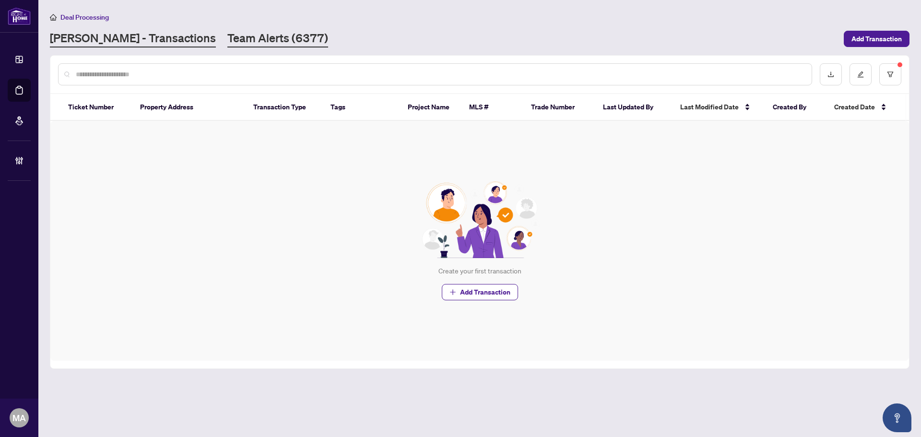
click at [227, 37] on link "Team Alerts (6377)" at bounding box center [277, 38] width 101 height 17
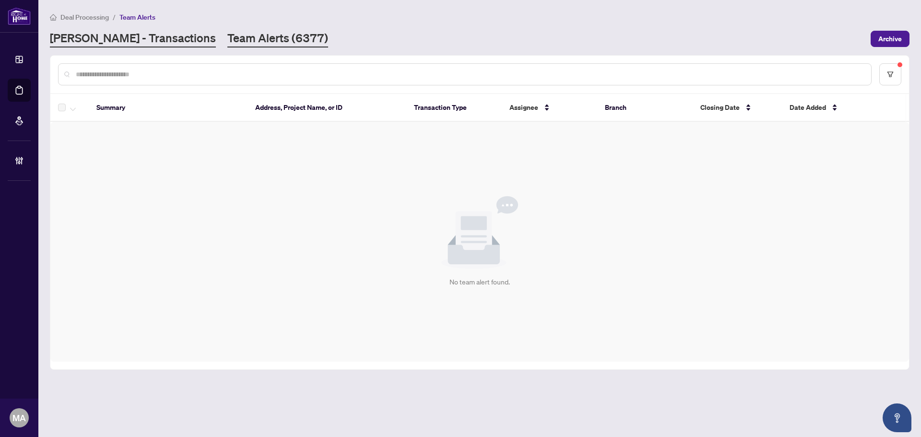
click at [84, 38] on link "RAHR - Transactions" at bounding box center [133, 38] width 166 height 17
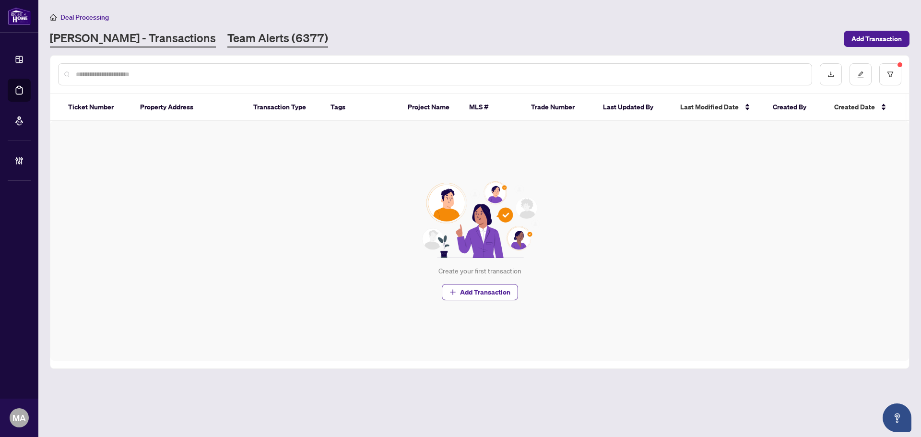
click at [227, 36] on link "Team Alerts (6377)" at bounding box center [277, 38] width 101 height 17
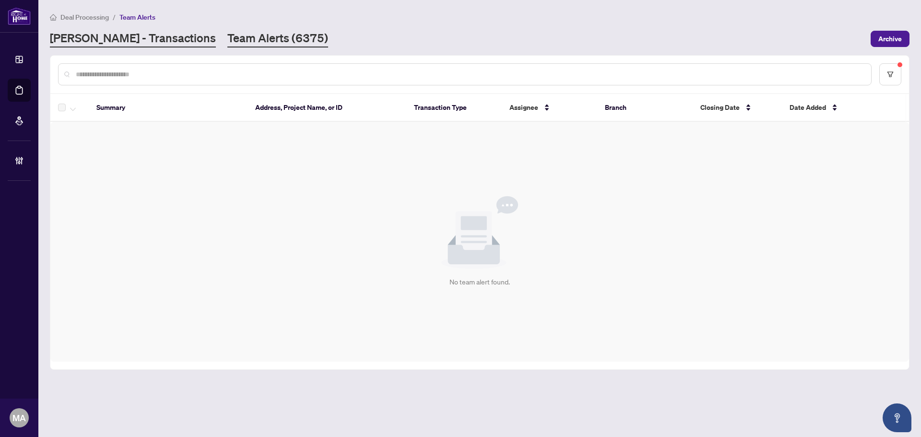
click at [124, 37] on link "RAHR - Transactions" at bounding box center [133, 38] width 166 height 17
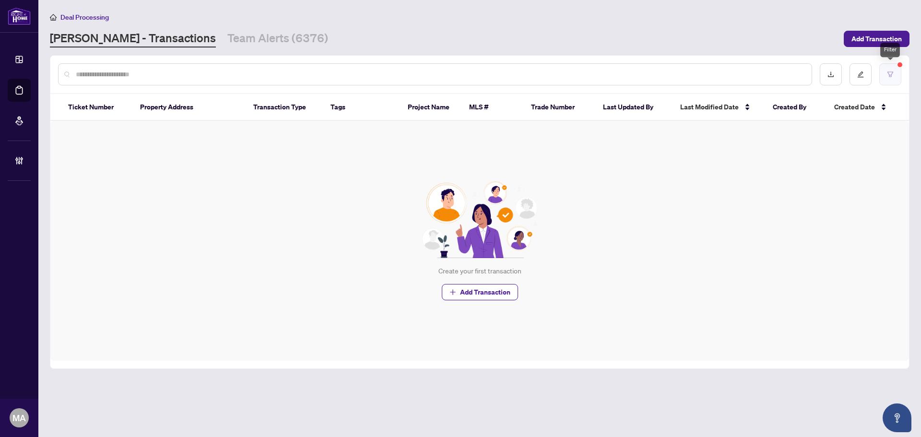
click at [896, 77] on button "button" at bounding box center [890, 74] width 22 height 22
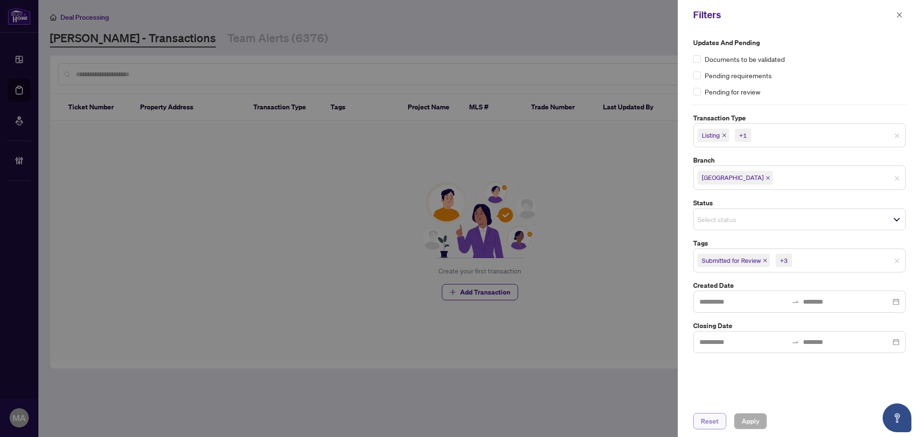
click at [712, 418] on span "Reset" at bounding box center [710, 420] width 18 height 15
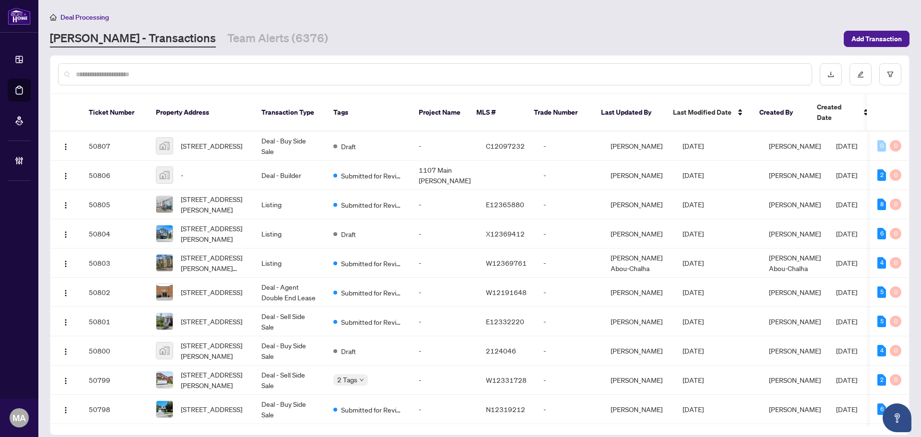
click at [657, 70] on input "text" at bounding box center [440, 74] width 728 height 11
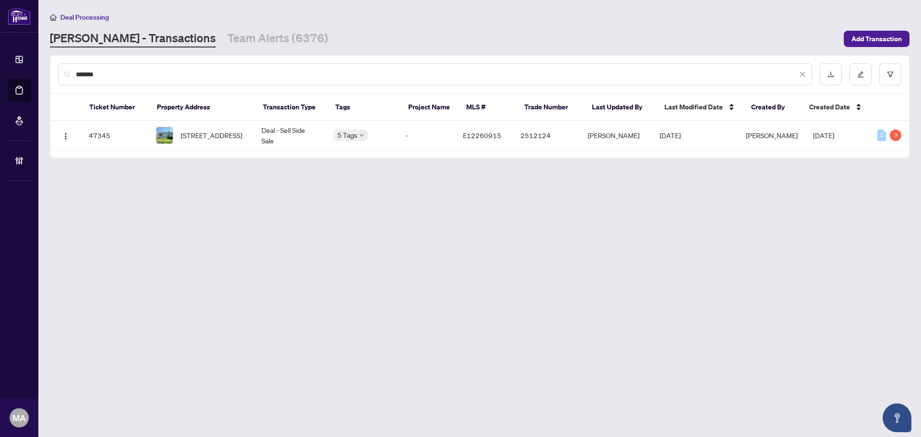
type input "*******"
click at [221, 134] on span "171 Union Ave, Scugog, Ontario L9L 1E7, Canada" at bounding box center [211, 135] width 61 height 11
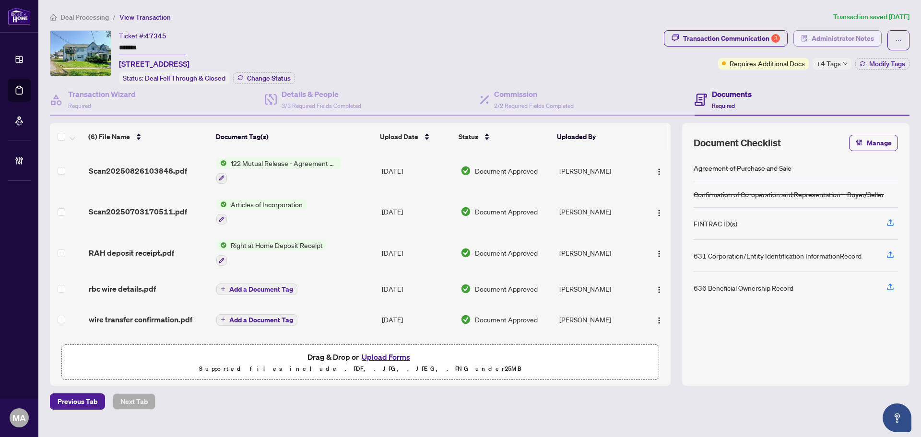
click at [836, 45] on span "Administrator Notes" at bounding box center [842, 38] width 62 height 15
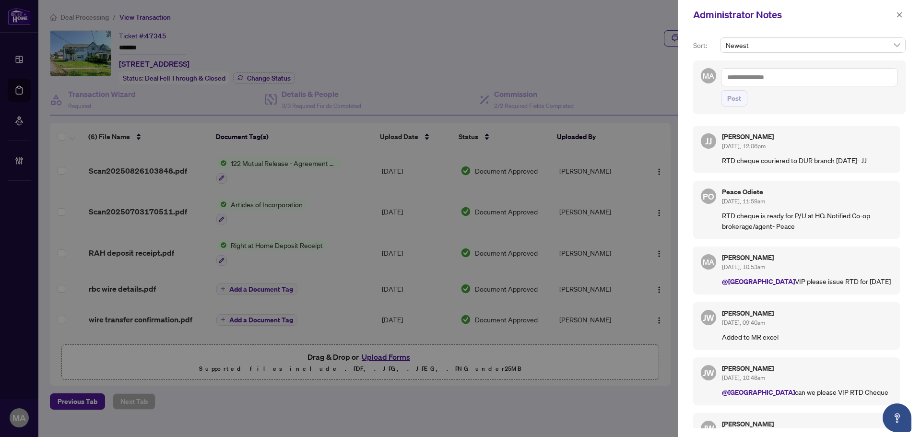
click at [811, 87] on div "Post" at bounding box center [809, 87] width 177 height 38
click at [763, 79] on textarea at bounding box center [809, 77] width 177 height 18
paste textarea "**********"
type textarea "**********"
click at [739, 106] on span "Post" at bounding box center [734, 98] width 14 height 15
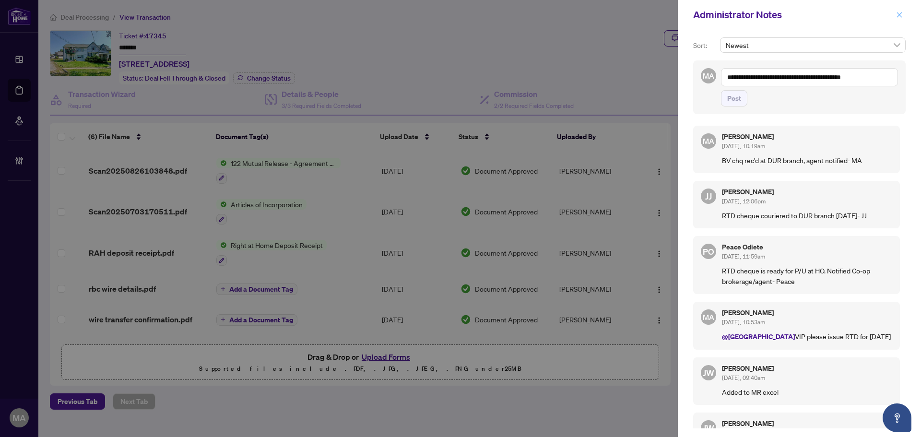
click at [901, 15] on icon "close" at bounding box center [899, 15] width 7 height 7
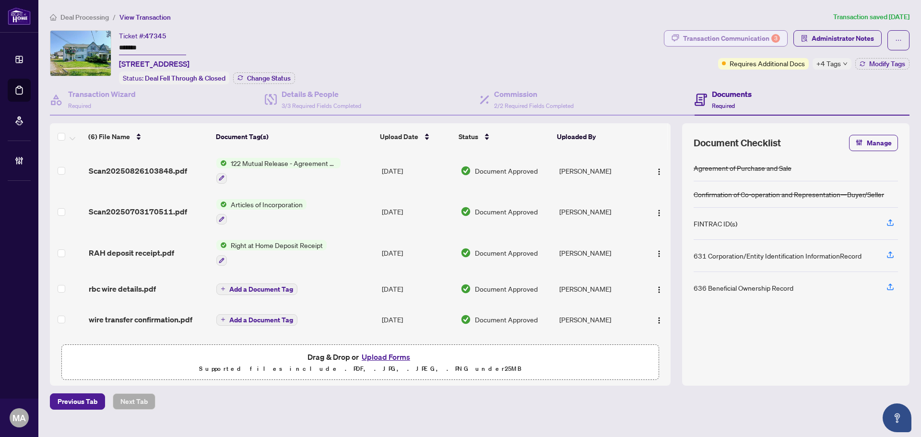
click at [746, 37] on div "Transaction Communication 3" at bounding box center [731, 38] width 97 height 15
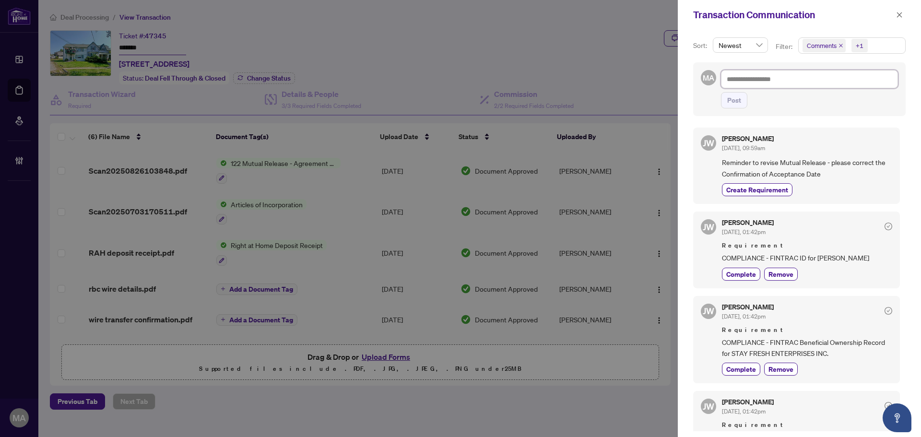
click at [761, 81] on textarea at bounding box center [809, 79] width 177 height 18
paste textarea "**********"
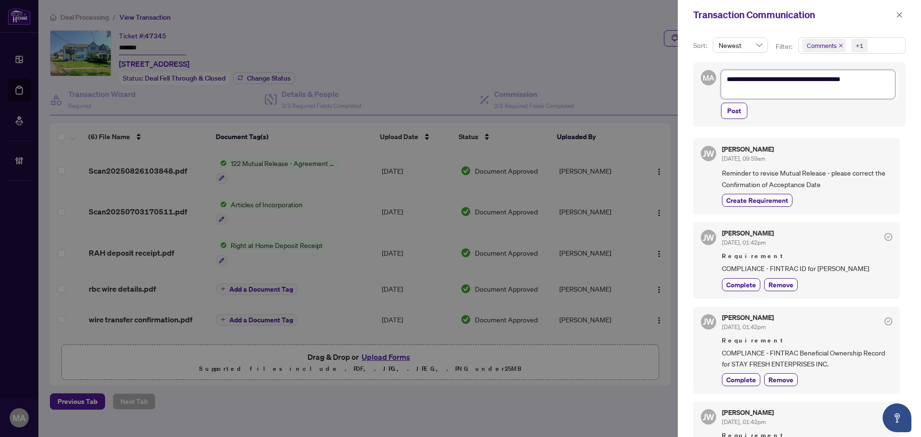
drag, startPoint x: 734, startPoint y: 80, endPoint x: 655, endPoint y: 79, distance: 79.1
click at [655, 79] on div "**********" at bounding box center [460, 218] width 921 height 437
drag, startPoint x: 856, startPoint y: 79, endPoint x: 819, endPoint y: 81, distance: 37.5
click at [819, 81] on textarea "**********" at bounding box center [808, 84] width 174 height 29
type textarea "**********"
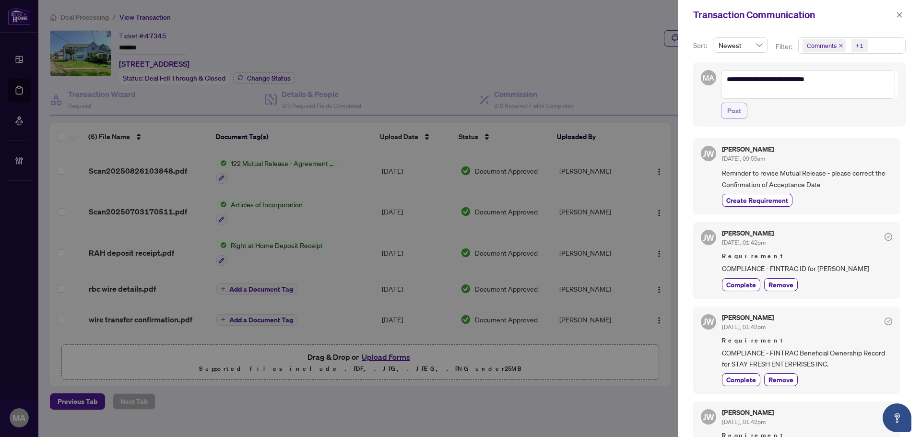
click at [728, 110] on span "Post" at bounding box center [734, 110] width 14 height 15
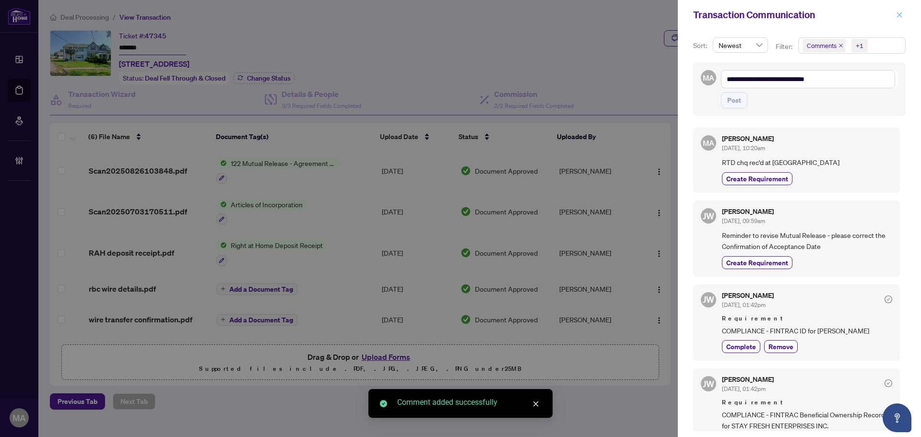
click at [902, 15] on icon "close" at bounding box center [899, 15] width 7 height 7
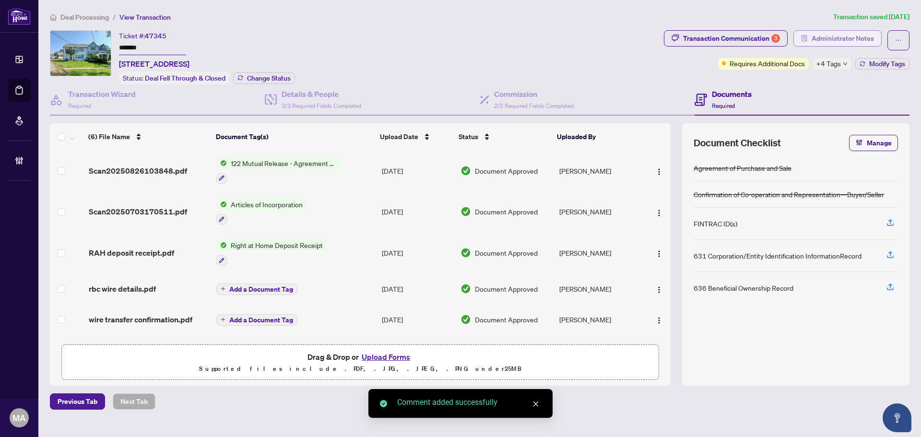
click at [827, 37] on span "Administrator Notes" at bounding box center [842, 38] width 62 height 15
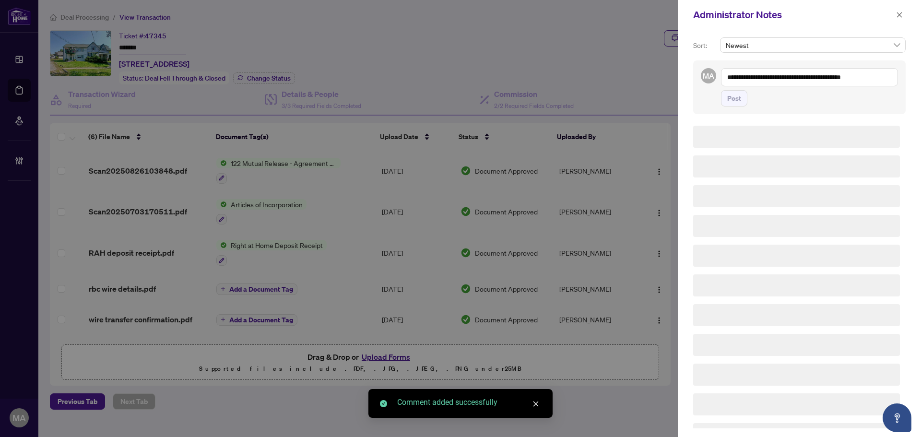
click at [832, 82] on textarea "**********" at bounding box center [809, 77] width 177 height 18
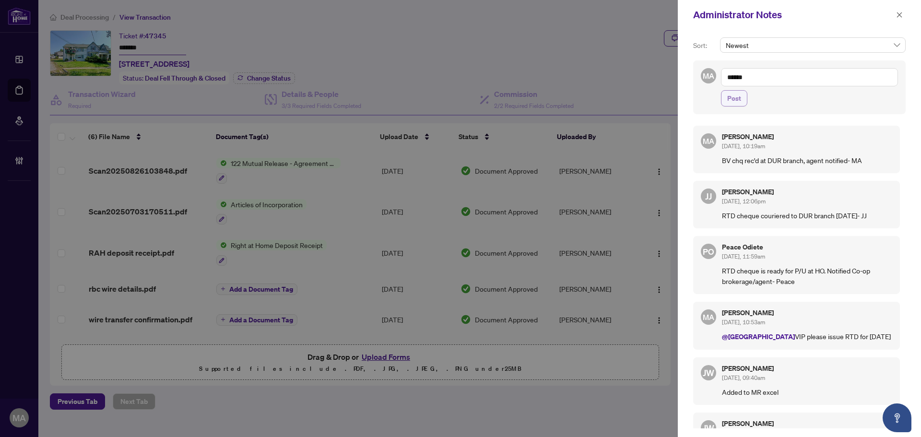
type textarea "******"
click at [731, 93] on span "Post" at bounding box center [734, 98] width 14 height 15
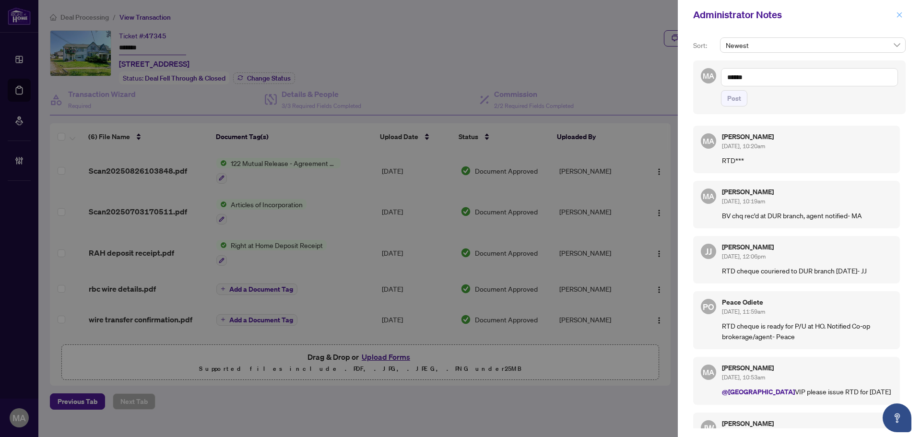
click at [899, 14] on icon "close" at bounding box center [899, 14] width 5 height 5
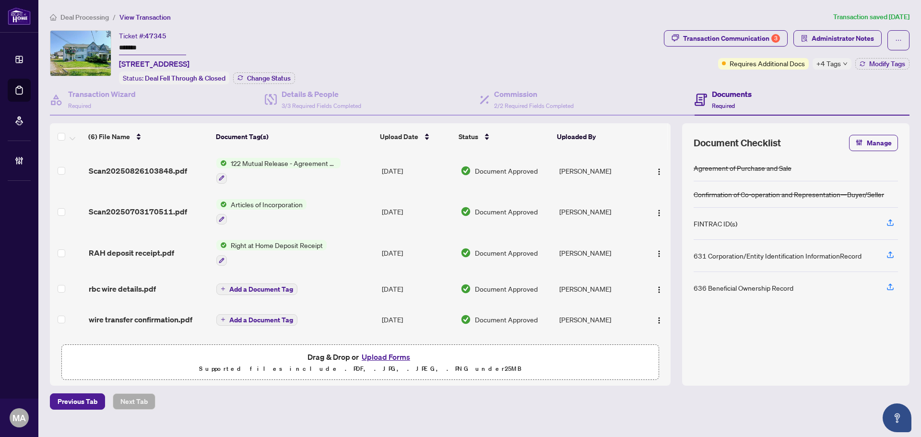
click at [71, 15] on span "Deal Processing" at bounding box center [84, 17] width 48 height 9
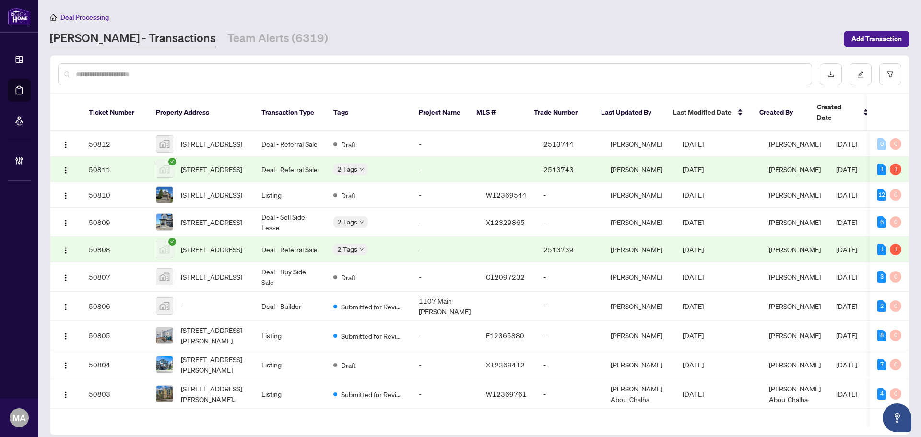
paste input "*****"
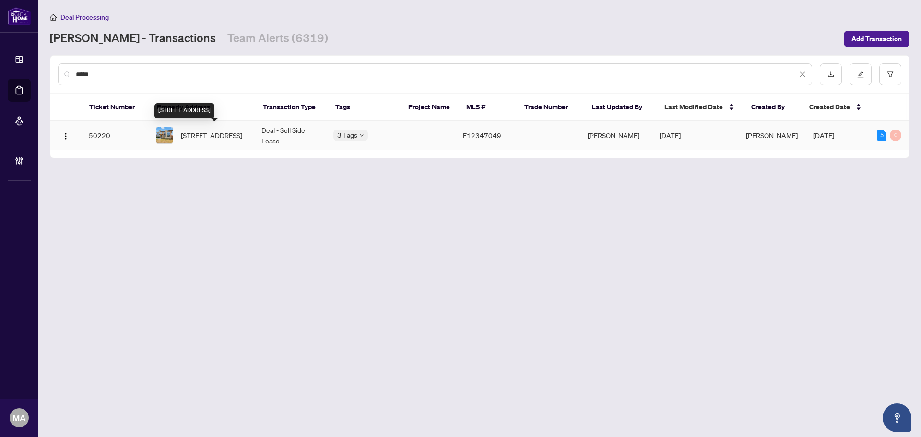
type input "*****"
click at [223, 137] on span "108 Vanier St, Whitby, Ontario L1R 0N3, Canada" at bounding box center [211, 135] width 61 height 11
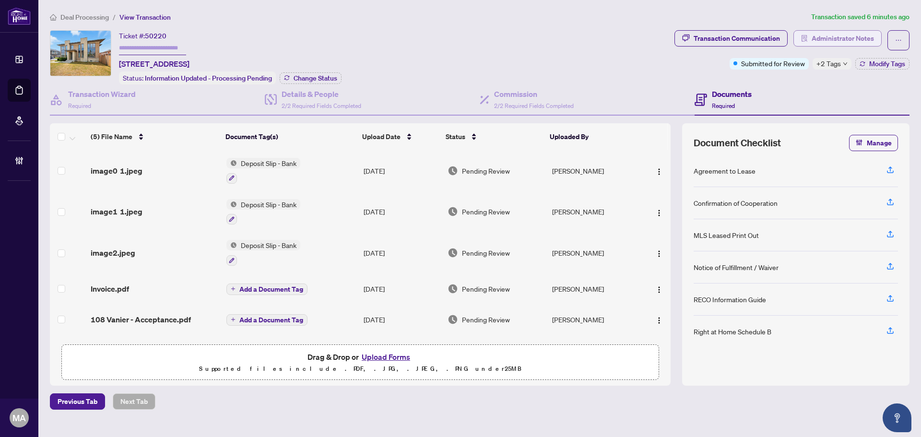
click at [817, 34] on span "Administrator Notes" at bounding box center [842, 38] width 62 height 15
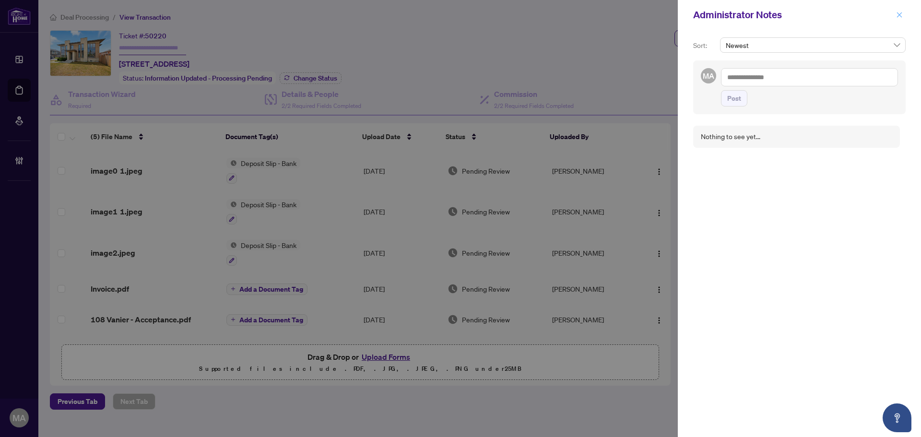
click at [901, 16] on icon "close" at bounding box center [899, 15] width 7 height 7
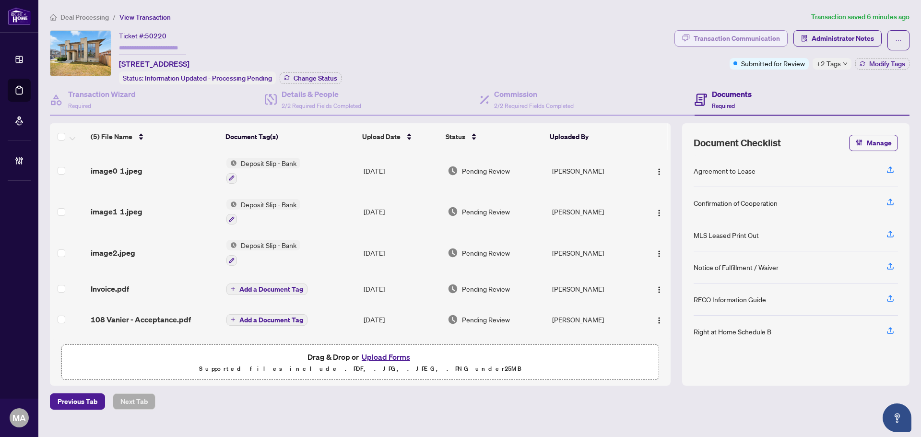
click at [765, 34] on div "Transaction Communication" at bounding box center [736, 38] width 86 height 15
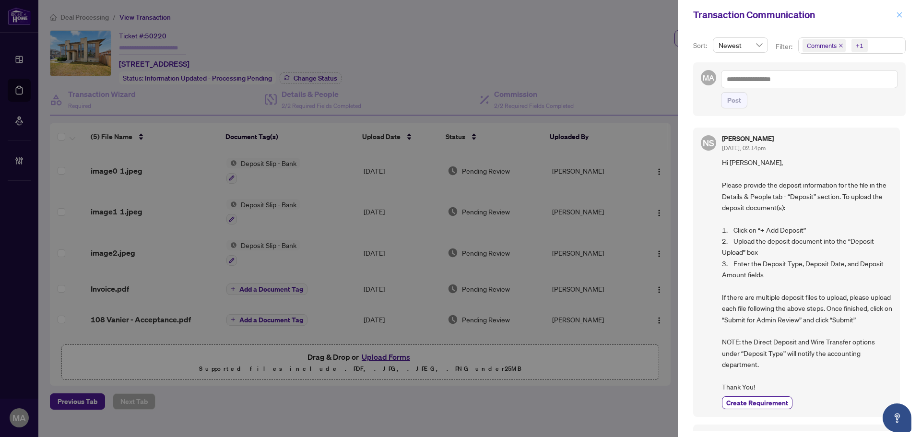
click at [899, 19] on span "button" at bounding box center [899, 14] width 7 height 15
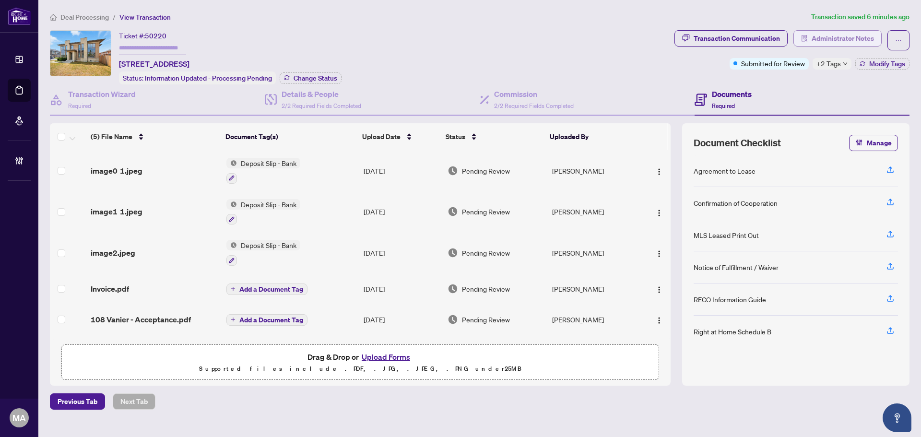
click at [828, 36] on span "Administrator Notes" at bounding box center [842, 38] width 62 height 15
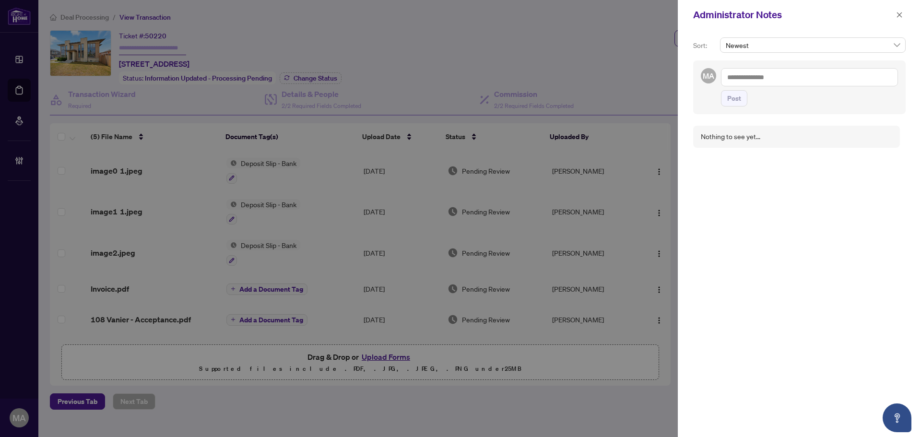
click at [808, 79] on textarea at bounding box center [809, 77] width 177 height 18
click at [763, 86] on span "RAHR Acc ounting" at bounding box center [786, 84] width 86 height 9
type textarea "**********"
click at [732, 101] on span "Post" at bounding box center [734, 107] width 14 height 15
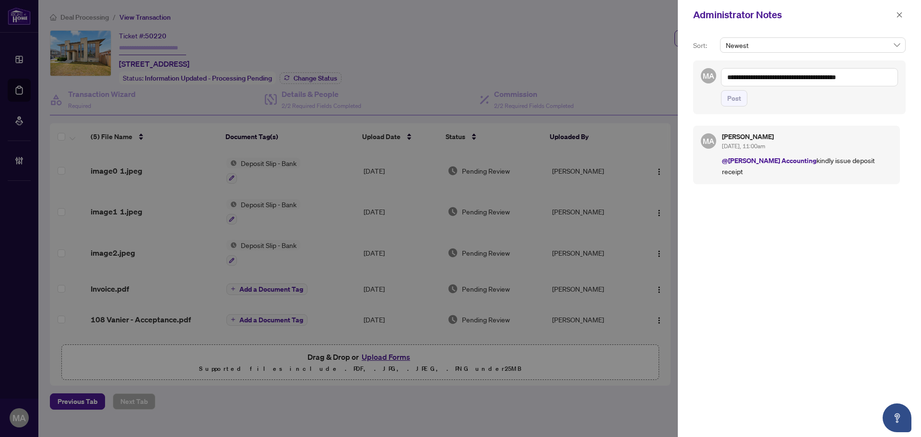
drag, startPoint x: 897, startPoint y: 21, endPoint x: 870, endPoint y: 23, distance: 27.4
click at [898, 20] on span "button" at bounding box center [899, 14] width 7 height 15
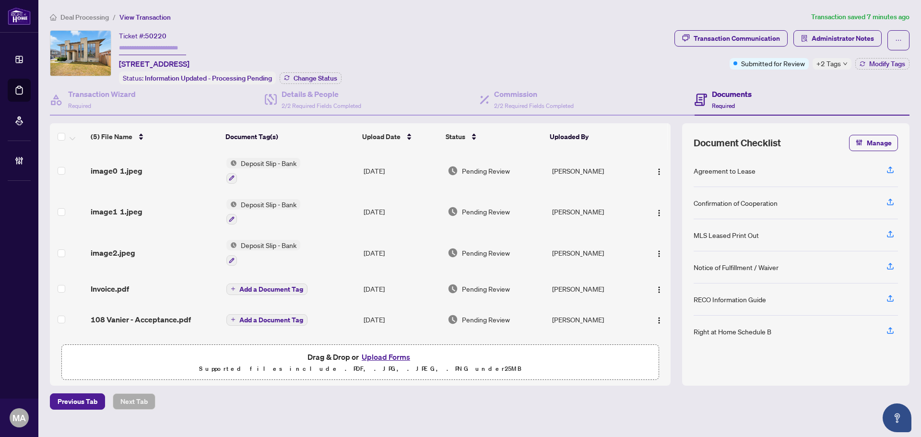
click at [95, 19] on span "Deal Processing" at bounding box center [84, 17] width 48 height 9
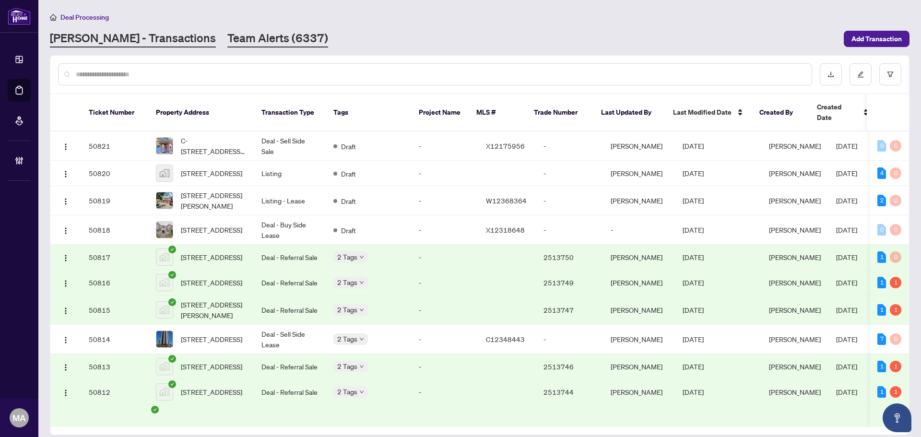
click at [227, 35] on link "Team Alerts (6337)" at bounding box center [277, 38] width 101 height 17
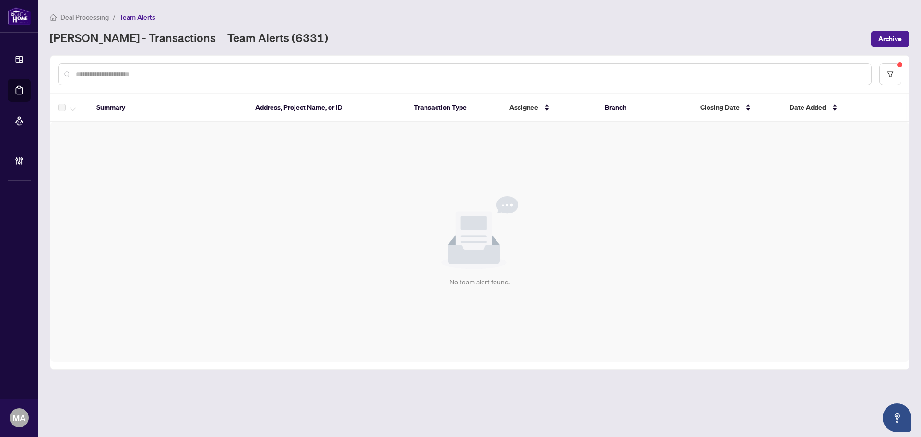
click at [91, 41] on link "RAHR - Transactions" at bounding box center [133, 38] width 166 height 17
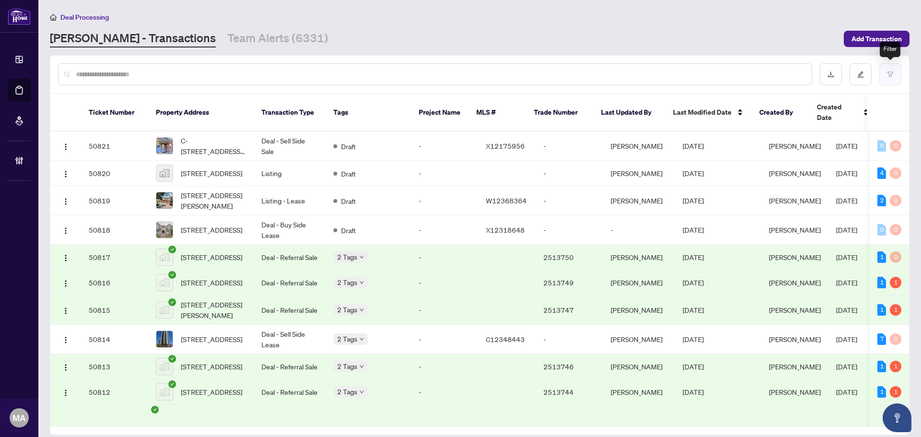
click at [887, 71] on icon "filter" at bounding box center [890, 74] width 7 height 7
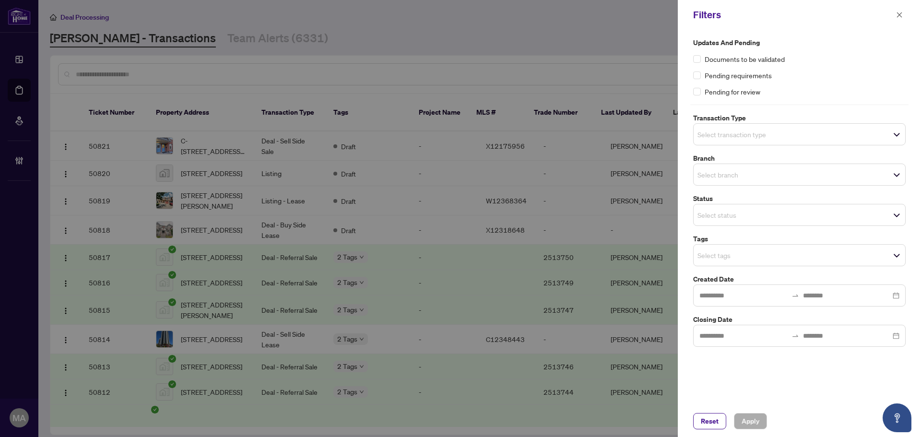
click at [824, 141] on span "Select transaction type" at bounding box center [798, 134] width 211 height 13
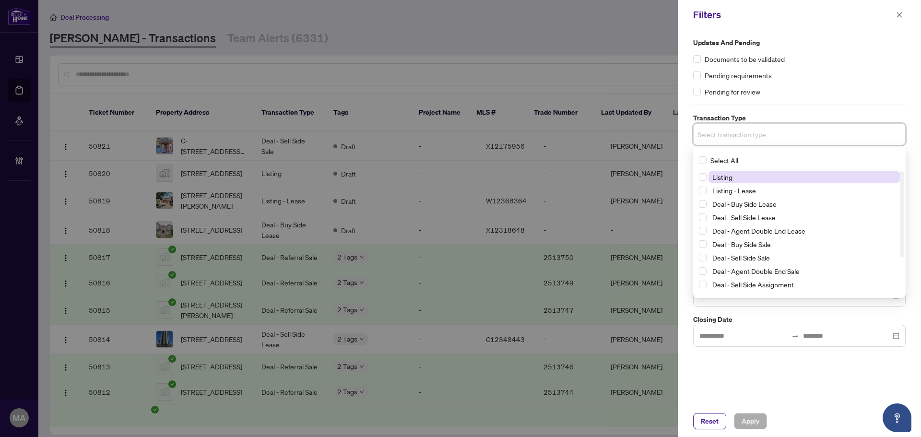
click at [788, 170] on div "Select All 13 Listing Listing - Lease Deal - Buy Side Lease Deal - Sell Side Le…" at bounding box center [799, 222] width 209 height 143
click at [783, 186] on span "Listing - Lease" at bounding box center [803, 191] width 191 height 12
click at [786, 179] on span "Listing" at bounding box center [803, 179] width 191 height 12
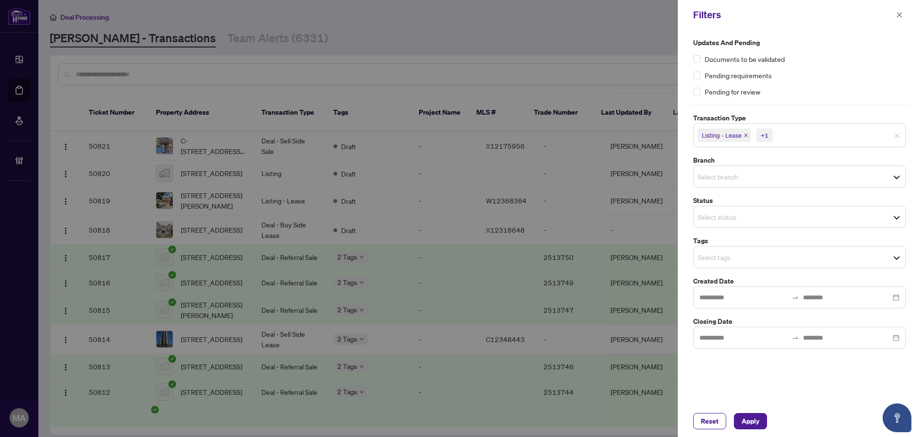
click at [859, 86] on div "Pending for review" at bounding box center [799, 91] width 212 height 11
click at [760, 182] on input "search" at bounding box center [730, 177] width 67 height 12
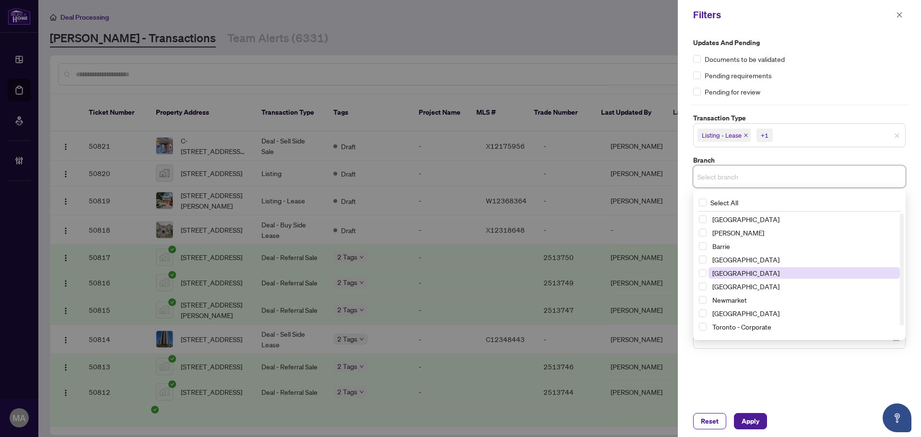
click at [738, 278] on span "[GEOGRAPHIC_DATA]" at bounding box center [803, 273] width 191 height 12
click at [854, 94] on div "Pending for review" at bounding box center [799, 91] width 212 height 11
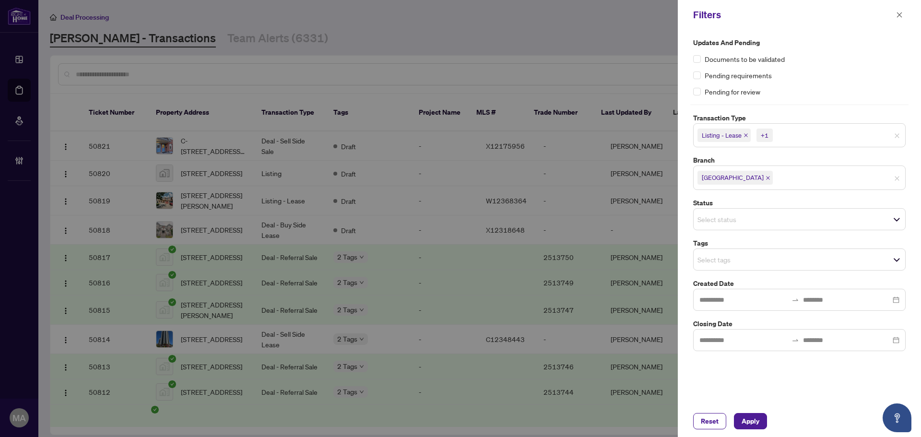
click at [733, 264] on input "search" at bounding box center [730, 260] width 67 height 12
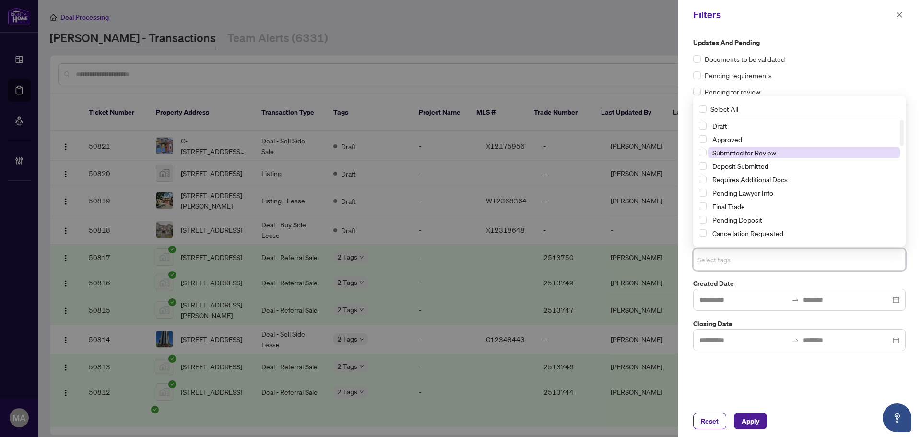
click at [762, 150] on span "Submitted for Review" at bounding box center [744, 152] width 64 height 9
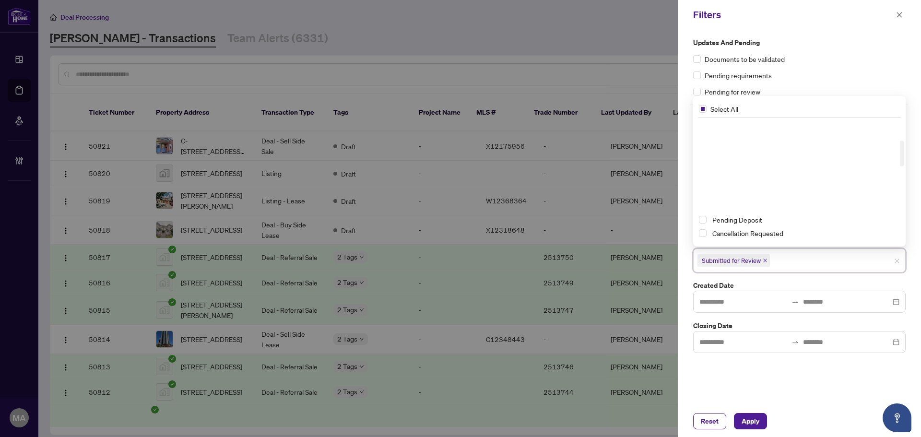
scroll to position [96, 0]
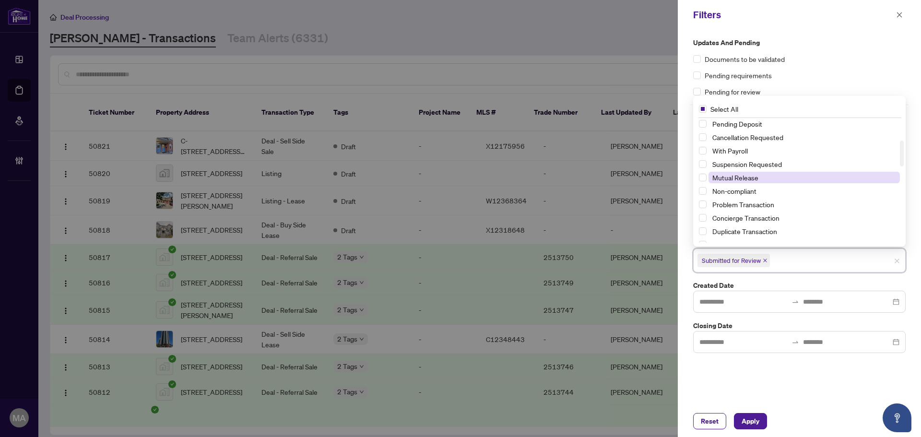
click at [744, 178] on span "Mutual Release" at bounding box center [735, 177] width 46 height 9
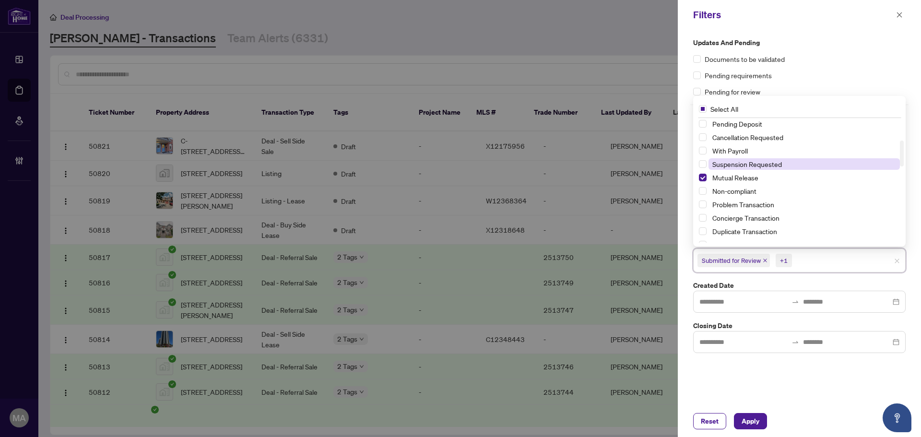
click at [761, 162] on span "Suspension Requested" at bounding box center [747, 164] width 70 height 9
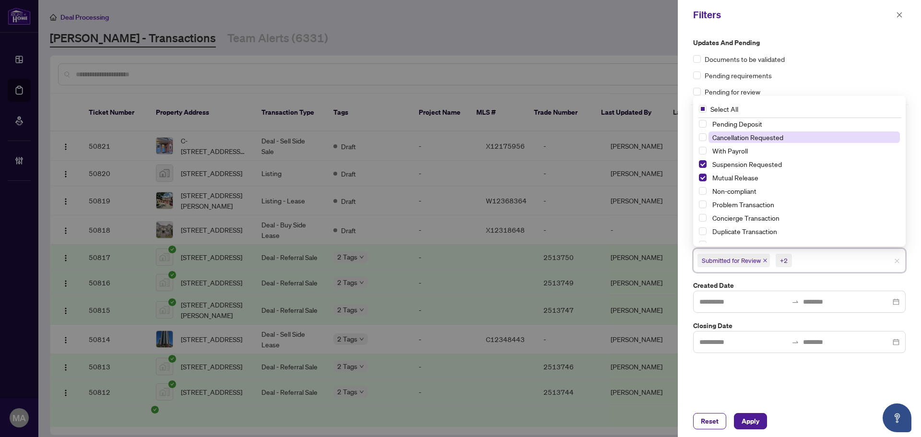
click at [771, 134] on span "Cancellation Requested" at bounding box center [747, 137] width 71 height 9
click at [756, 424] on span "Apply" at bounding box center [750, 420] width 18 height 15
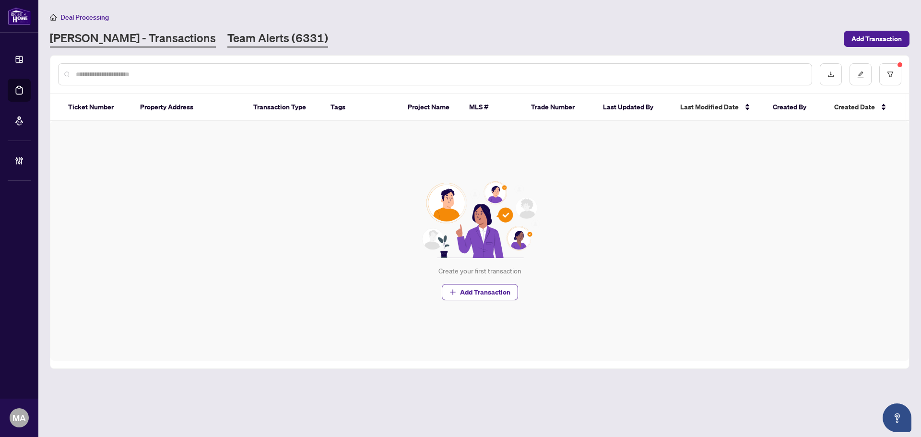
click at [227, 33] on link "Team Alerts (6331)" at bounding box center [277, 38] width 101 height 17
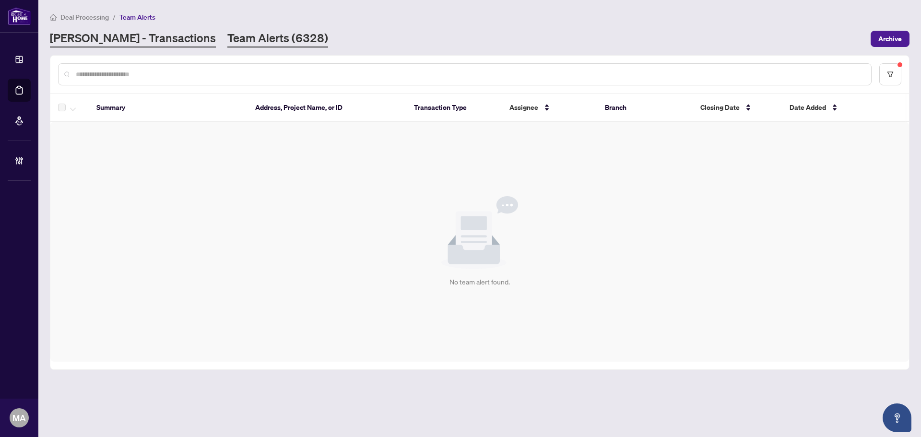
click at [143, 36] on link "RAHR - Transactions" at bounding box center [133, 38] width 166 height 17
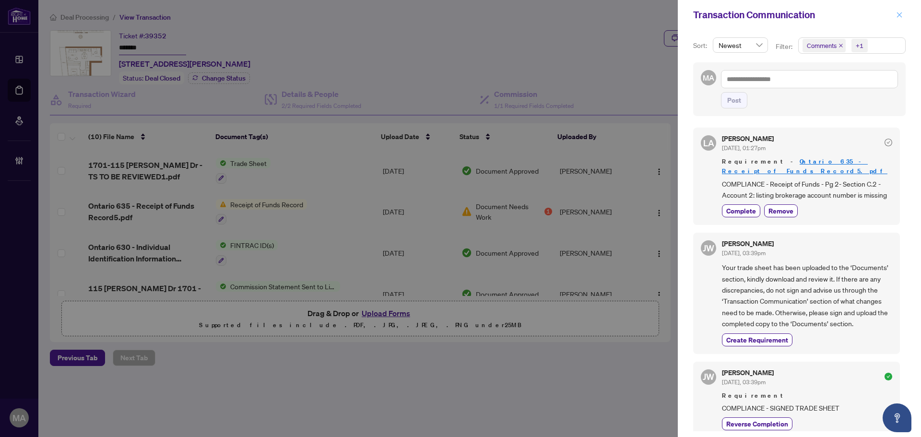
click at [903, 12] on button "button" at bounding box center [899, 15] width 12 height 12
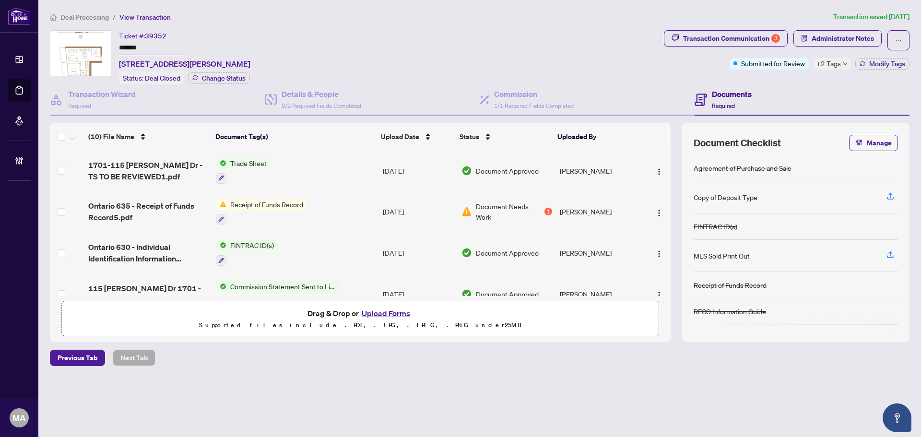
click at [97, 21] on span "Deal Processing" at bounding box center [84, 17] width 48 height 9
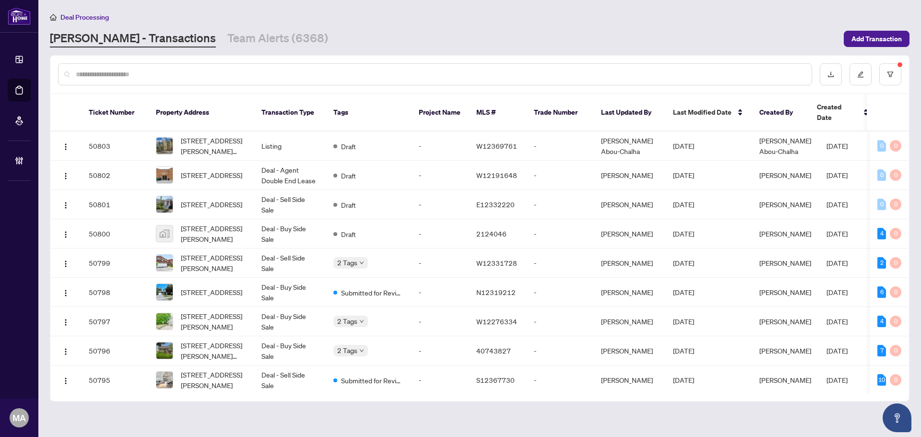
click at [215, 50] on main "Deal Processing [PERSON_NAME] - Transactions Team Alerts (6368) Add Transaction…" at bounding box center [479, 218] width 882 height 437
click at [227, 43] on link "Team Alerts (6368)" at bounding box center [277, 38] width 101 height 17
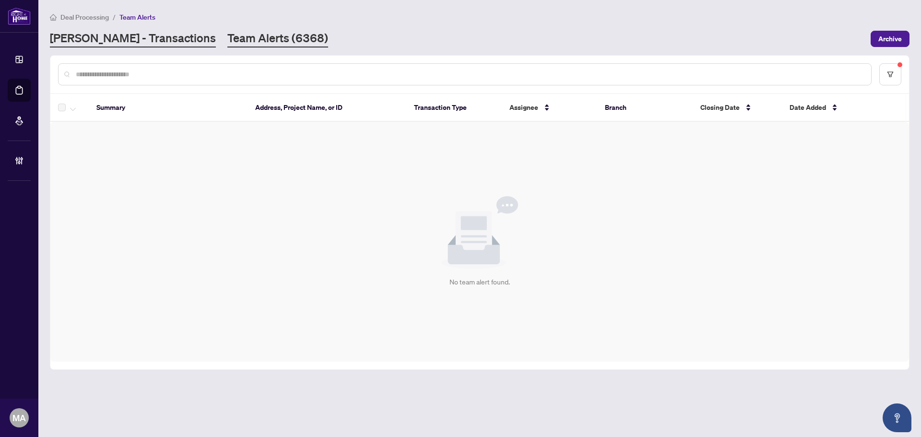
click at [132, 36] on link "RAHR - Transactions" at bounding box center [133, 38] width 166 height 17
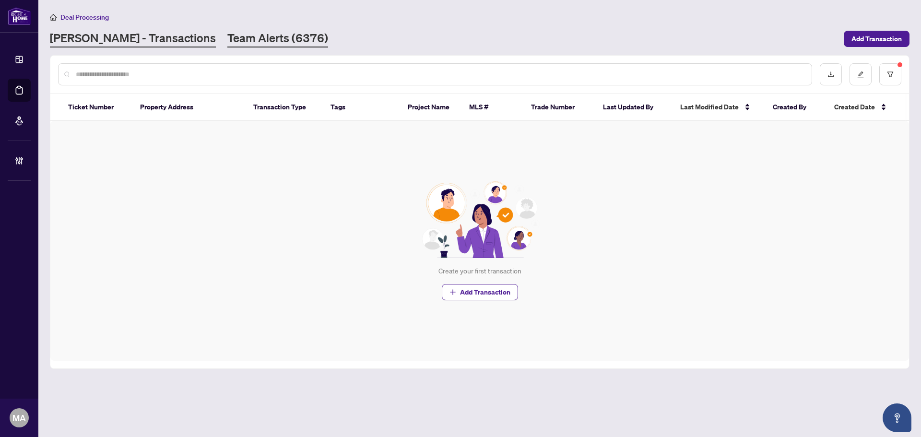
drag, startPoint x: 243, startPoint y: 50, endPoint x: 243, endPoint y: 42, distance: 7.7
click at [242, 48] on main "Deal Processing RAHR - Transactions Team Alerts (6376) Add Transaction Ticket N…" at bounding box center [479, 218] width 882 height 437
click at [243, 40] on link "Team Alerts (6376)" at bounding box center [277, 38] width 101 height 17
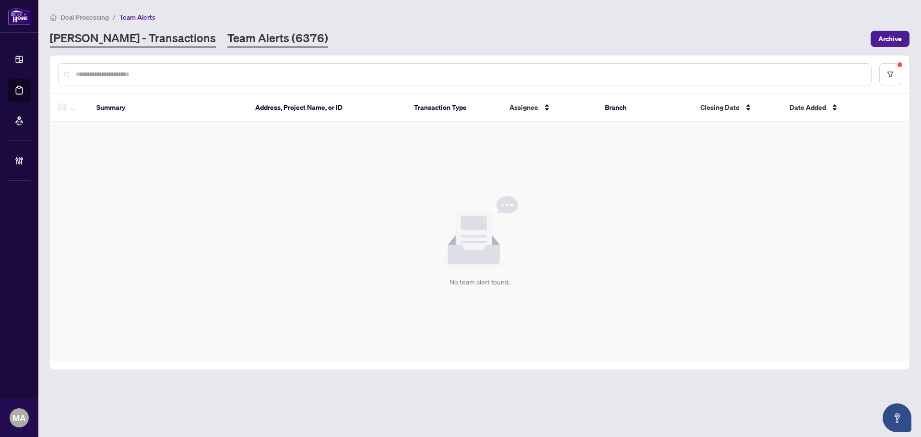
click at [101, 38] on link "RAHR - Transactions" at bounding box center [133, 38] width 166 height 17
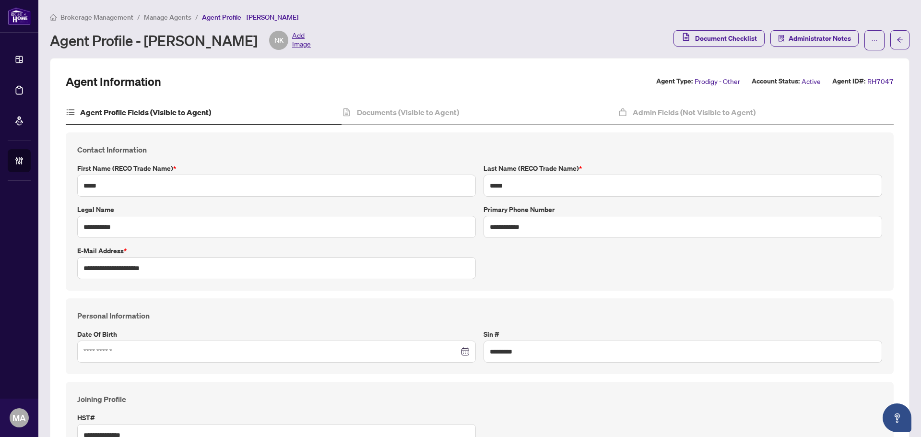
click at [163, 15] on span "Manage Agents" at bounding box center [167, 17] width 47 height 9
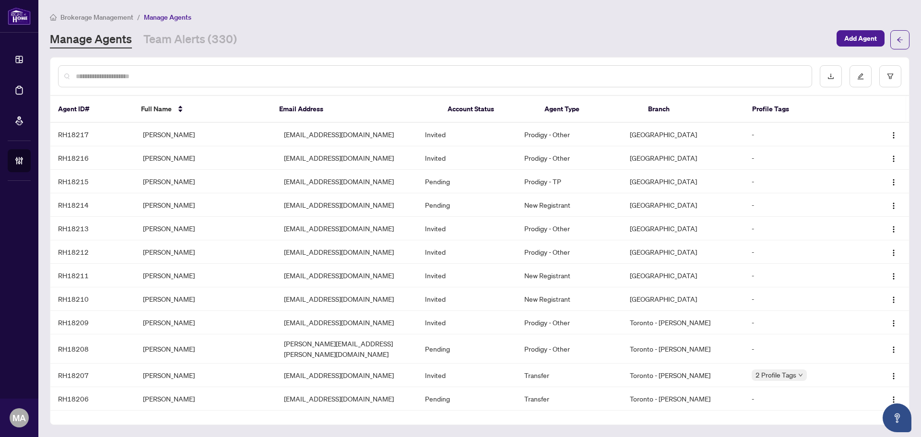
click at [215, 70] on div at bounding box center [435, 76] width 754 height 22
click at [213, 75] on input "text" at bounding box center [440, 76] width 728 height 11
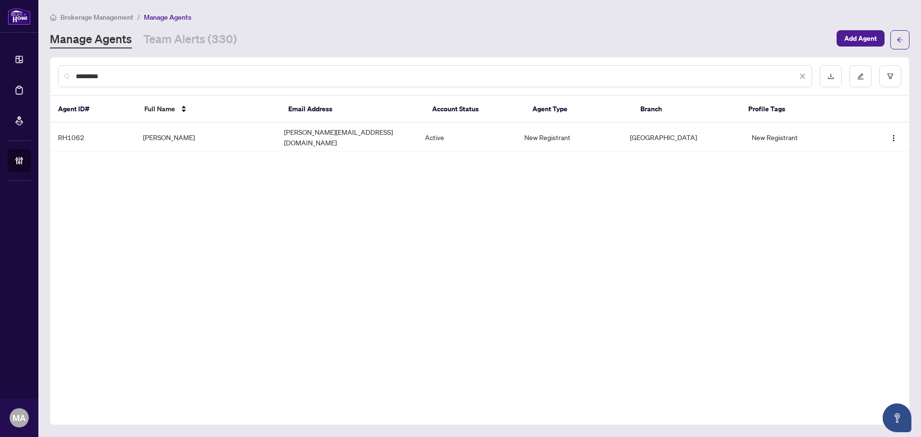
type input "*********"
click at [182, 138] on td "[PERSON_NAME]" at bounding box center [205, 137] width 141 height 29
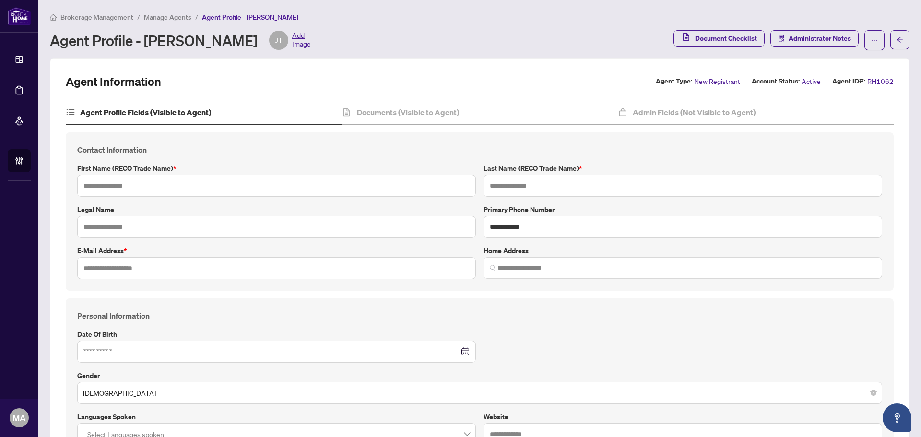
type input "****"
type input "********"
type input "**********"
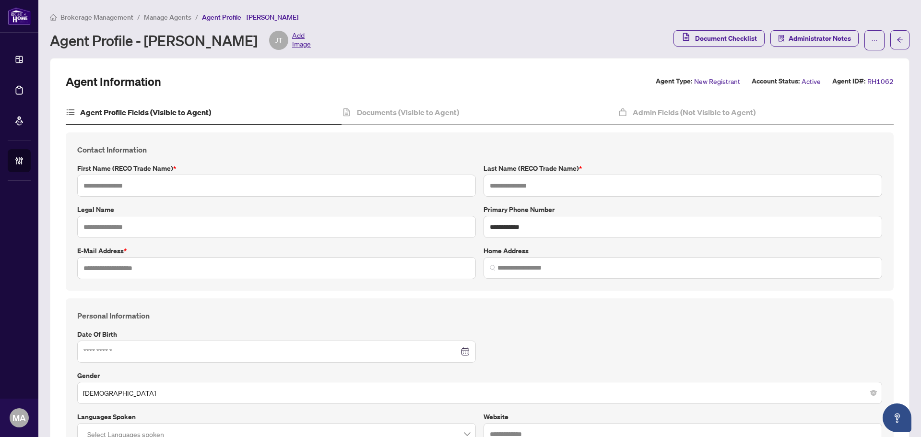
type input "*********"
type input "*"
type input "*******"
type input "**********"
type input "****"
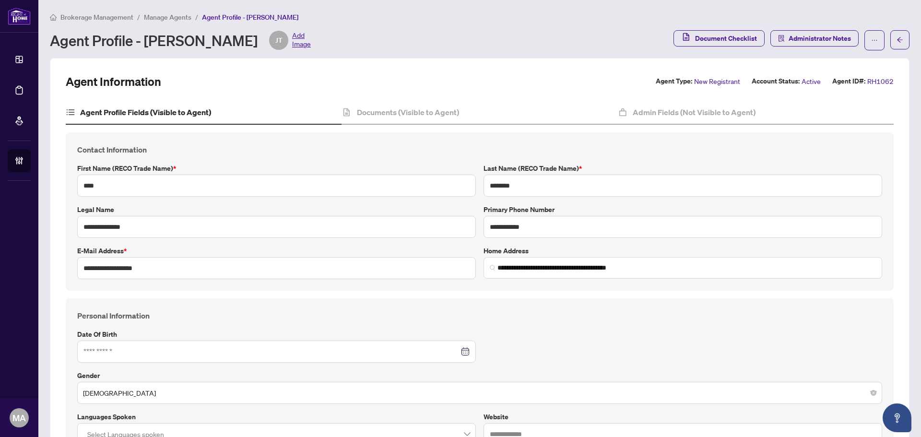
type input "**********"
